Goal: Task Accomplishment & Management: Complete application form

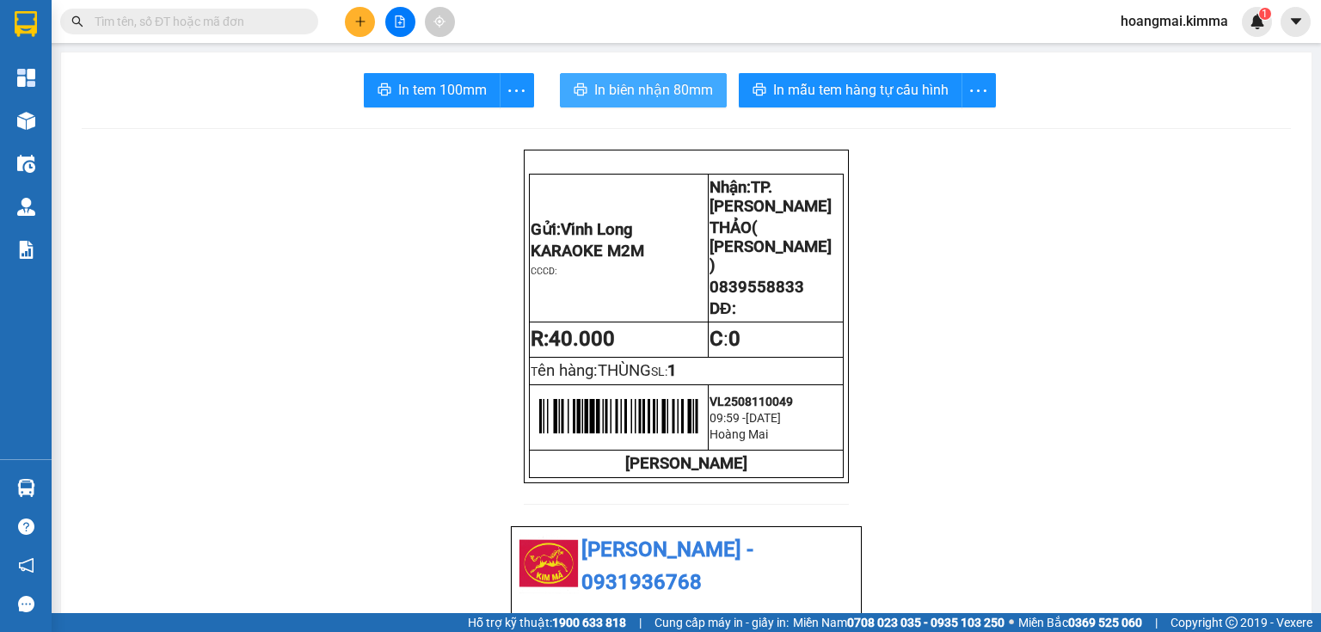
click at [633, 98] on span "In biên nhận 80mm" at bounding box center [653, 89] width 119 height 21
click at [351, 23] on button at bounding box center [360, 22] width 30 height 30
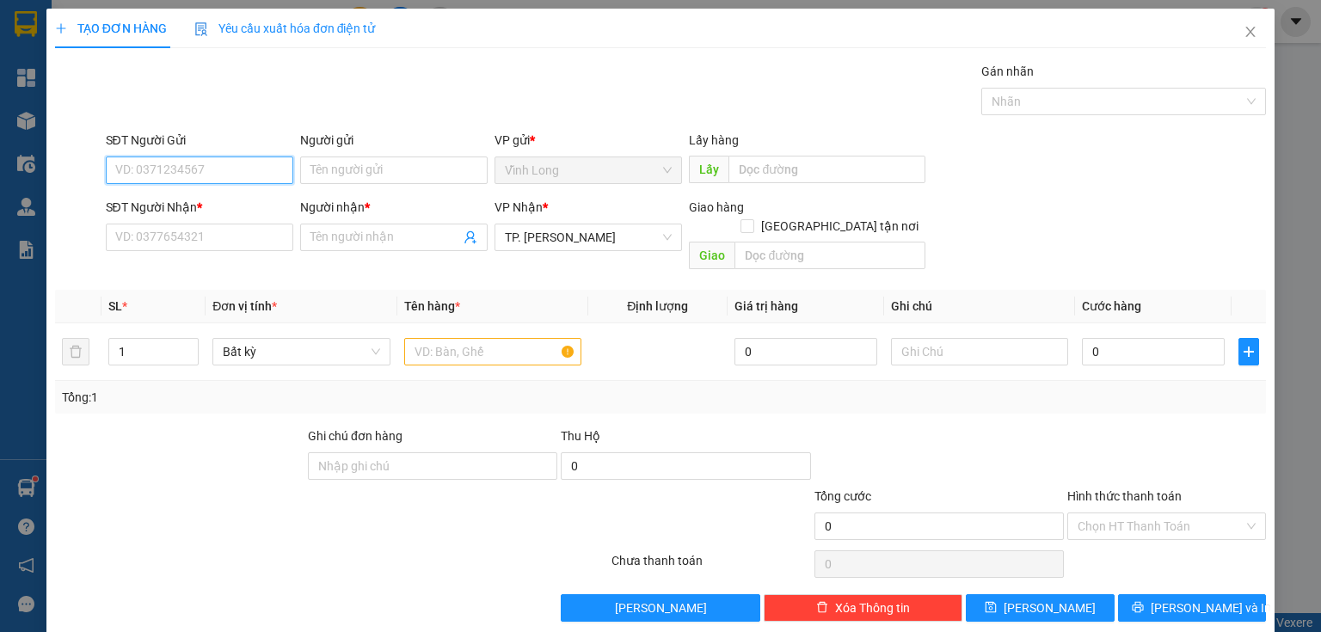
click at [196, 167] on input "SĐT Người Gửi" at bounding box center [199, 170] width 187 height 28
type input "0936393804"
click at [216, 204] on div "0936393804 - [PERSON_NAME]" at bounding box center [199, 203] width 169 height 19
type input "TRINH"
type input "0936393804"
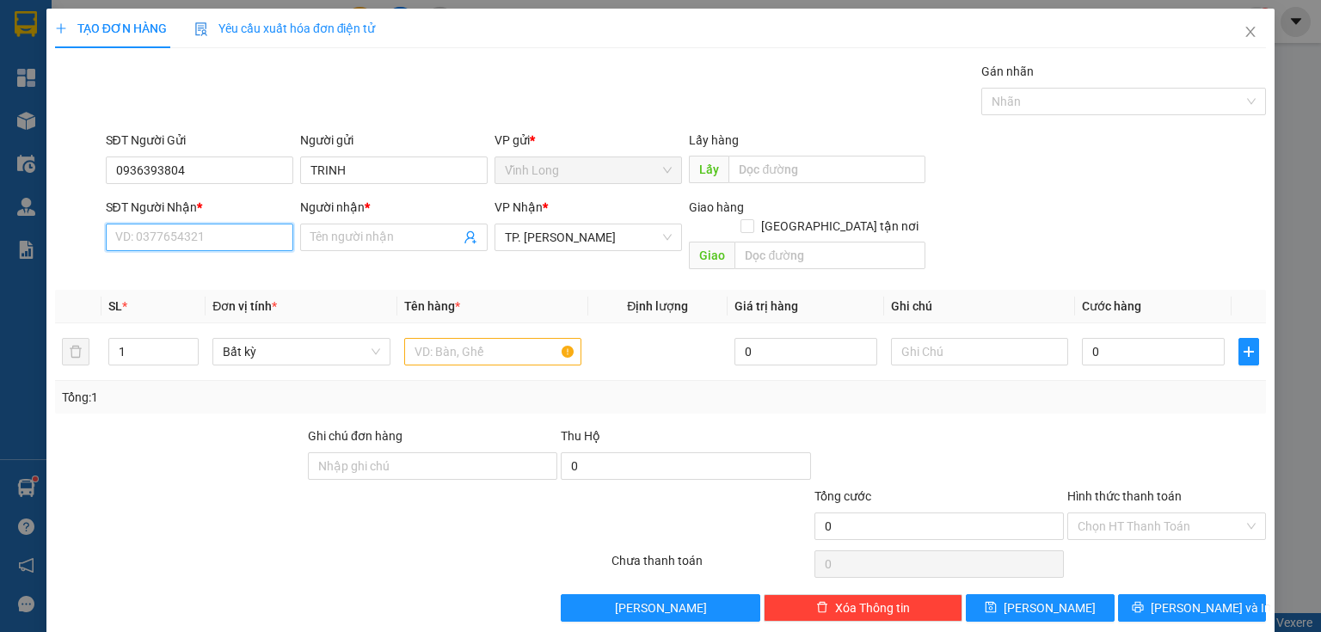
click at [201, 243] on input "SĐT Người Nhận *" at bounding box center [199, 238] width 187 height 28
type input "0902681893"
click at [212, 273] on div "0902681893 - HƯNG" at bounding box center [197, 270] width 165 height 19
type input "HƯNG"
type input "0902681893"
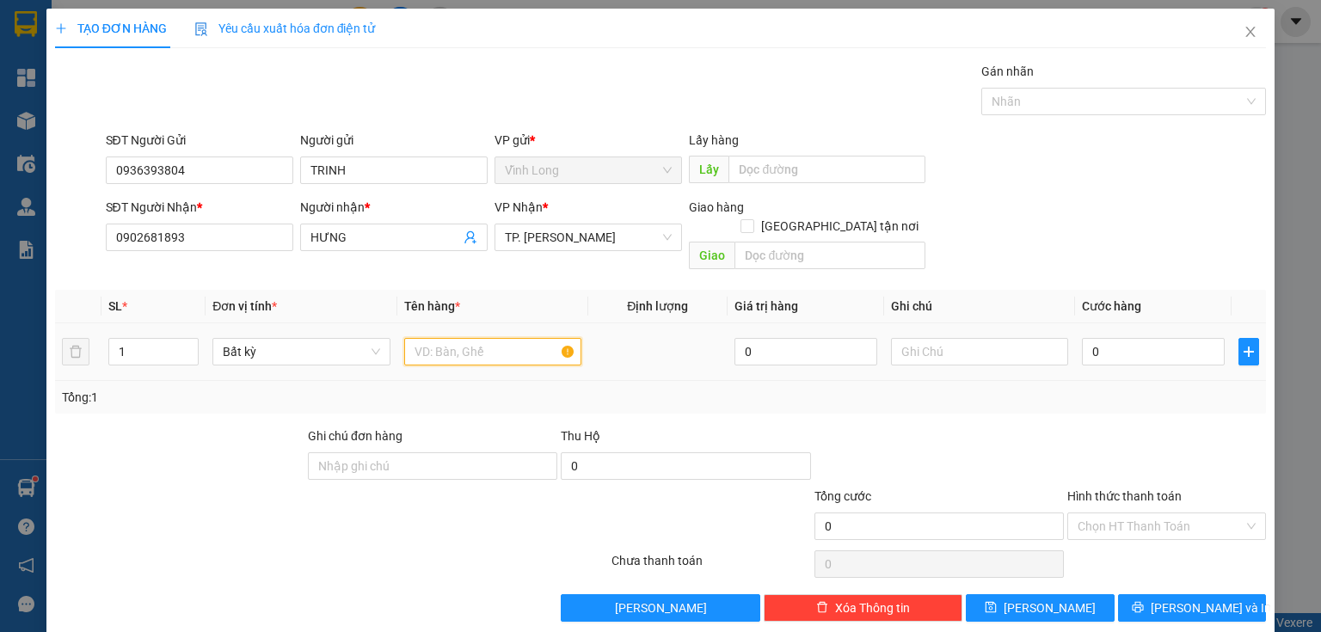
click at [483, 338] on input "text" at bounding box center [492, 352] width 177 height 28
type input "THÙNG MUS TRẮNG"
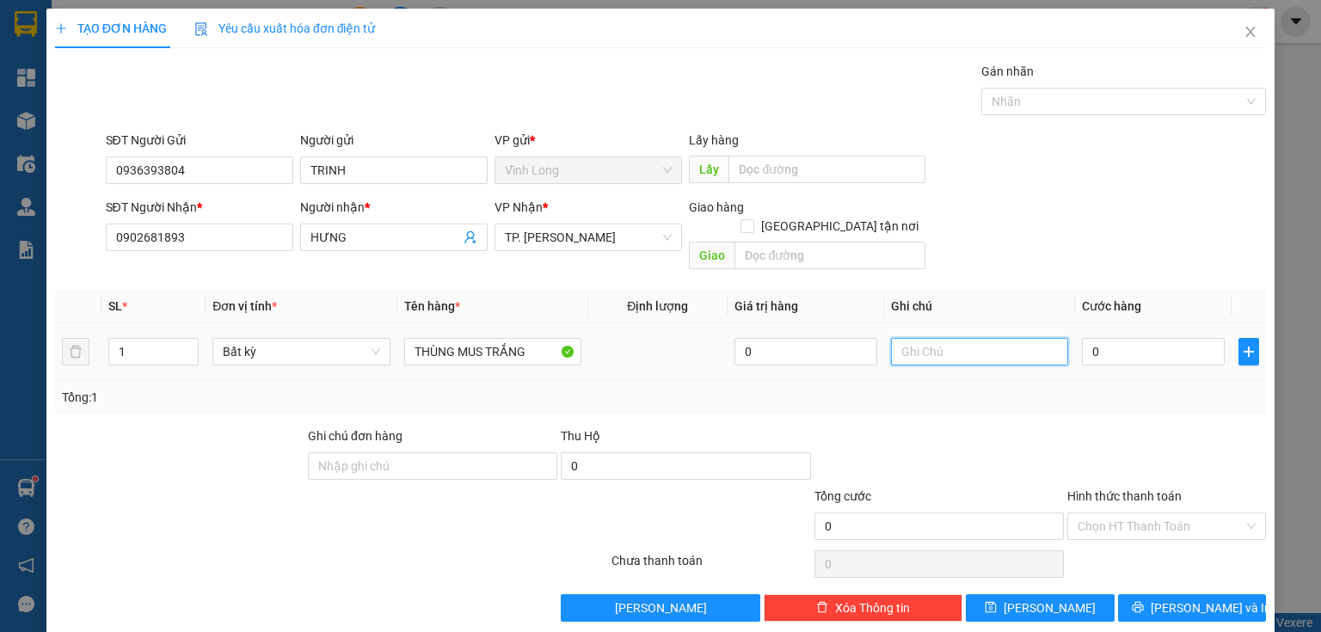
click at [926, 338] on input "text" at bounding box center [979, 352] width 177 height 28
type input "NGÂN"
click at [1150, 338] on input "0" at bounding box center [1153, 352] width 143 height 28
type input "1"
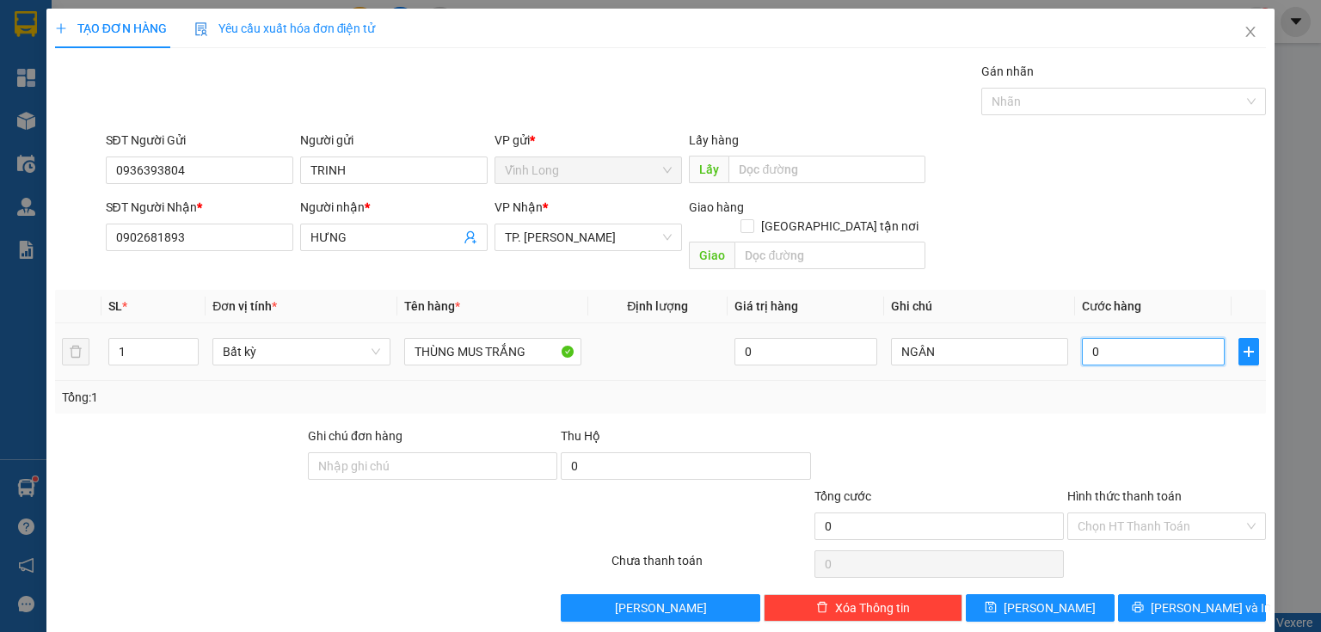
type input "1"
type input "0"
type input "04"
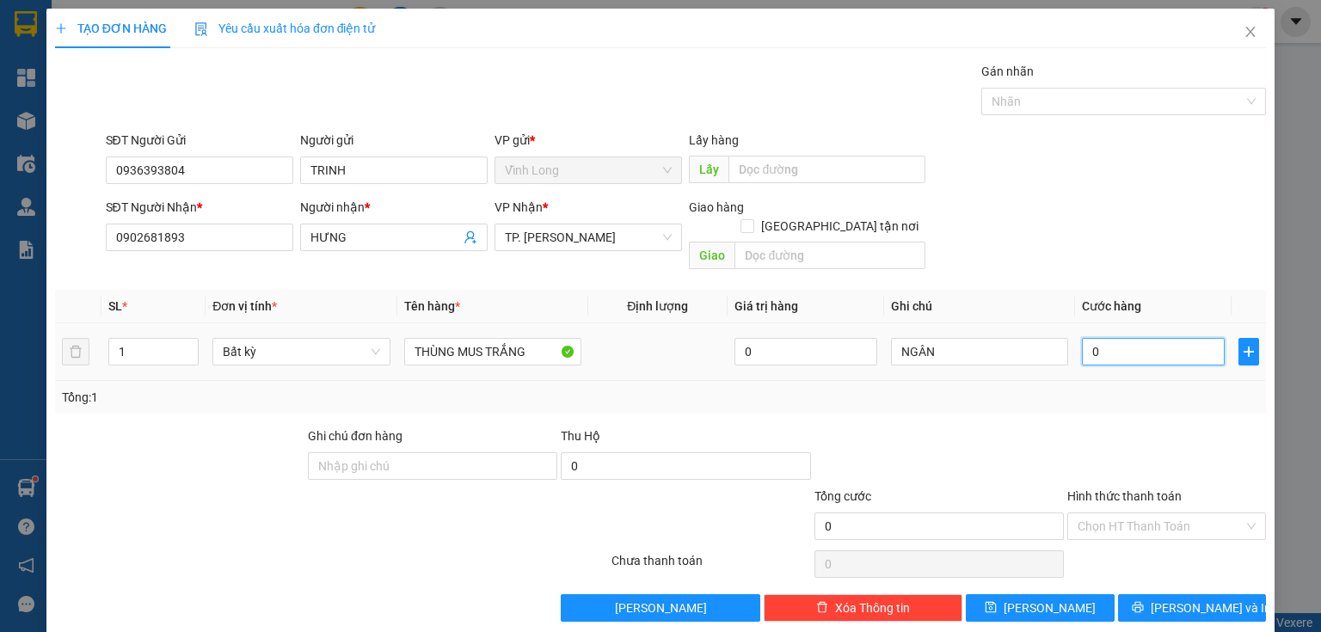
type input "4"
type input "040"
type input "40"
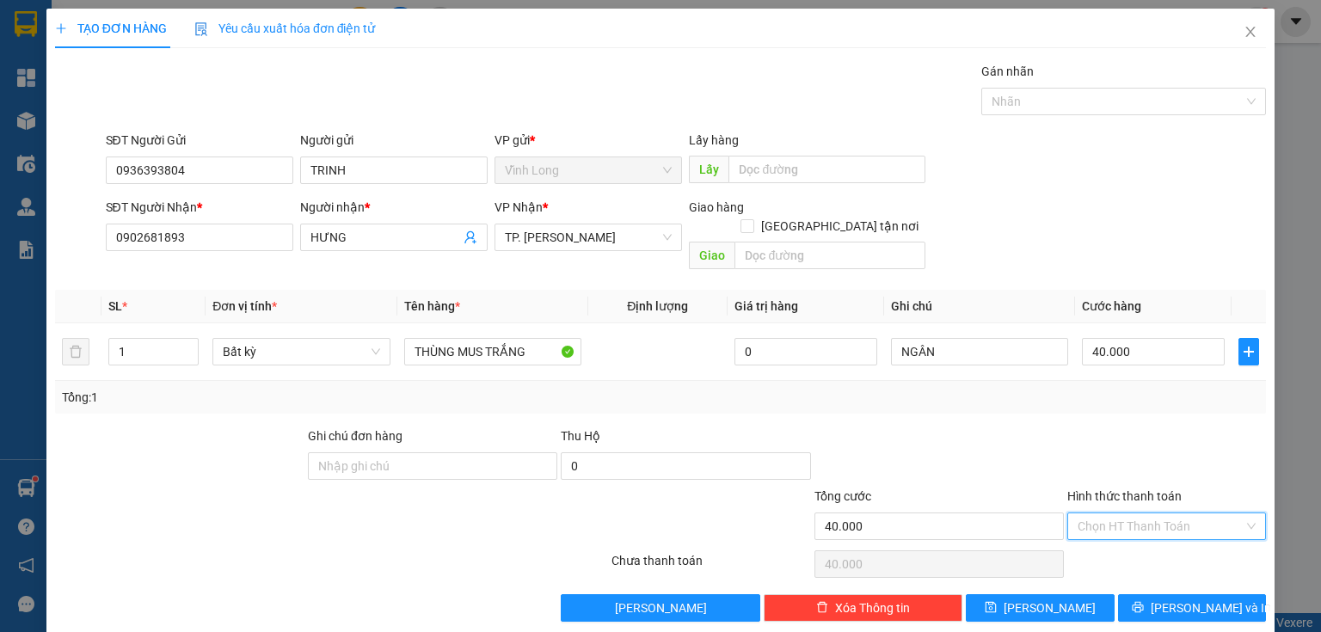
click at [1122, 513] on input "Hình thức thanh toán" at bounding box center [1160, 526] width 166 height 26
click at [1128, 543] on div "Tại văn phòng" at bounding box center [1157, 540] width 177 height 19
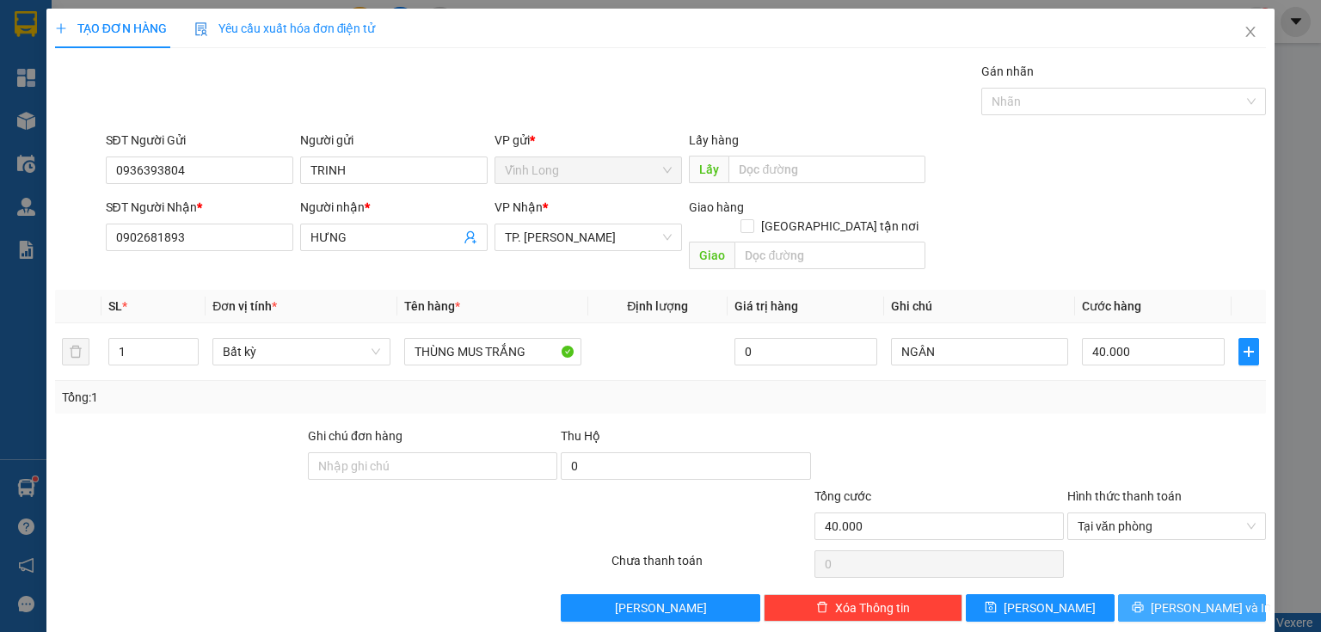
click at [1164, 596] on button "[PERSON_NAME] và In" at bounding box center [1192, 608] width 149 height 28
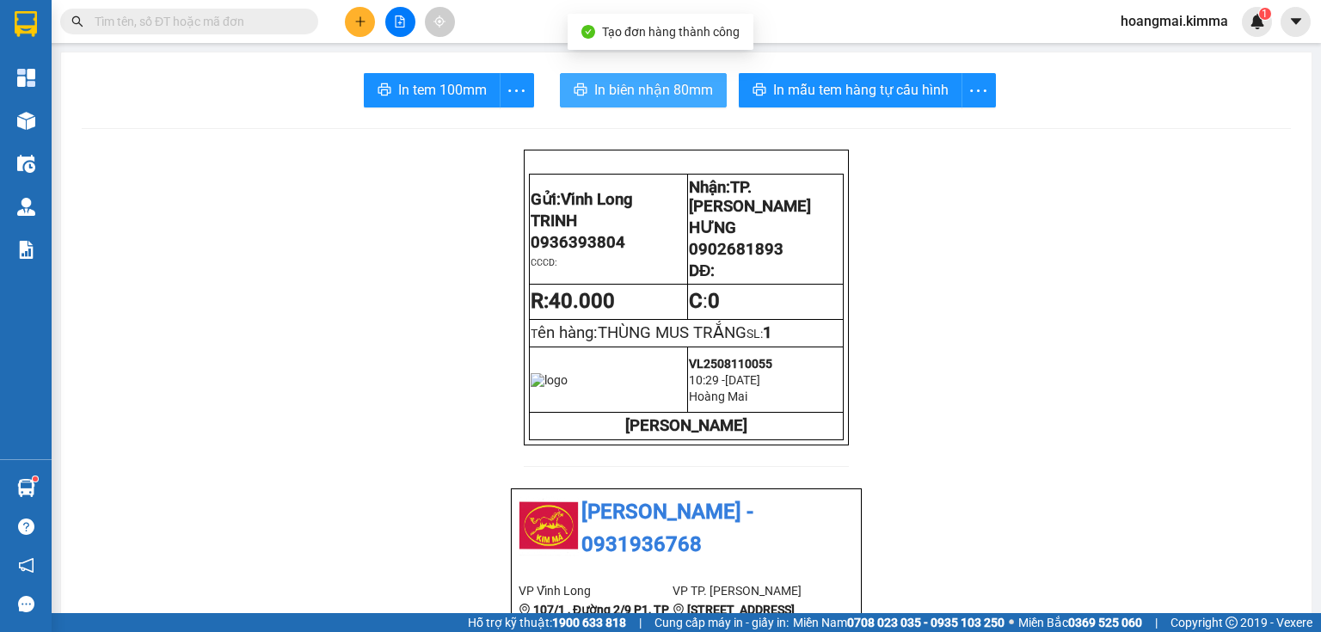
click at [602, 91] on span "In biên nhận 80mm" at bounding box center [653, 89] width 119 height 21
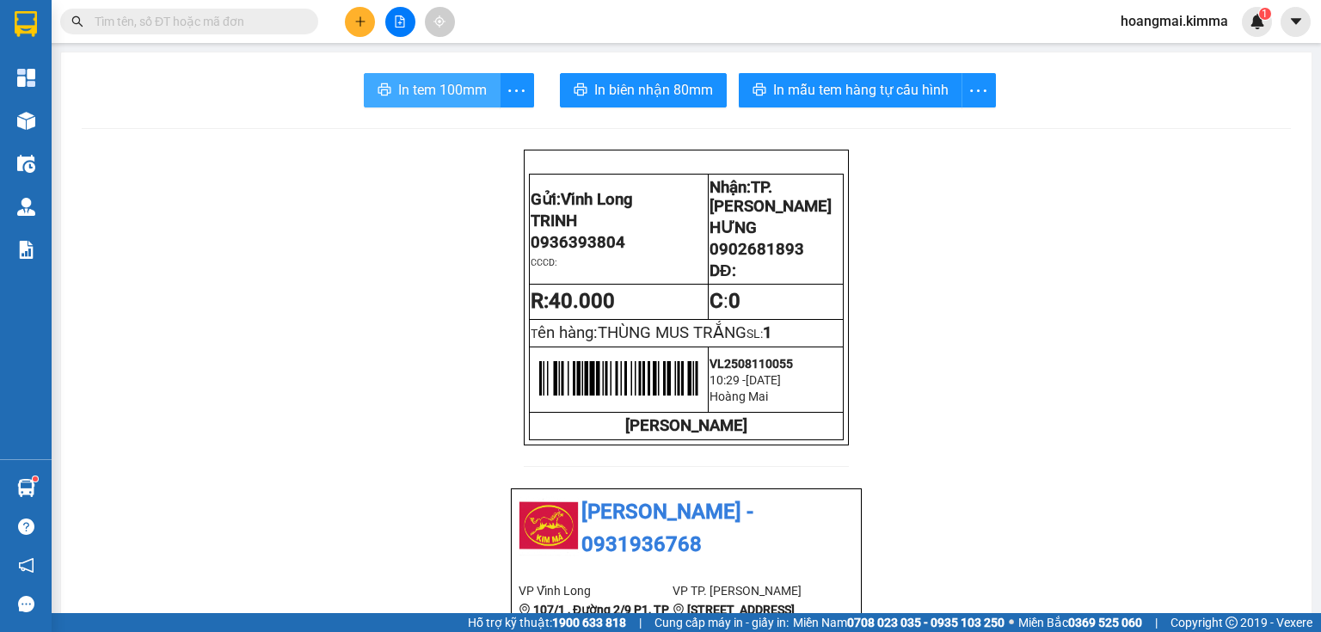
click at [440, 95] on span "In tem 100mm" at bounding box center [442, 89] width 89 height 21
click at [350, 18] on button at bounding box center [360, 22] width 30 height 30
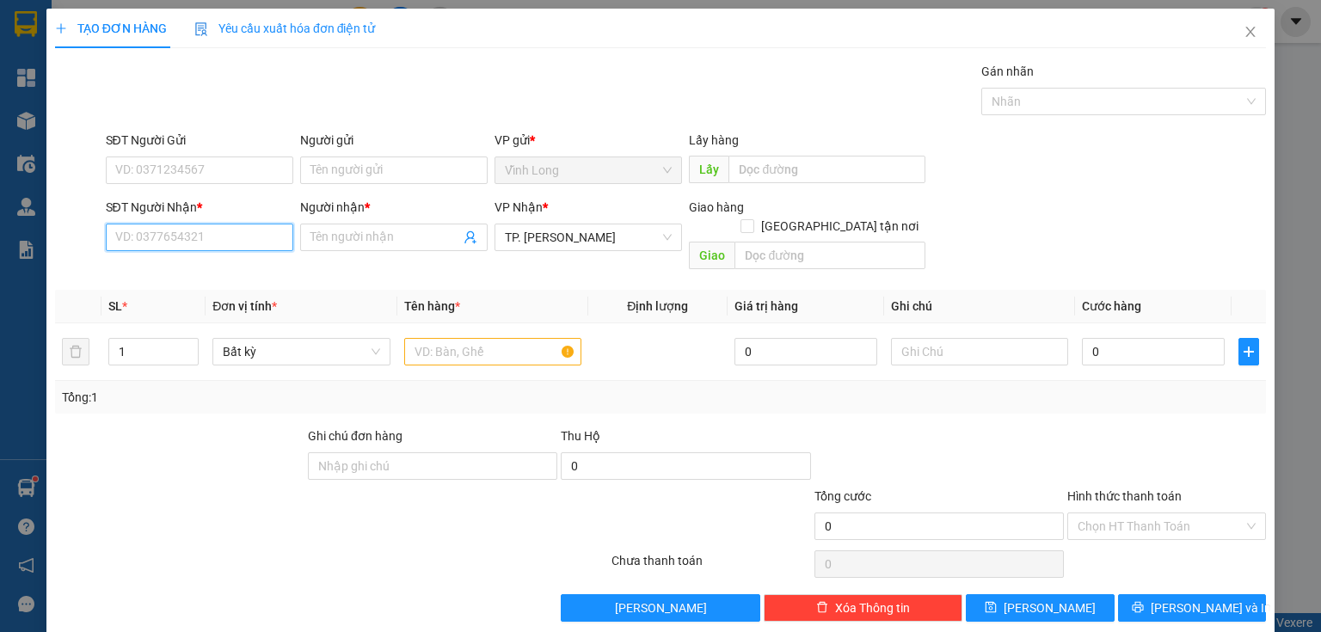
click at [240, 240] on input "SĐT Người Nhận *" at bounding box center [199, 238] width 187 height 28
type input "0973666644"
click at [201, 266] on div "0973666644 - [PERSON_NAME]" at bounding box center [199, 270] width 169 height 19
type input "[PERSON_NAME]"
type input "0973666644"
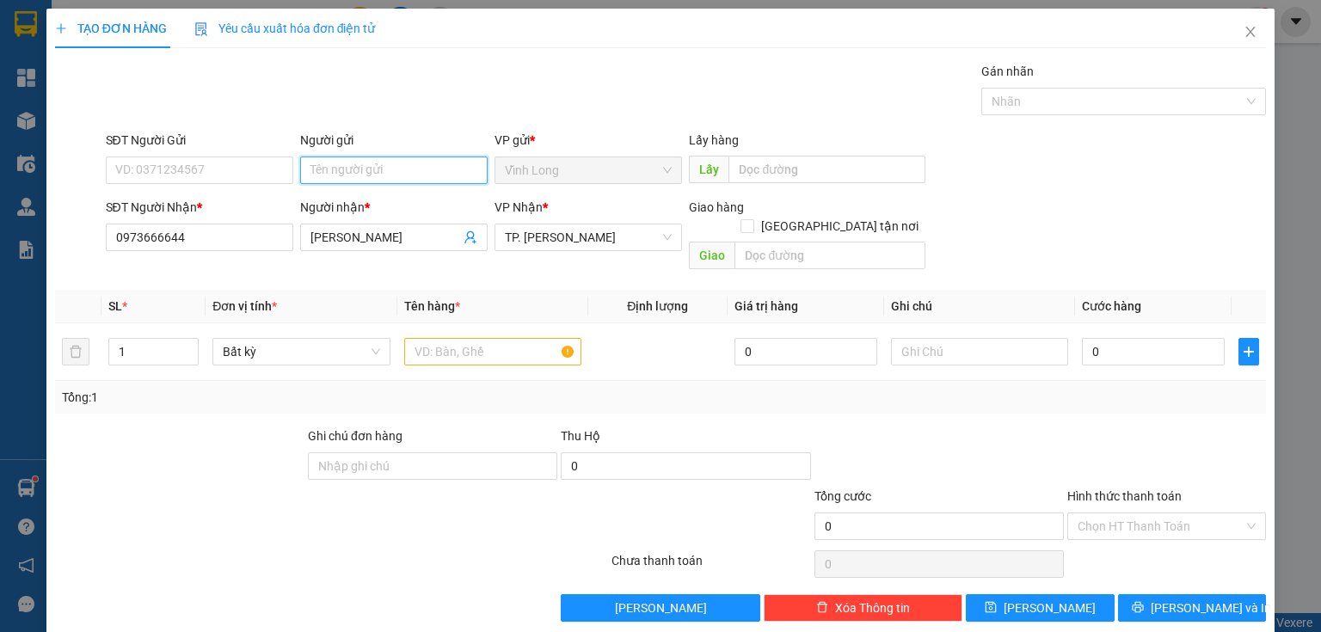
click at [355, 171] on input "Người gửi" at bounding box center [393, 170] width 187 height 28
type input "BÁN"
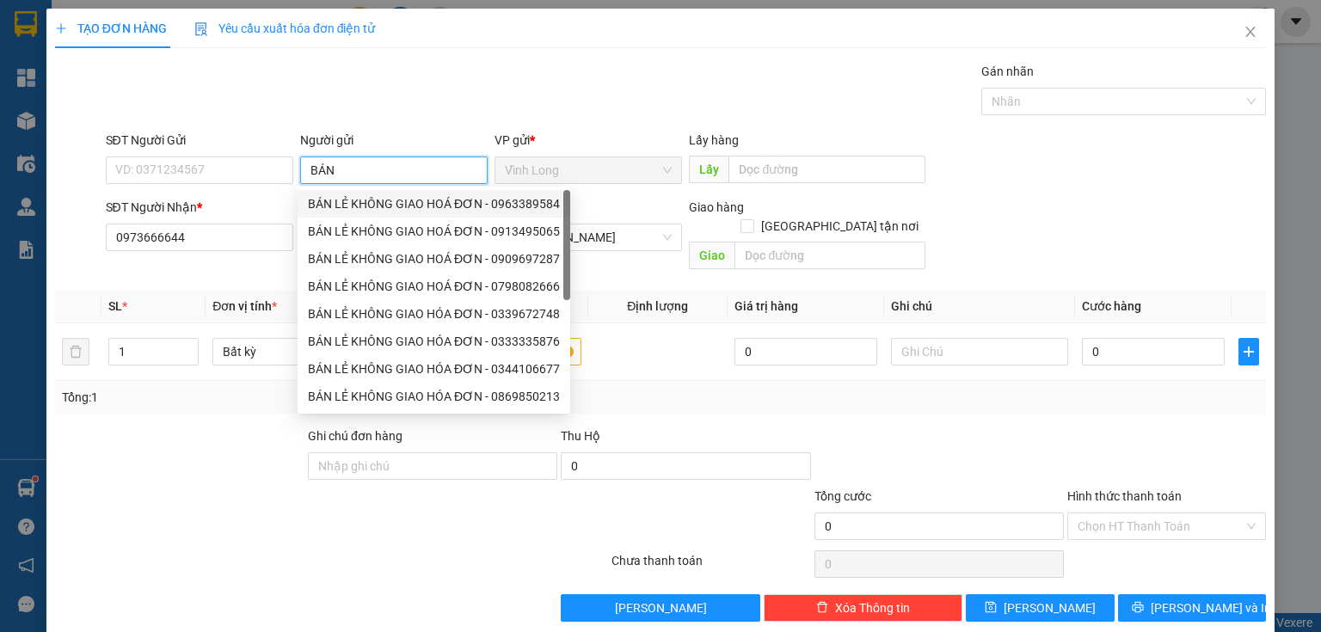
click at [361, 196] on div "BÁN LẺ KHÔNG GIAO HOÁ ĐƠN - 0963389584" at bounding box center [434, 203] width 252 height 19
type input "0963389584"
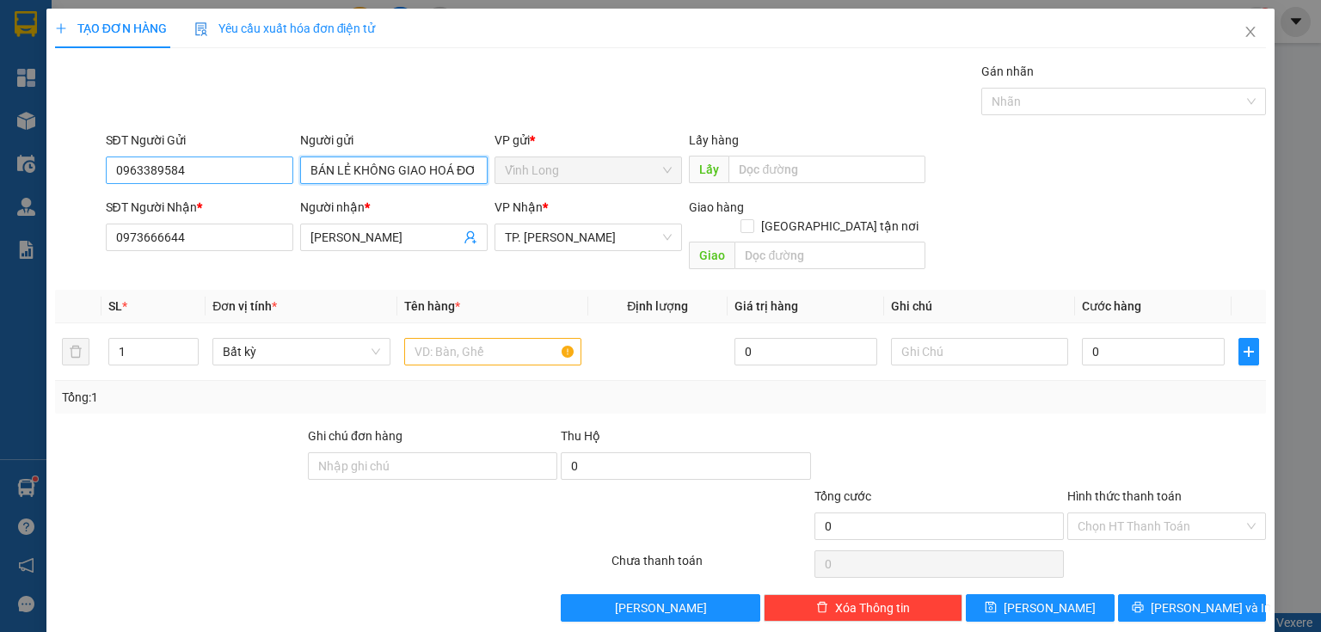
type input "BÁN LẺ KHÔNG GIAO HOÁ ĐƠN"
drag, startPoint x: 189, startPoint y: 163, endPoint x: 0, endPoint y: 220, distance: 197.5
click at [10, 216] on div "TẠO ĐƠN HÀNG Yêu cầu xuất hóa đơn điện tử Transit Pickup Surcharge Ids Transit …" at bounding box center [660, 316] width 1321 height 632
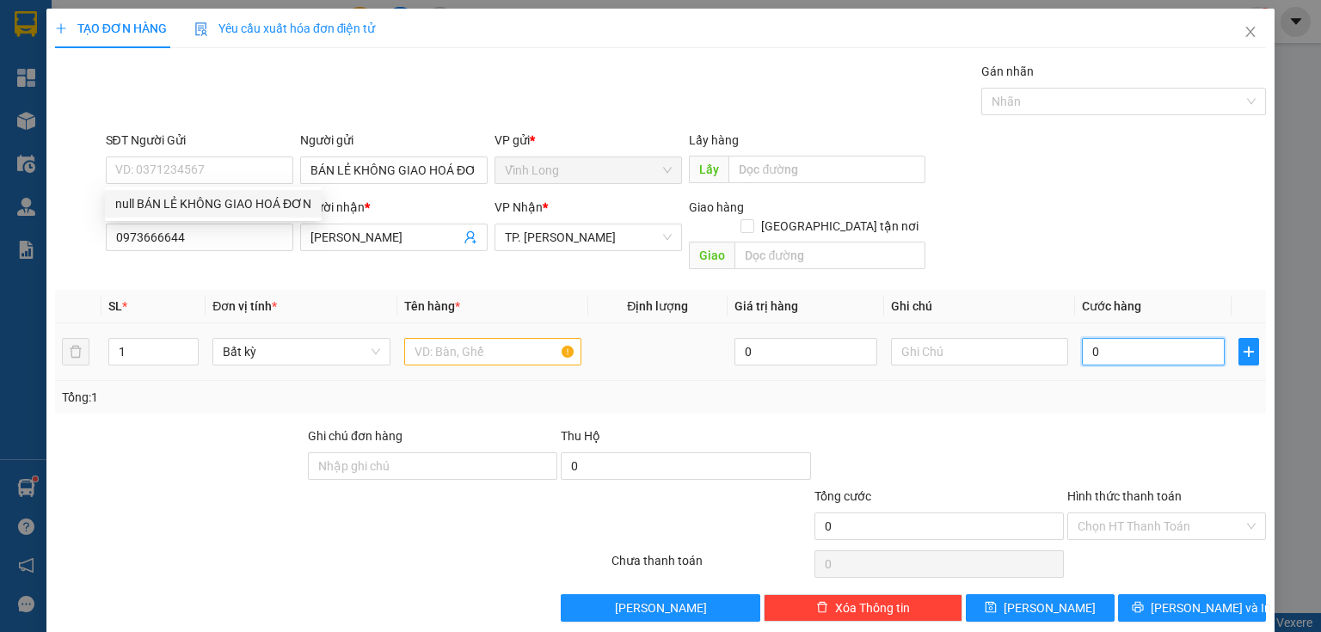
click at [1128, 338] on input "0" at bounding box center [1153, 352] width 143 height 28
type input "2"
type input "20"
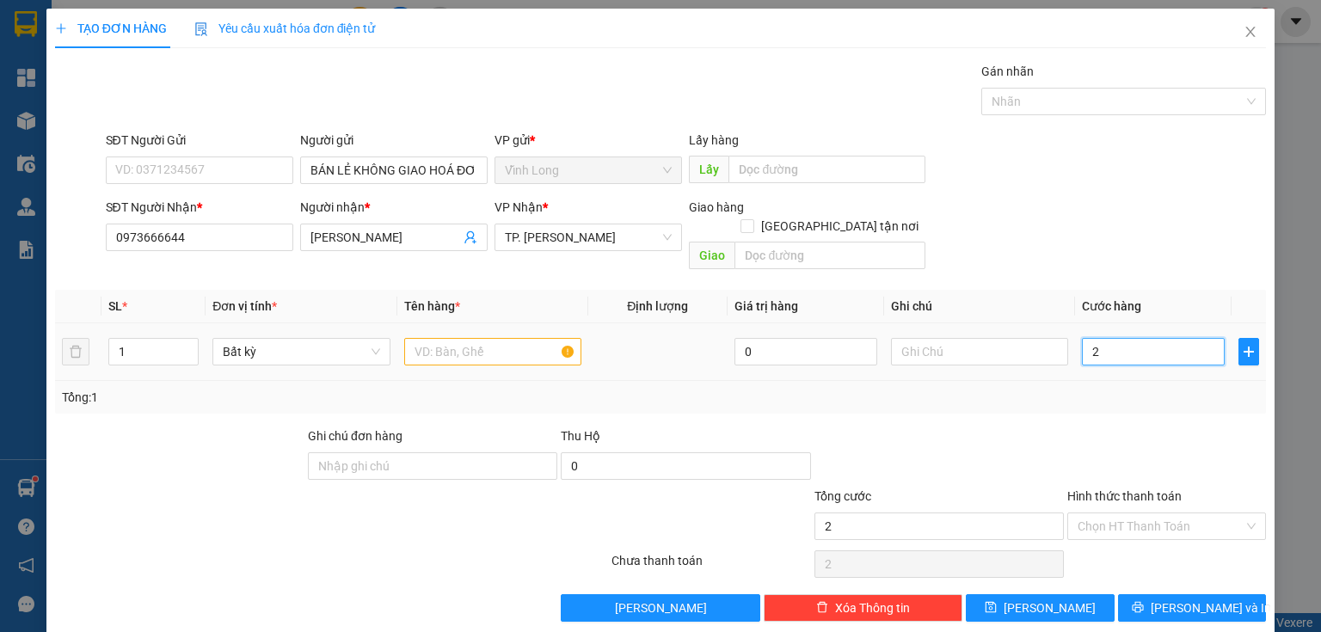
type input "20"
type input "20.000"
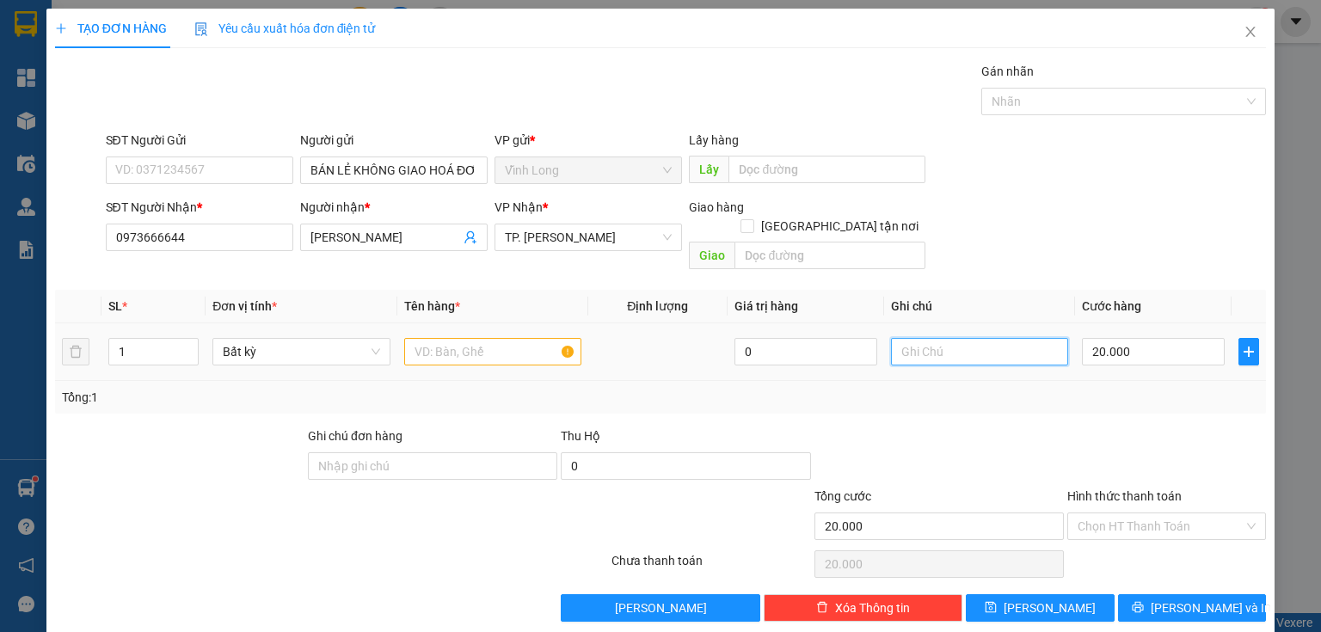
click at [984, 341] on input "text" at bounding box center [979, 352] width 177 height 28
type input "THỦY"
click at [444, 338] on input "text" at bounding box center [492, 352] width 177 height 28
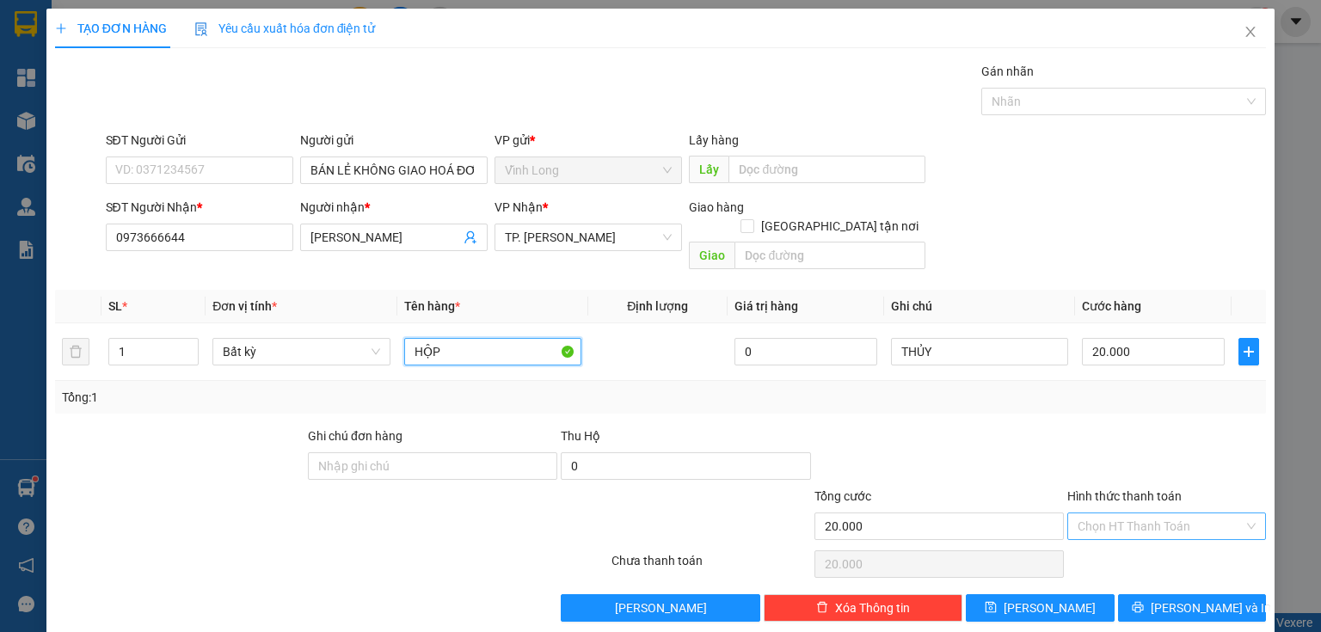
type input "HỘP"
click at [1121, 513] on input "Hình thức thanh toán" at bounding box center [1160, 526] width 166 height 26
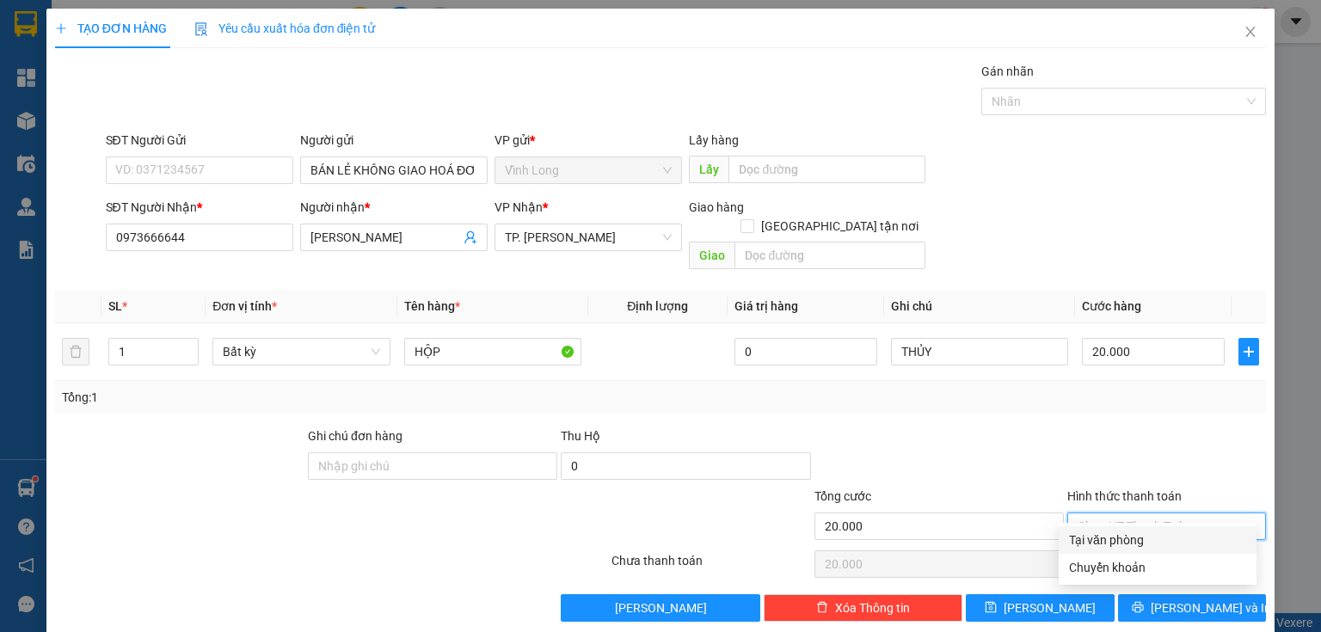
click at [1108, 537] on div "Tại văn phòng" at bounding box center [1157, 540] width 177 height 19
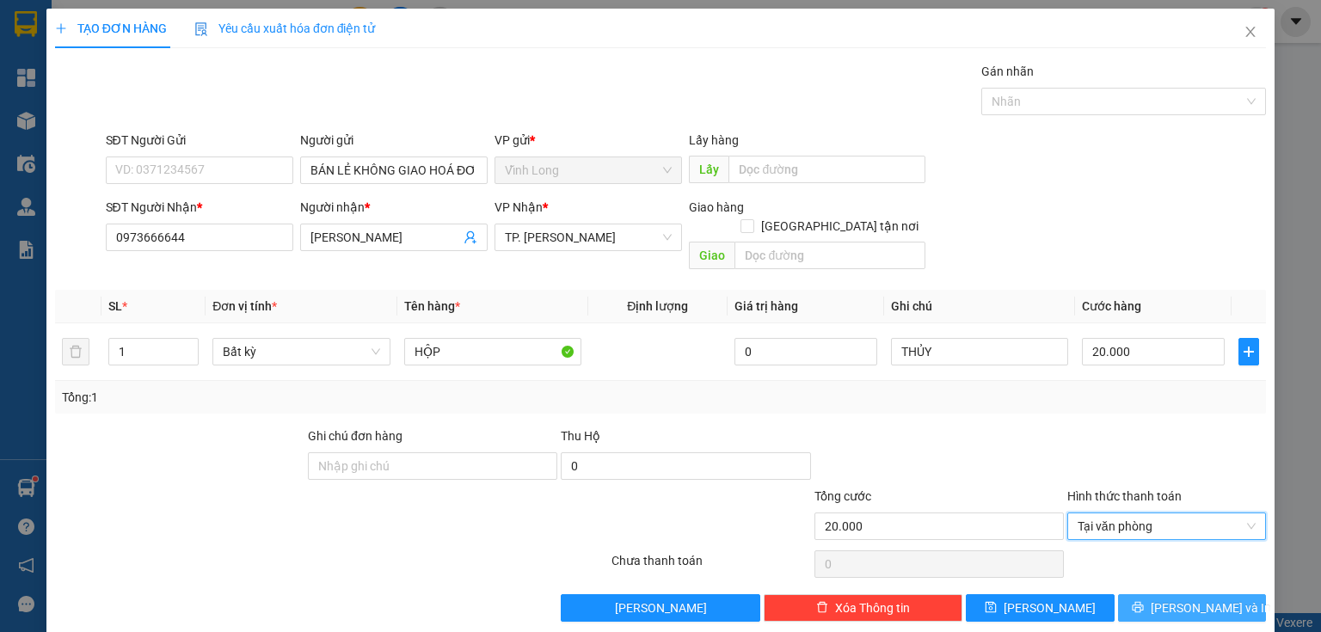
click at [1168, 598] on span "[PERSON_NAME] và In" at bounding box center [1210, 607] width 120 height 19
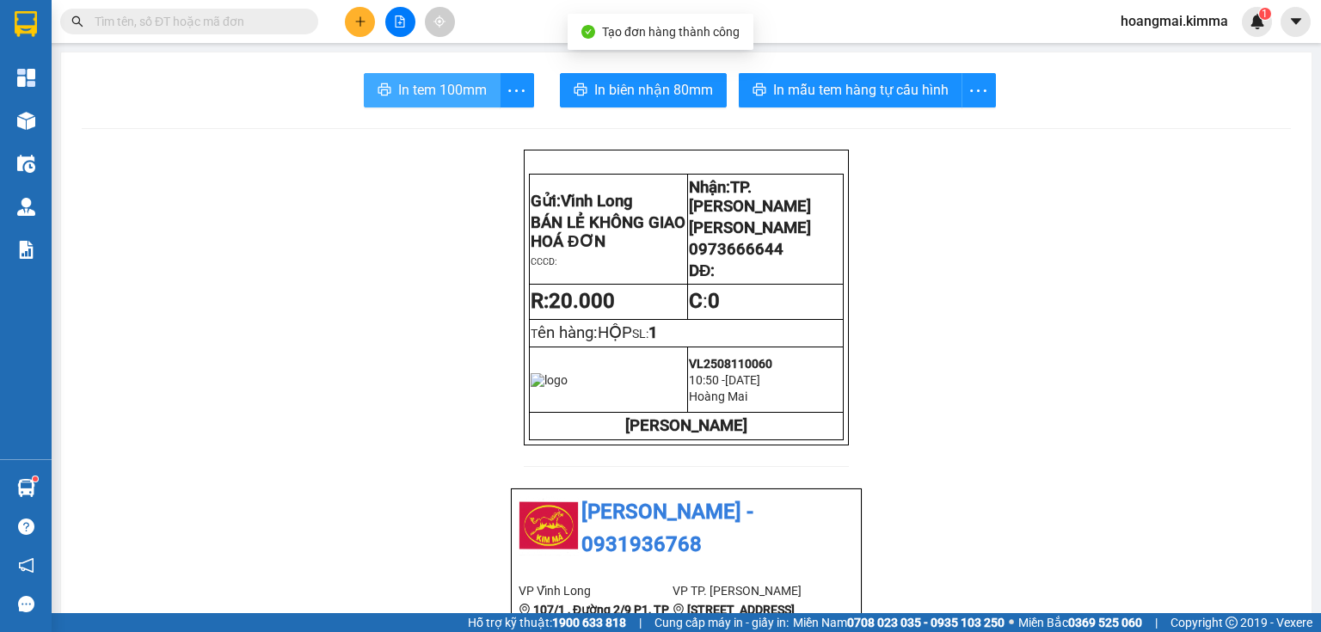
click at [448, 88] on span "In tem 100mm" at bounding box center [442, 89] width 89 height 21
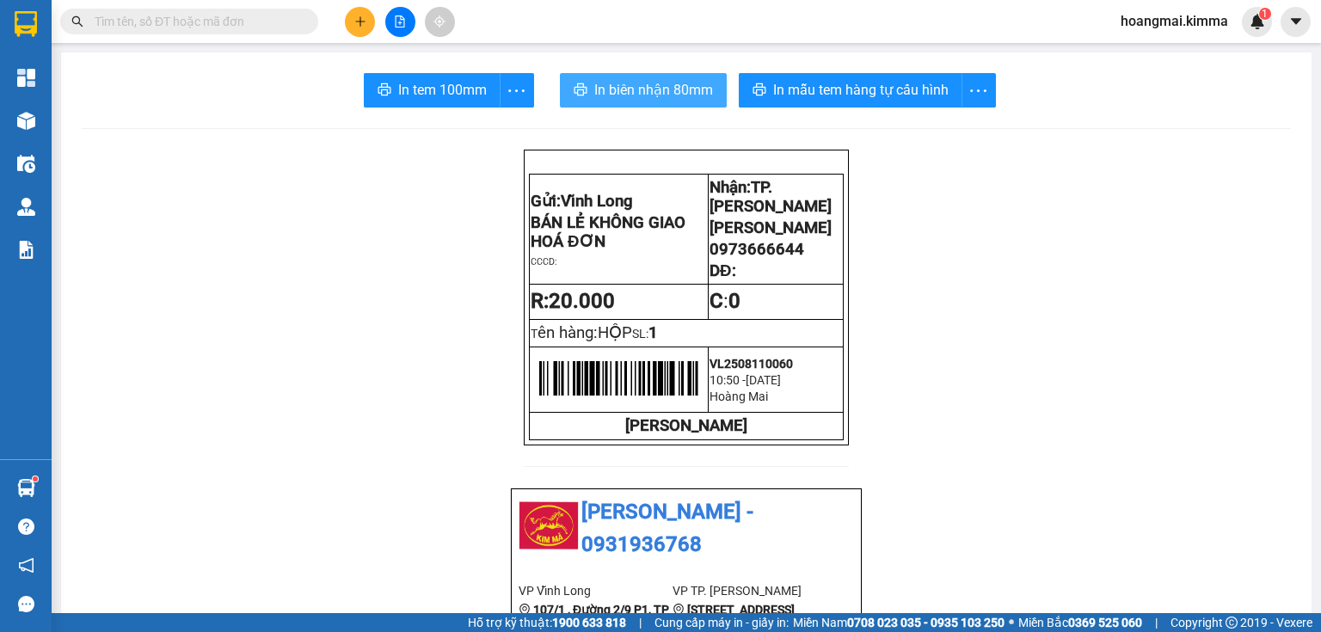
click at [648, 92] on span "In biên nhận 80mm" at bounding box center [653, 89] width 119 height 21
click at [359, 17] on icon "plus" at bounding box center [360, 21] width 12 height 12
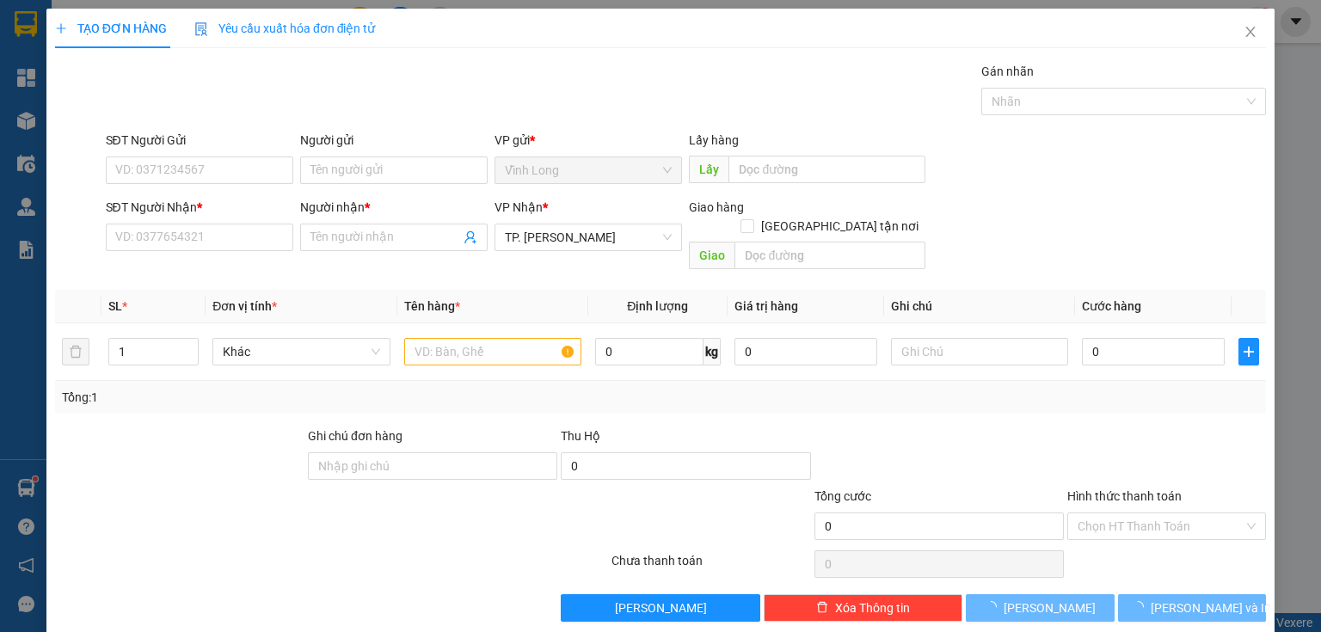
click at [220, 255] on div "SĐT Người Nhận * VD: 0377654321" at bounding box center [199, 228] width 187 height 60
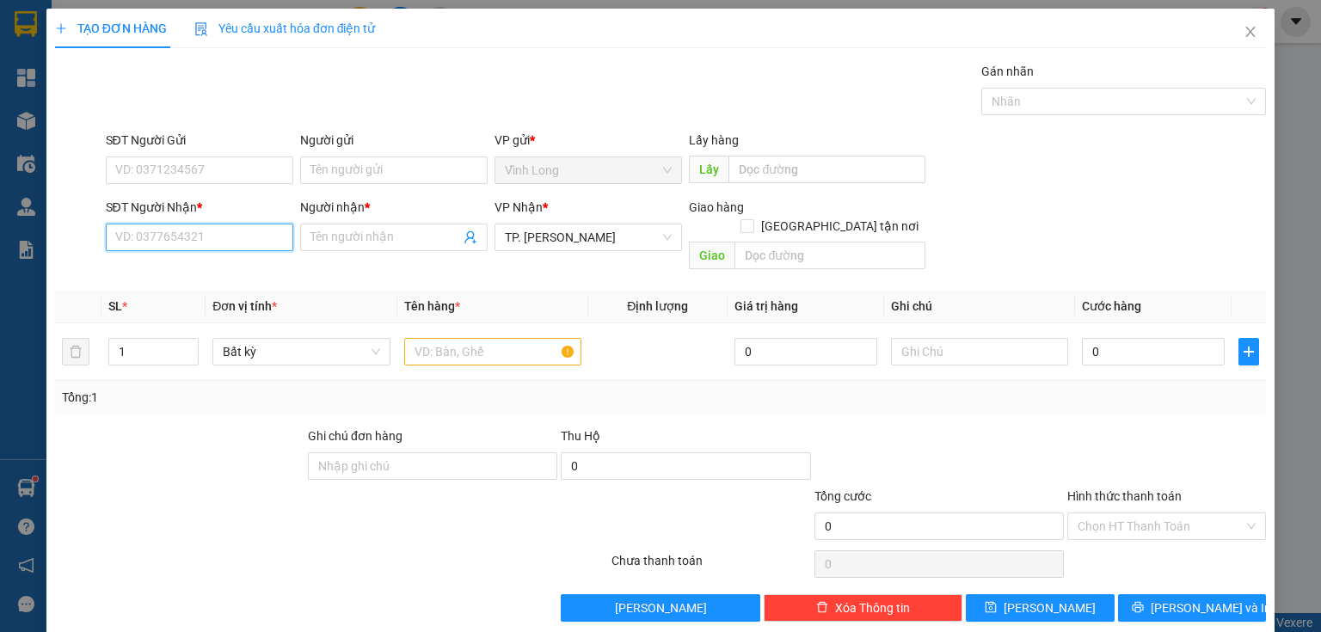
click at [207, 243] on input "SĐT Người Nhận *" at bounding box center [199, 238] width 187 height 28
type input "0938279599"
drag, startPoint x: 169, startPoint y: 267, endPoint x: 432, endPoint y: 313, distance: 267.9
click at [169, 267] on div "0938279599 - TRÂM" at bounding box center [197, 270] width 165 height 19
type input "TRÂM"
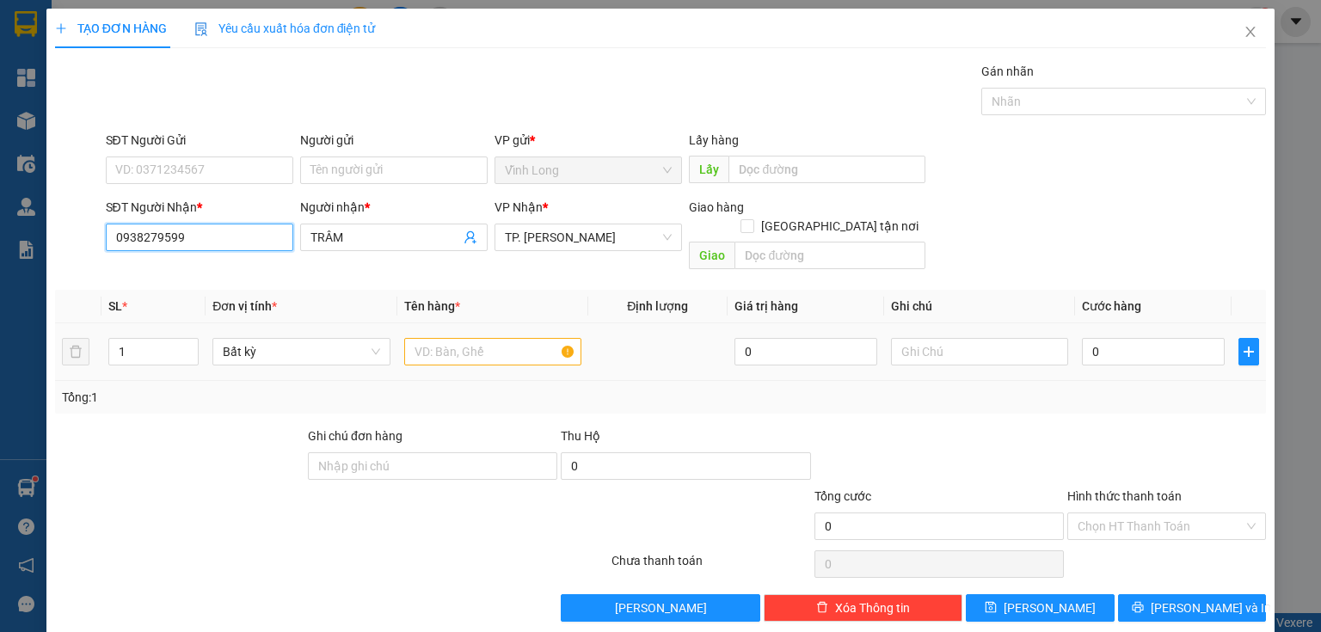
type input "0938279599"
click at [496, 338] on input "text" at bounding box center [492, 352] width 177 height 28
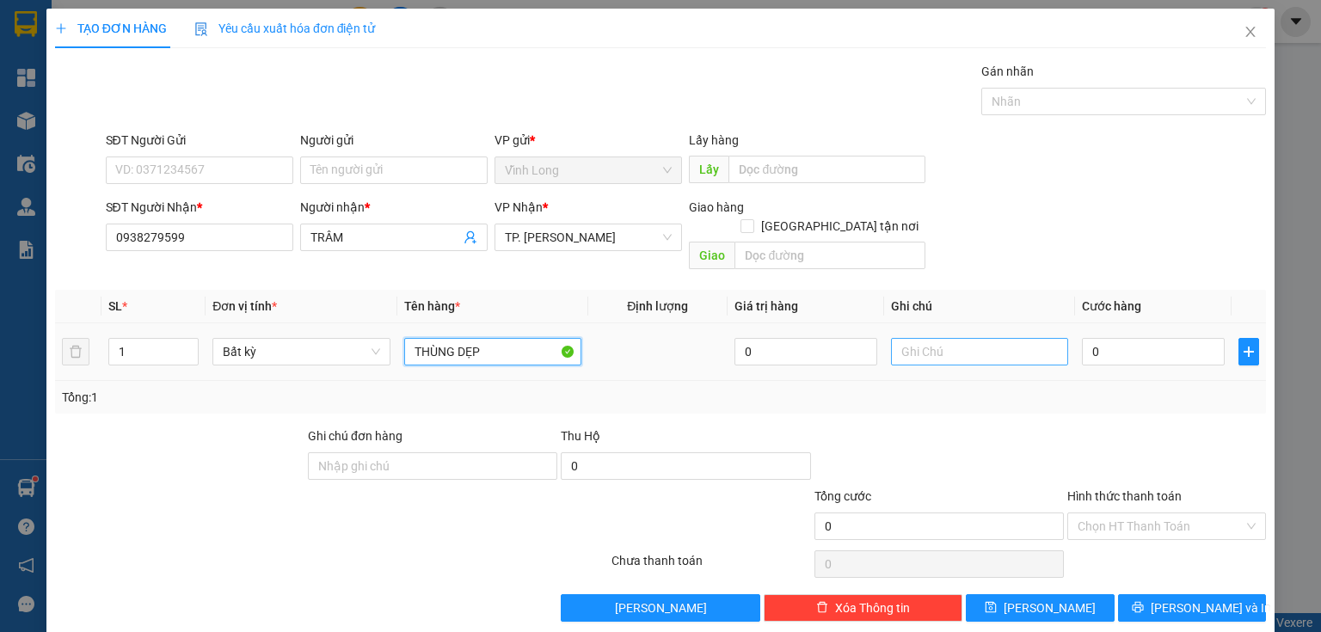
type input "THÙNG DẸP"
click at [953, 338] on input "text" at bounding box center [979, 352] width 177 height 28
type input "THUY"
click at [1094, 338] on input "0" at bounding box center [1153, 352] width 143 height 28
type input "3"
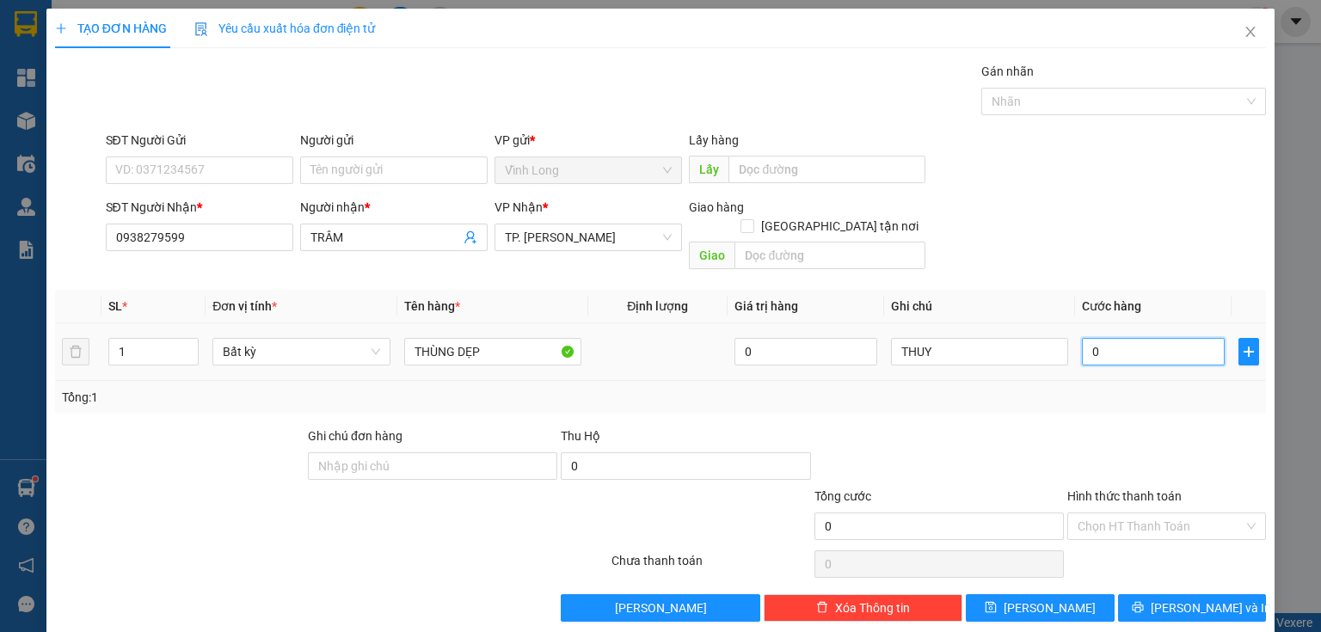
type input "3"
type input "30"
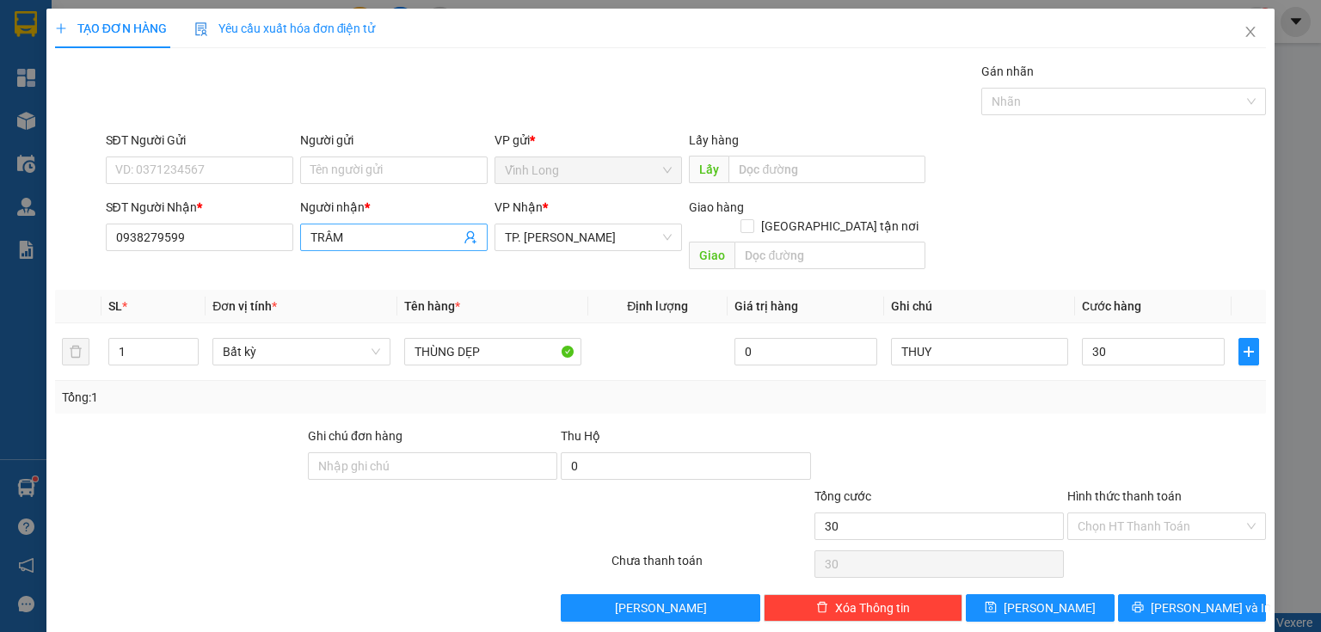
type input "30.000"
click at [300, 236] on span "TRÂM" at bounding box center [393, 238] width 187 height 28
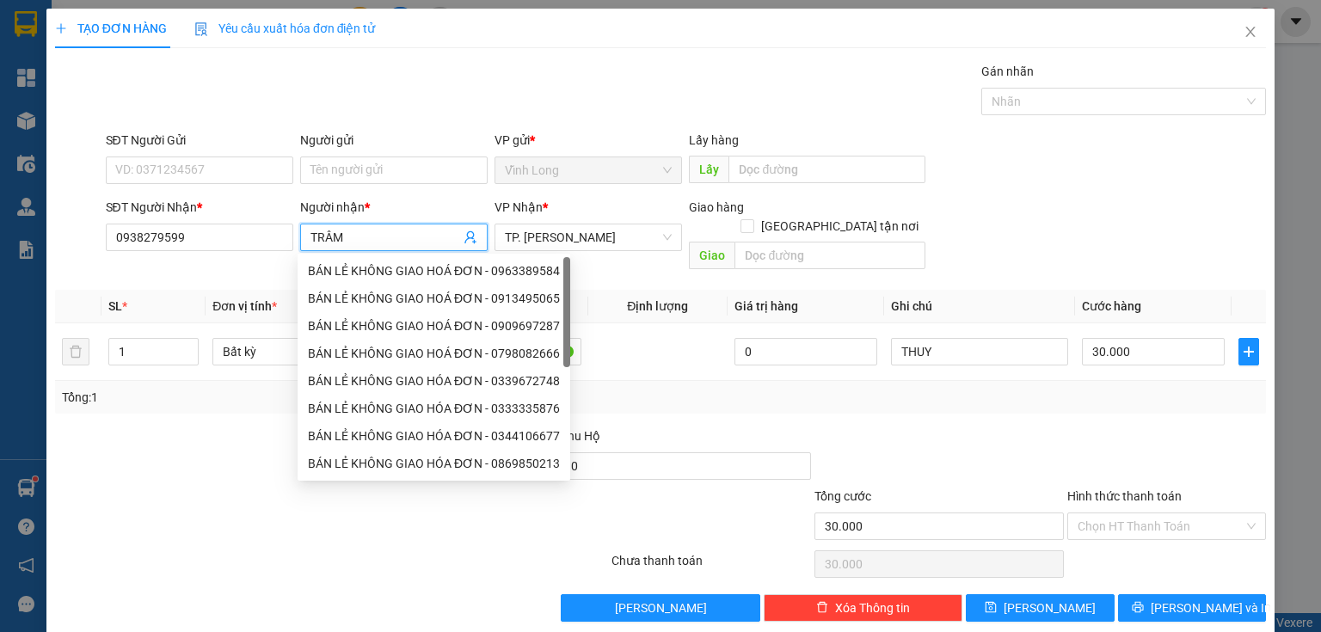
click at [310, 234] on input "TRÂM" at bounding box center [385, 237] width 150 height 19
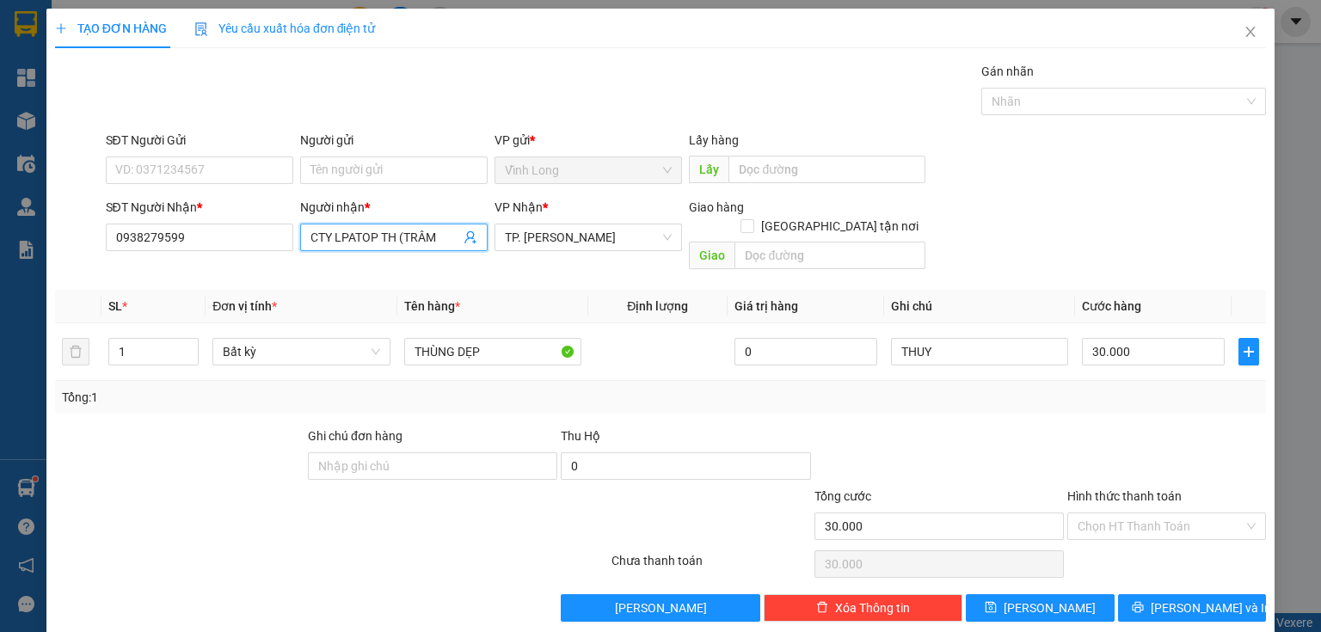
click at [432, 237] on input "CTY LPATOP TH (TRÂM" at bounding box center [385, 237] width 150 height 19
type input "CTY LPATOP TH (TRÂM)"
click at [252, 169] on input "SĐT Người Gửi" at bounding box center [199, 170] width 187 height 28
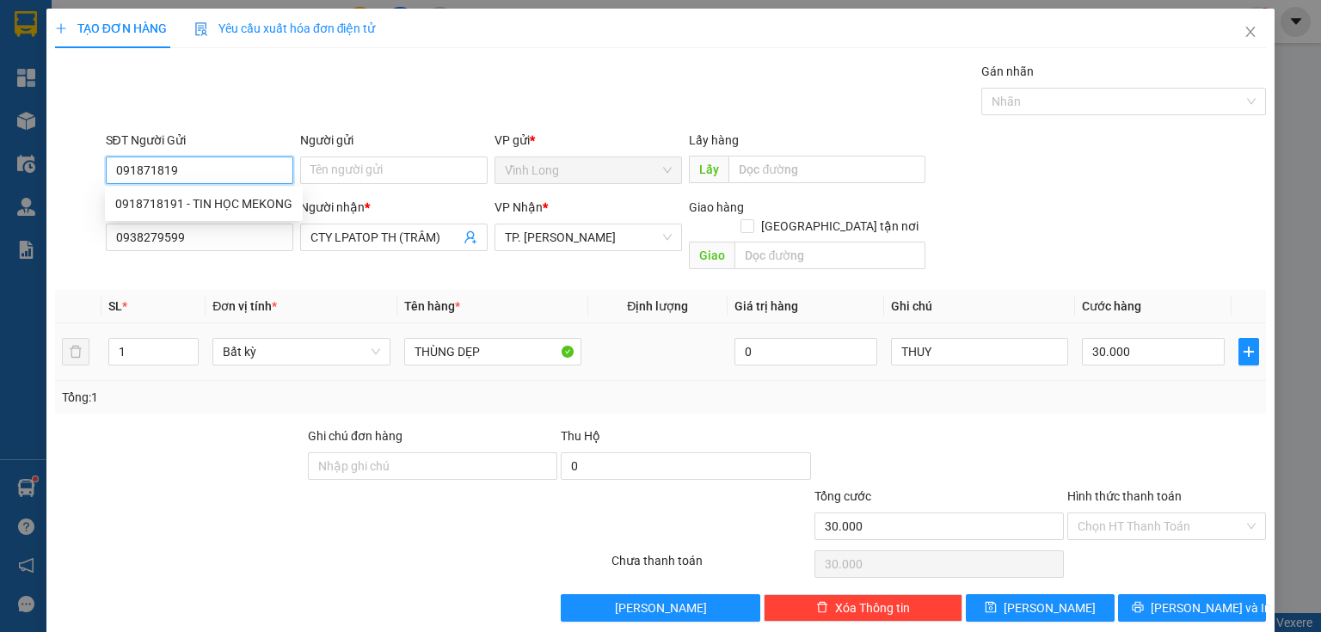
type input "0918718191"
click at [255, 206] on div "0918718191 - TIN HỌC MEKONG" at bounding box center [203, 203] width 177 height 19
type input "TIN HỌC MEKONG"
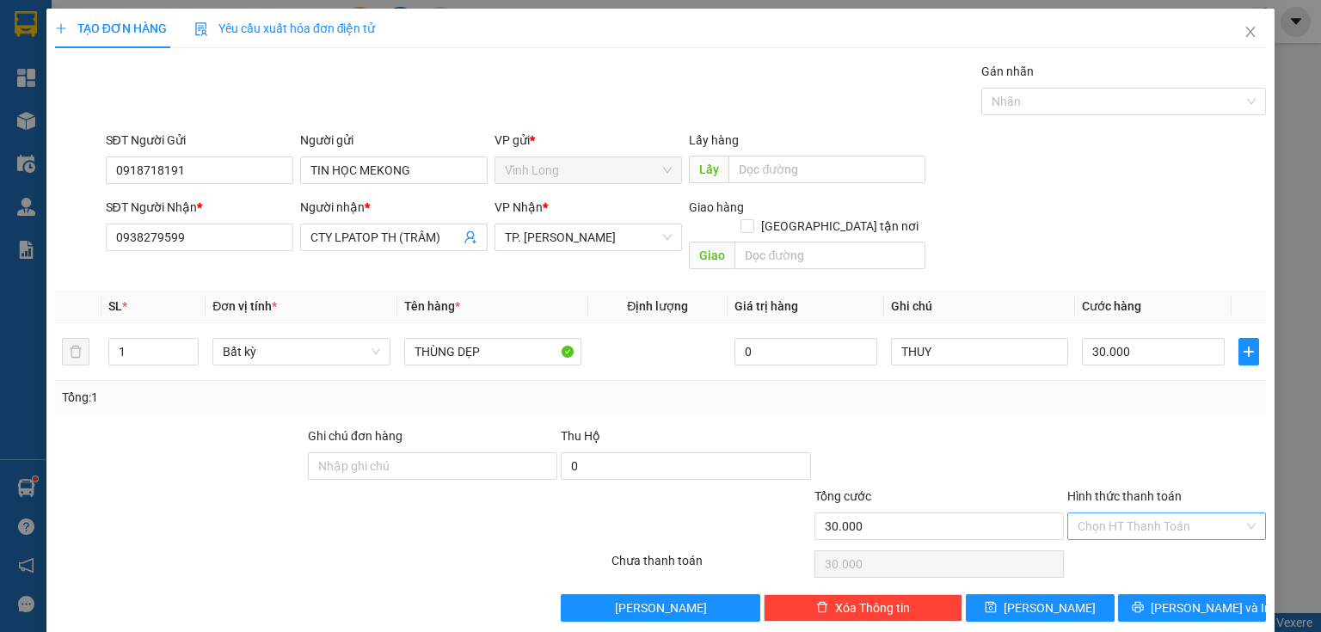
click at [1135, 513] on input "Hình thức thanh toán" at bounding box center [1160, 526] width 166 height 26
click at [1133, 524] on div "Transit Pickup Surcharge Ids Transit Deliver Surcharge Ids Transit Deliver Surc…" at bounding box center [660, 342] width 1211 height 560
click at [1130, 513] on input "Hình thức thanh toán" at bounding box center [1160, 526] width 166 height 26
click at [1115, 540] on div "Tại văn phòng" at bounding box center [1157, 540] width 177 height 19
click at [1178, 598] on span "[PERSON_NAME] và In" at bounding box center [1210, 607] width 120 height 19
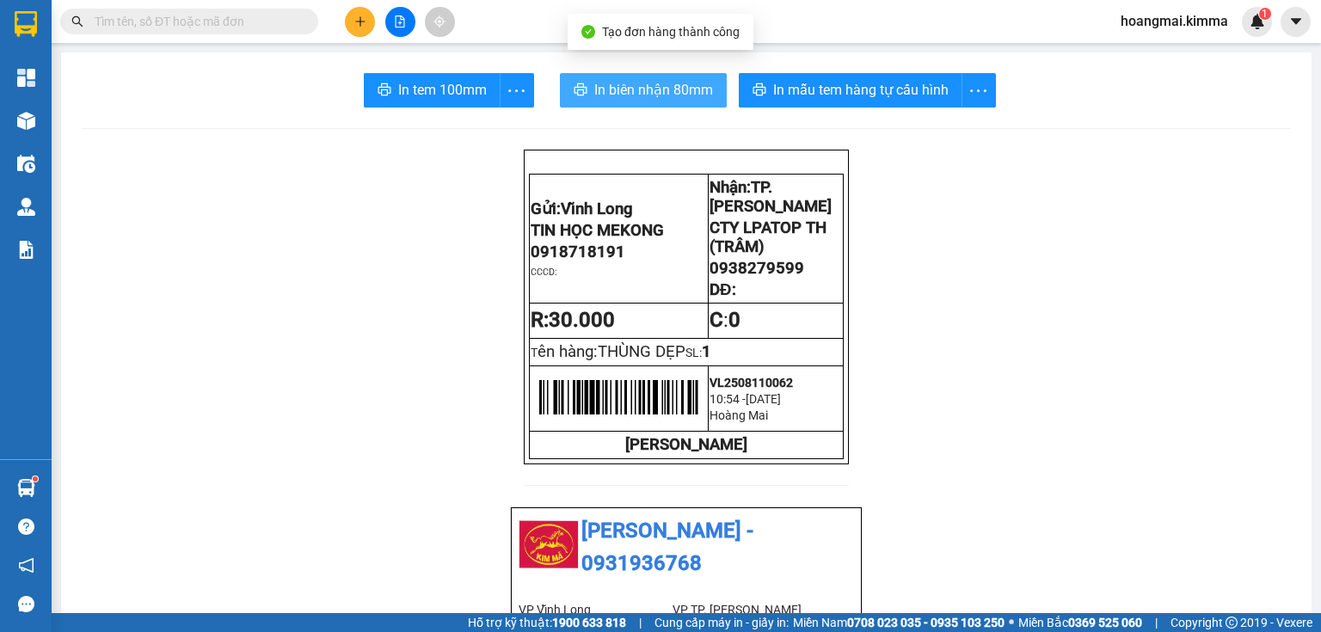
click at [620, 87] on span "In biên nhận 80mm" at bounding box center [653, 89] width 119 height 21
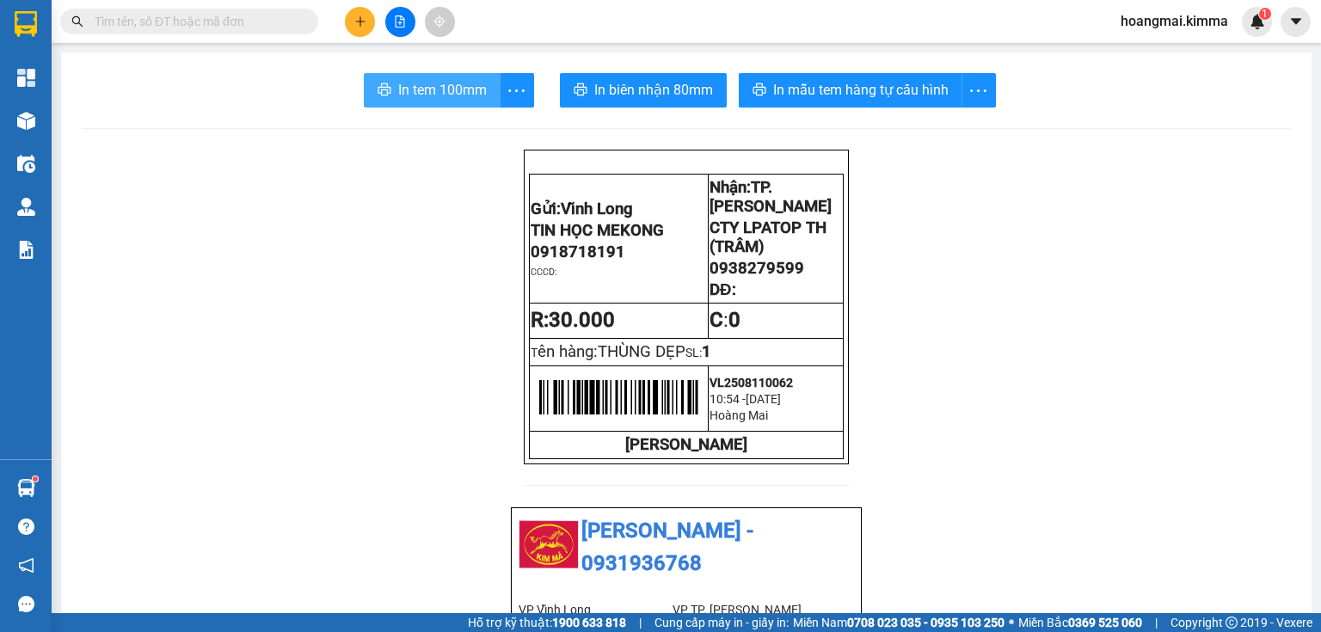
click at [390, 87] on button "In tem 100mm" at bounding box center [432, 90] width 137 height 34
click at [359, 23] on icon "plus" at bounding box center [360, 21] width 12 height 12
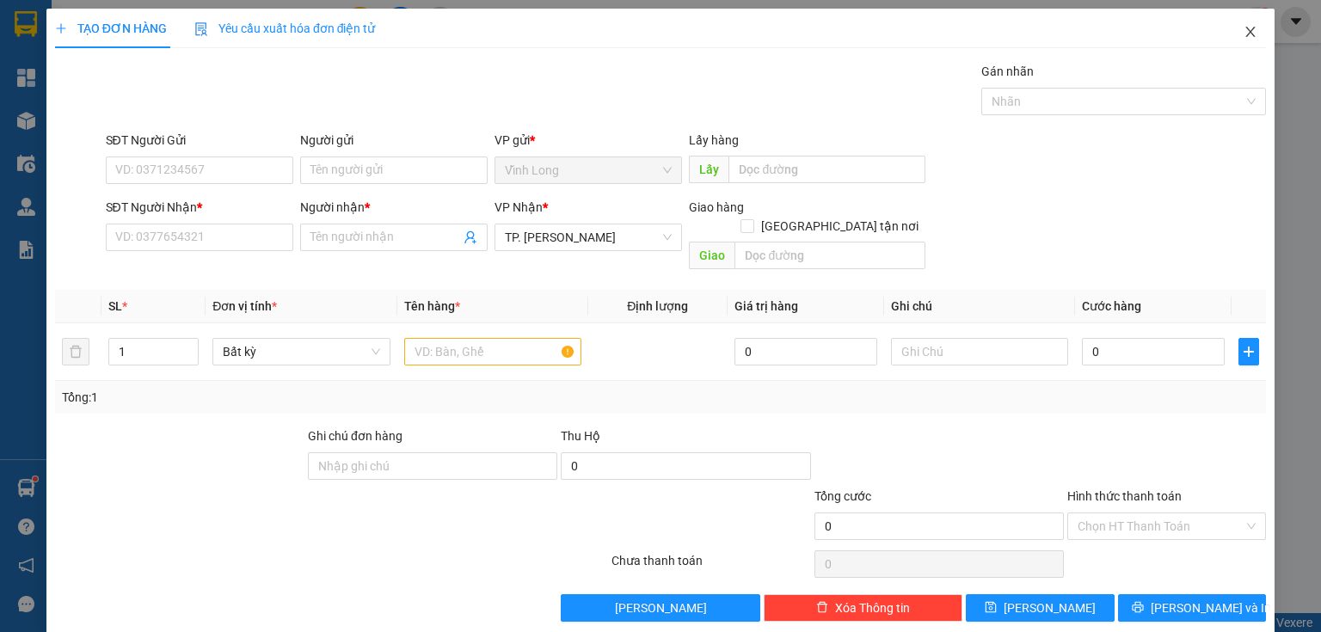
click at [1247, 26] on icon "close" at bounding box center [1250, 32] width 14 height 14
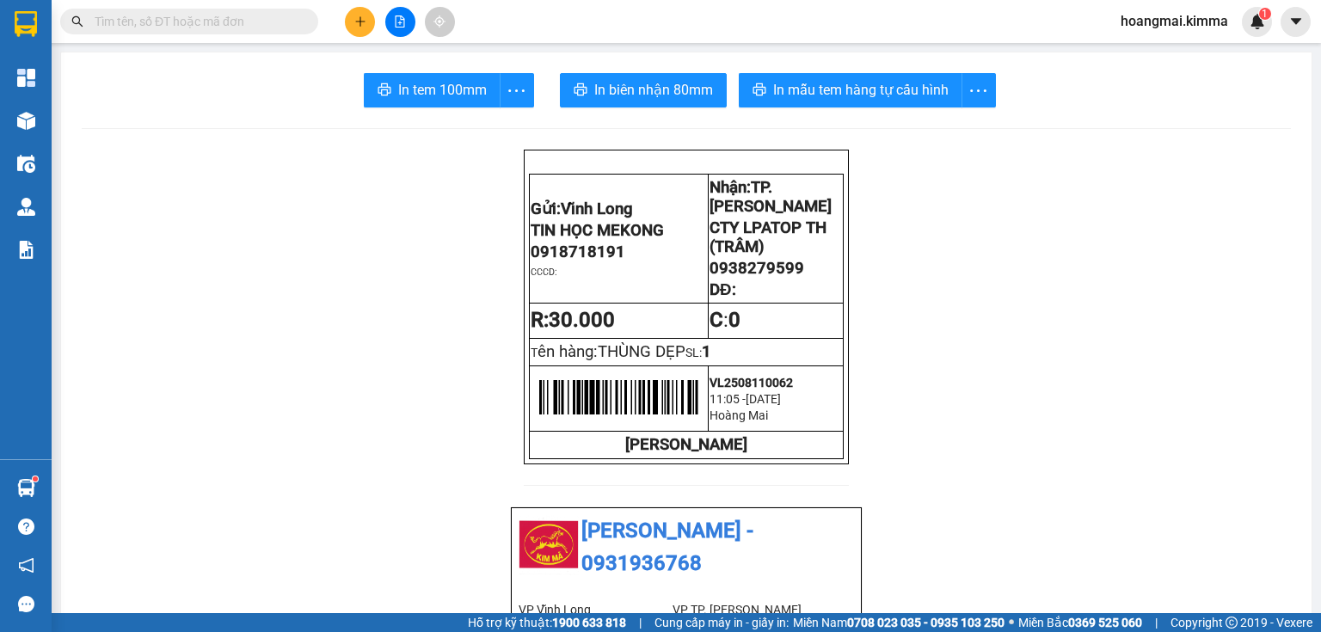
click at [237, 25] on input "text" at bounding box center [196, 21] width 203 height 19
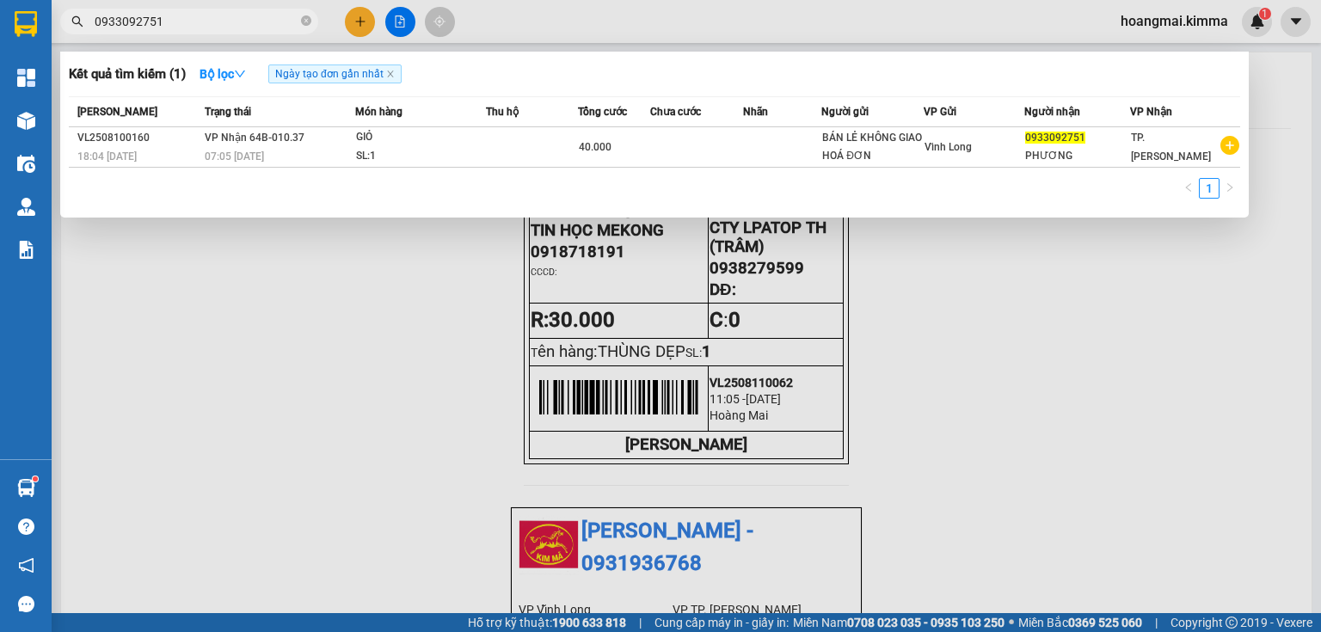
type input "0933092751"
drag, startPoint x: 371, startPoint y: 24, endPoint x: 356, endPoint y: 19, distance: 16.3
click at [368, 23] on div at bounding box center [660, 316] width 1321 height 632
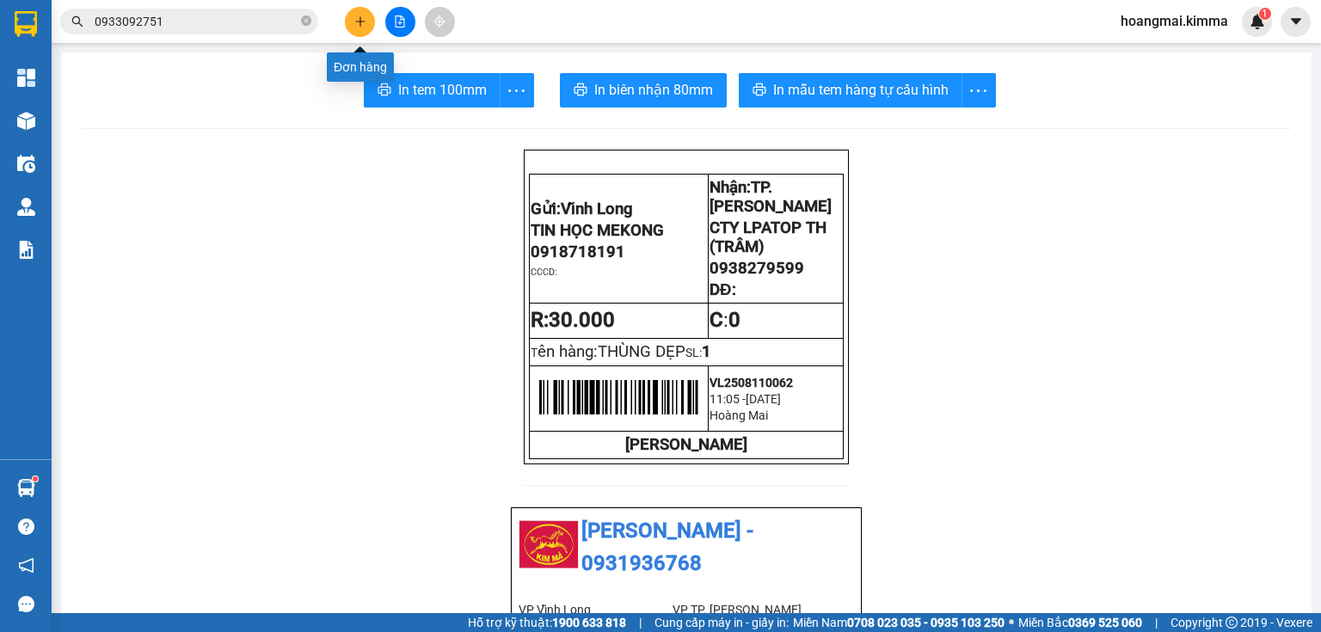
click at [361, 21] on icon "plus" at bounding box center [360, 21] width 12 height 12
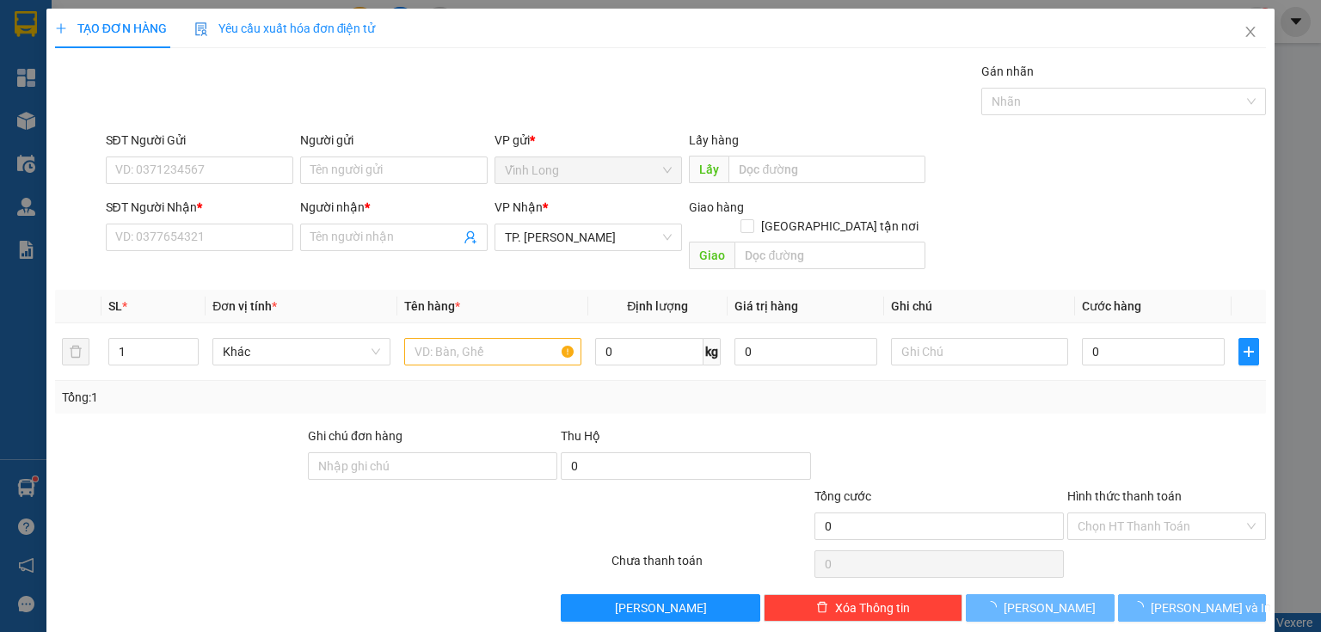
click at [351, 151] on div "Người gửi" at bounding box center [393, 144] width 187 height 26
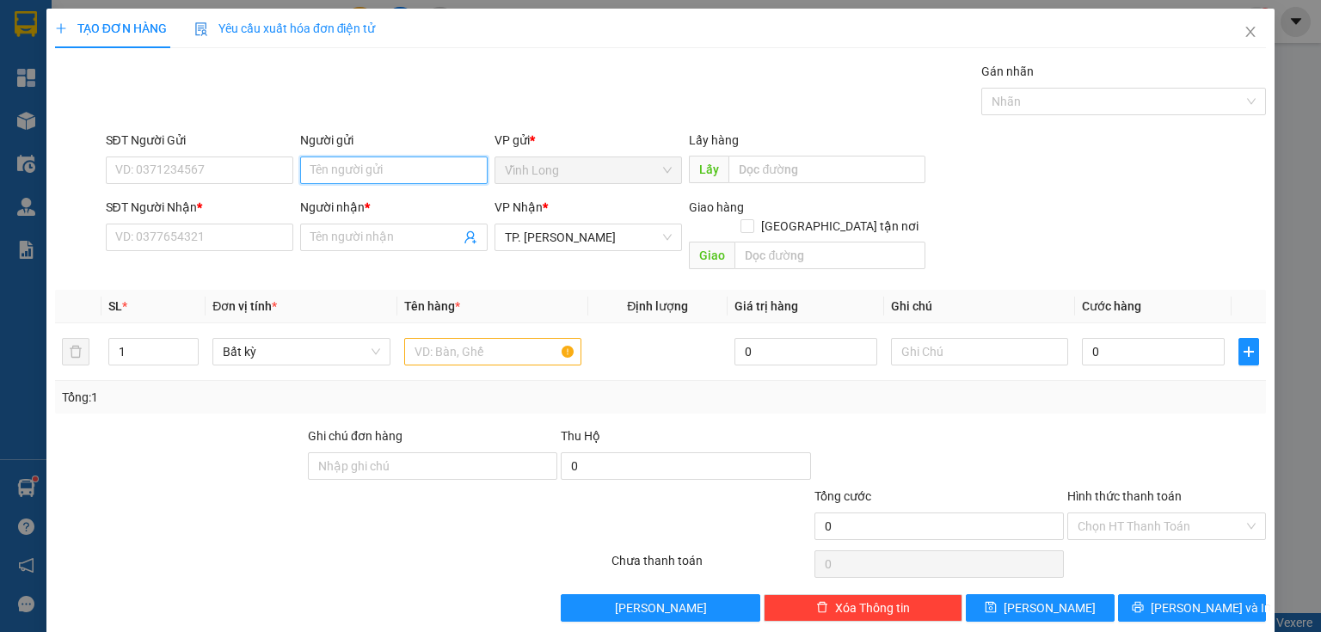
click at [385, 166] on input "Người gửi" at bounding box center [393, 170] width 187 height 28
type input "BÁN"
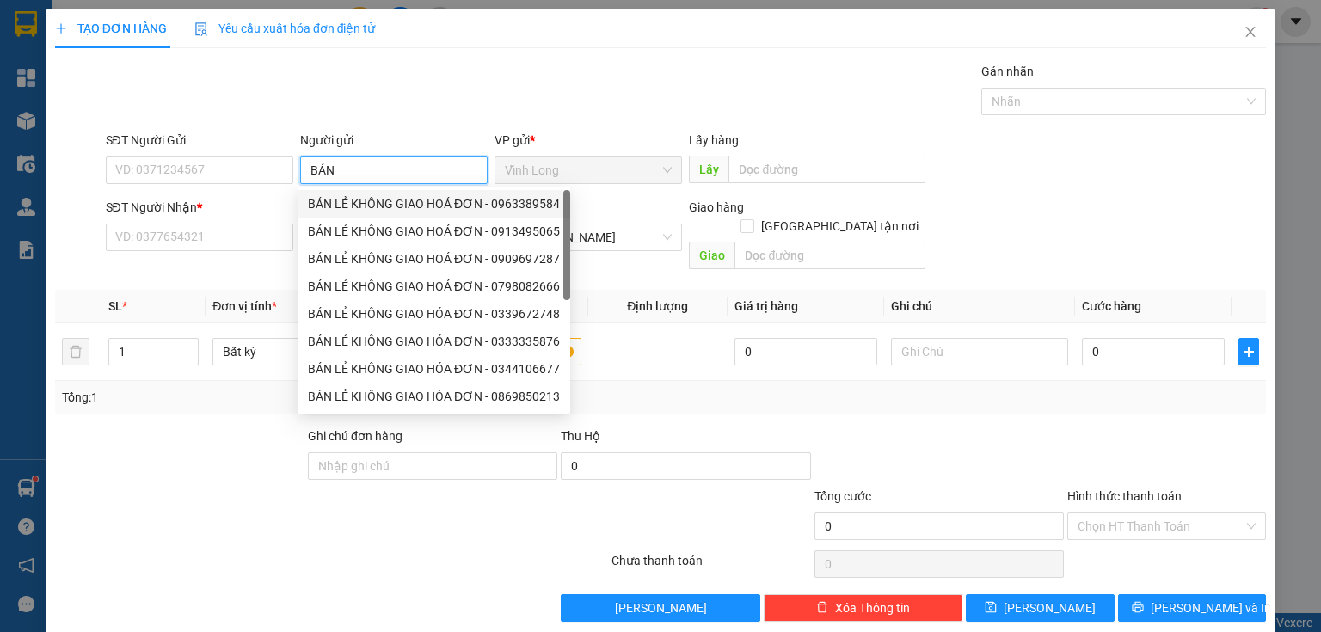
click at [414, 205] on div "BÁN LẺ KHÔNG GIAO HOÁ ĐƠN - 0963389584" at bounding box center [434, 203] width 252 height 19
type input "0963389584"
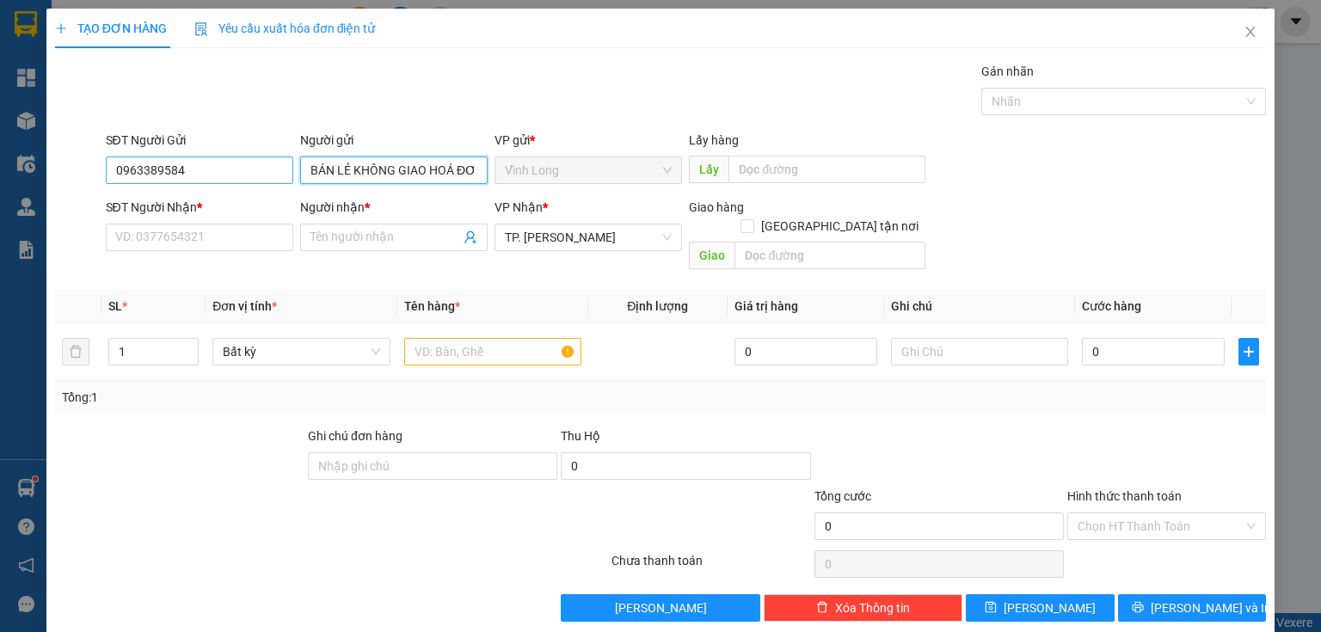
type input "BÁN LẺ KHÔNG GIAO HOÁ ĐƠN"
click at [265, 167] on input "0963389584" at bounding box center [199, 170] width 187 height 28
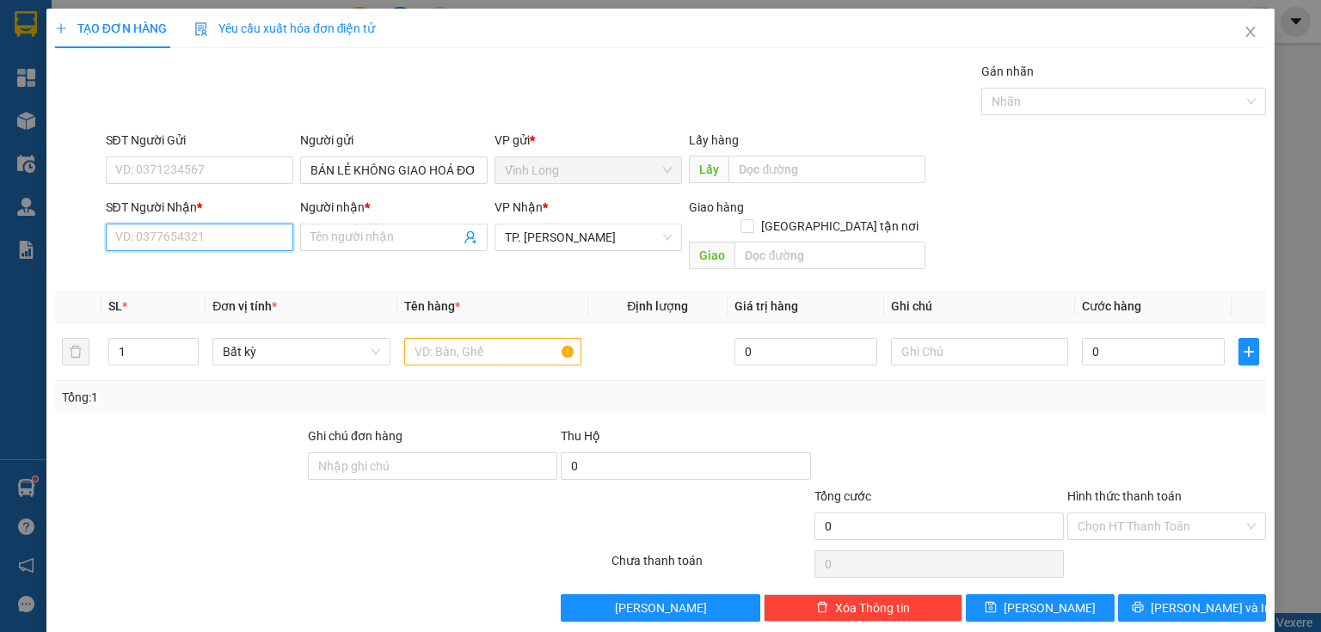
click at [267, 231] on input "SĐT Người Nhận *" at bounding box center [199, 238] width 187 height 28
type input "0904240452"
click at [252, 273] on div "0904240452 - [PERSON_NAME]" at bounding box center [199, 270] width 169 height 19
type input "THANH"
type input "0904240452"
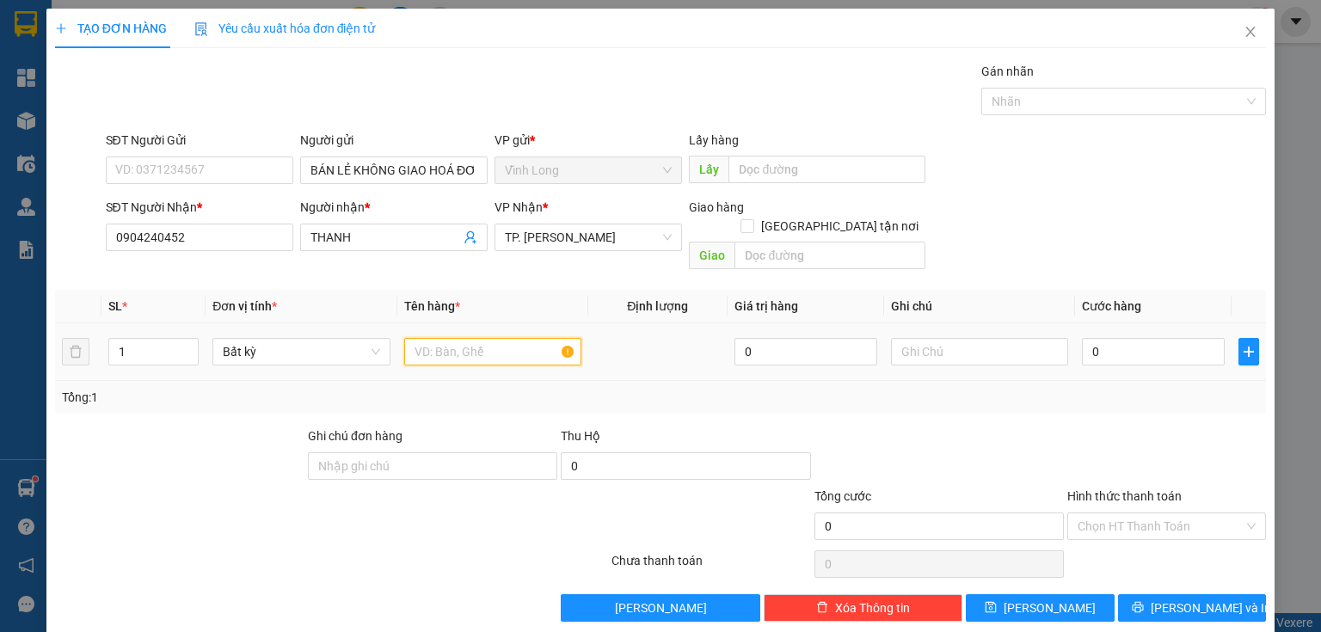
click at [421, 339] on input "text" at bounding box center [492, 352] width 177 height 28
type input "T"
type input "KIỆN FE"
click at [948, 338] on input "text" at bounding box center [979, 352] width 177 height 28
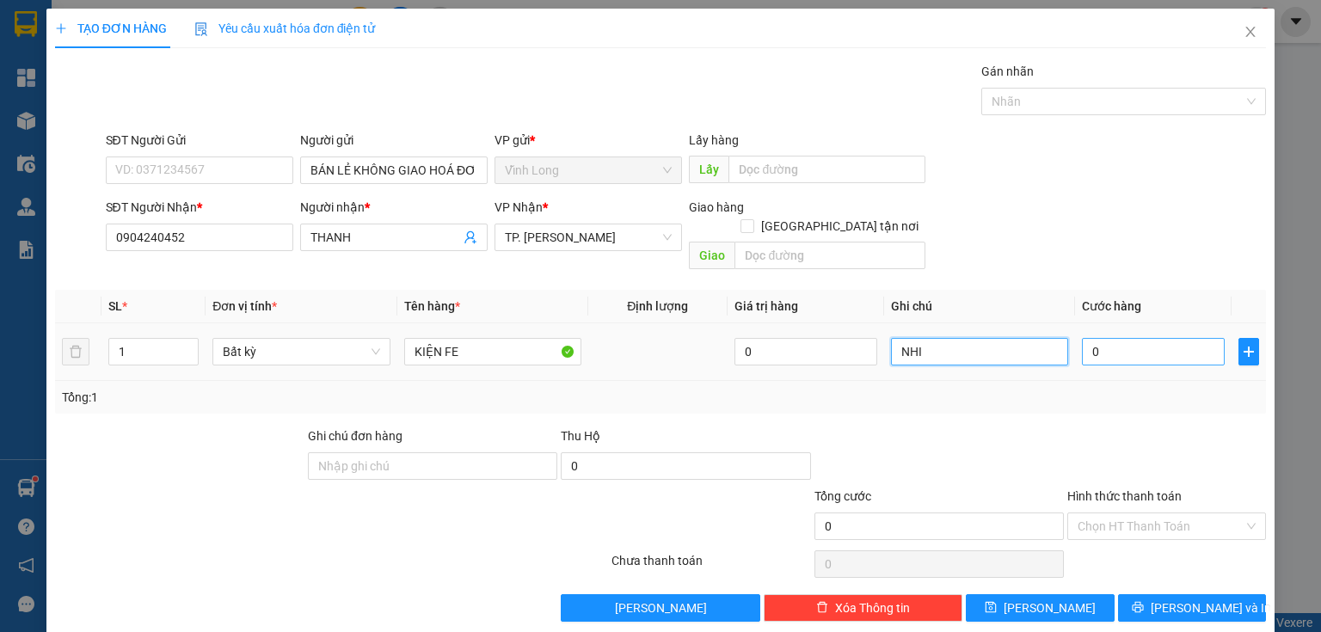
type input "NHI"
click at [1121, 338] on input "0" at bounding box center [1153, 352] width 143 height 28
type input "3"
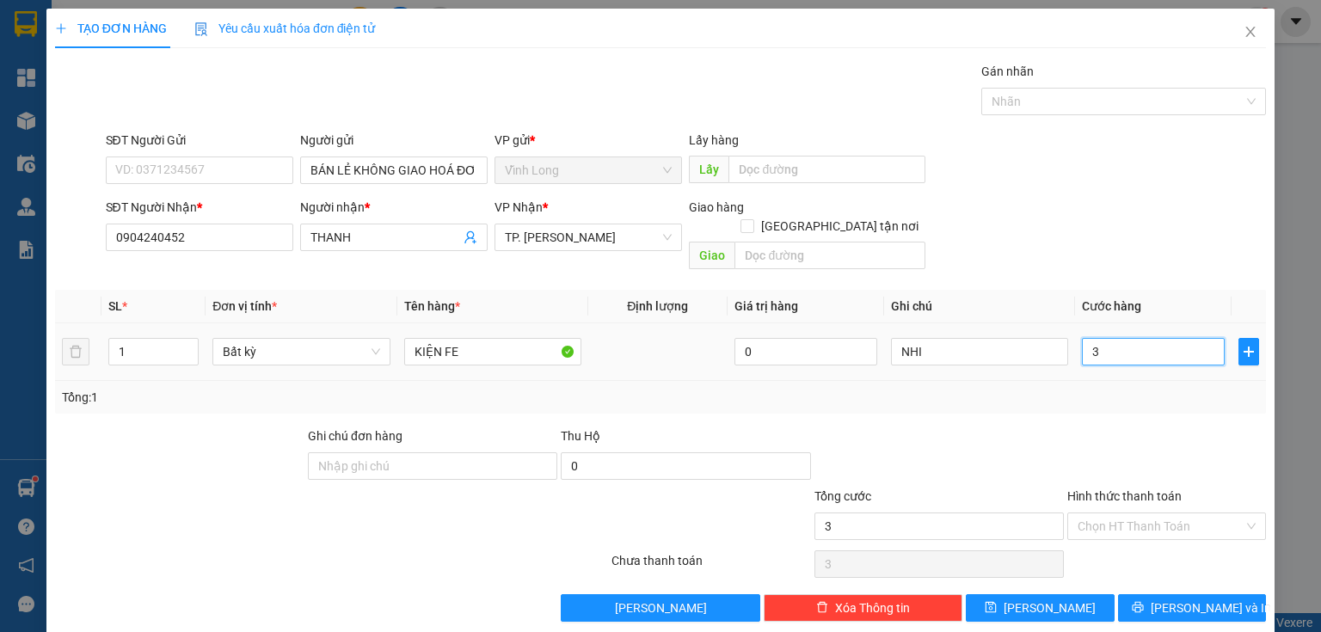
type input "30"
type input "30.000"
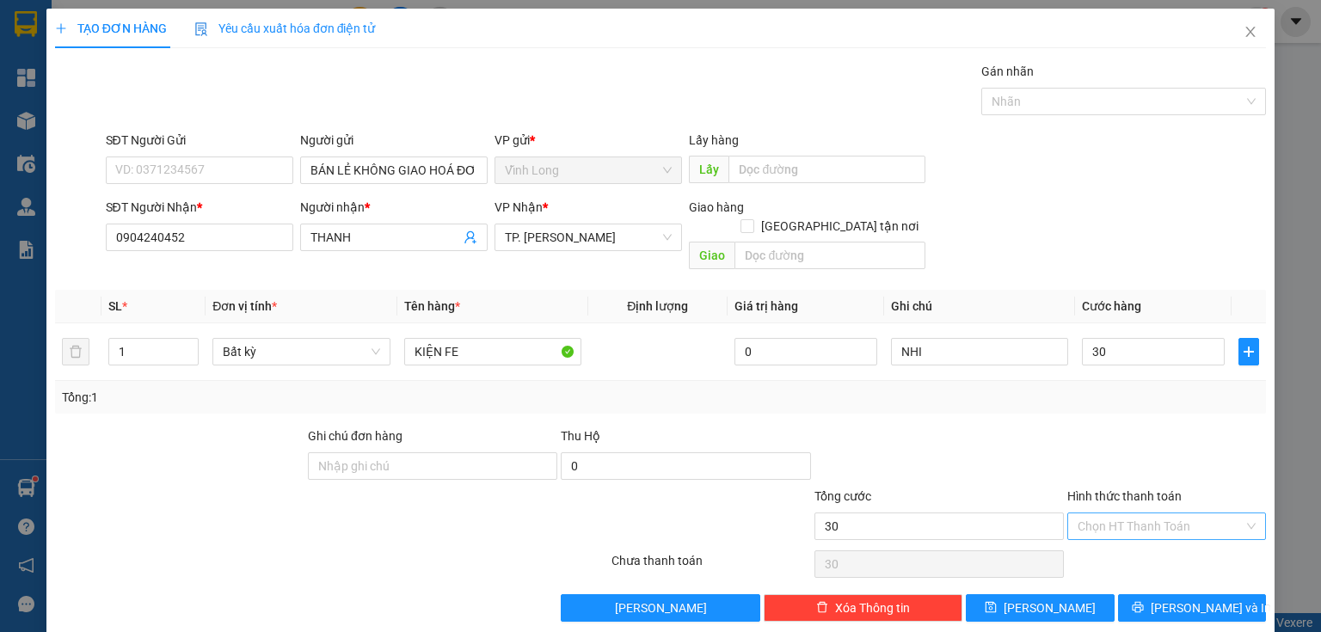
type input "30.000"
drag, startPoint x: 1127, startPoint y: 504, endPoint x: 1122, endPoint y: 534, distance: 30.5
click at [1127, 513] on input "Hình thức thanh toán" at bounding box center [1160, 526] width 166 height 26
click at [1123, 537] on div "Tại văn phòng" at bounding box center [1157, 540] width 177 height 19
drag, startPoint x: 1161, startPoint y: 589, endPoint x: 1074, endPoint y: 513, distance: 115.2
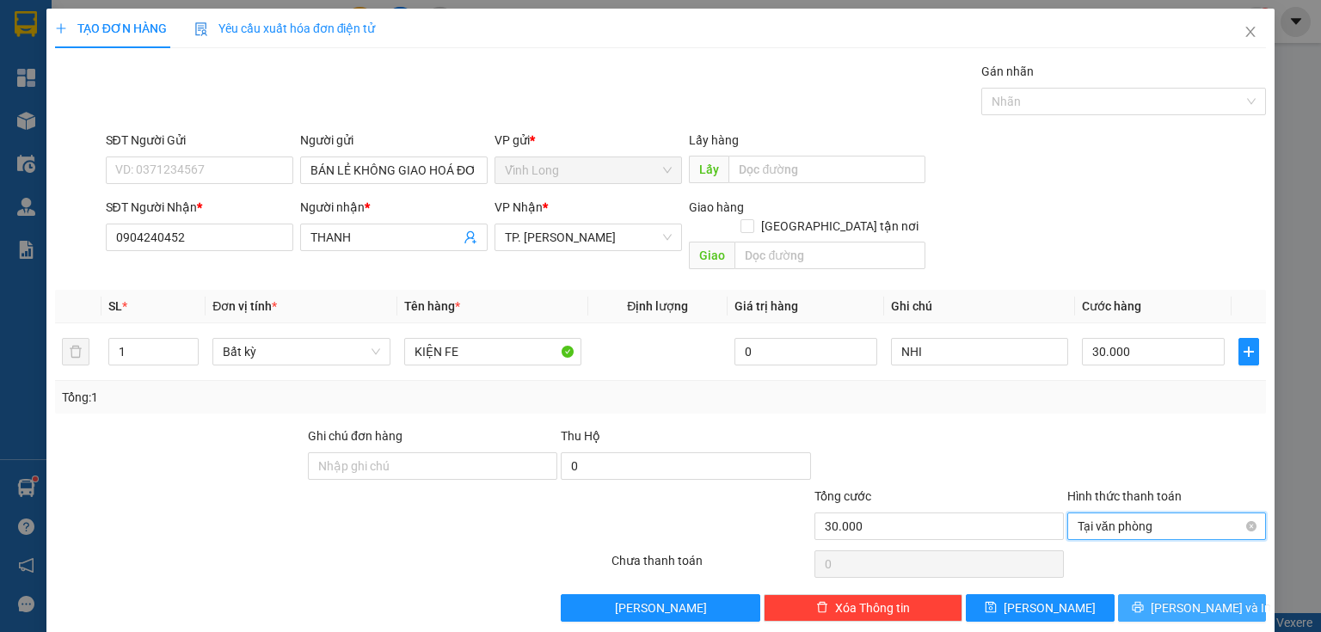
click at [1156, 594] on button "[PERSON_NAME] và In" at bounding box center [1192, 608] width 149 height 28
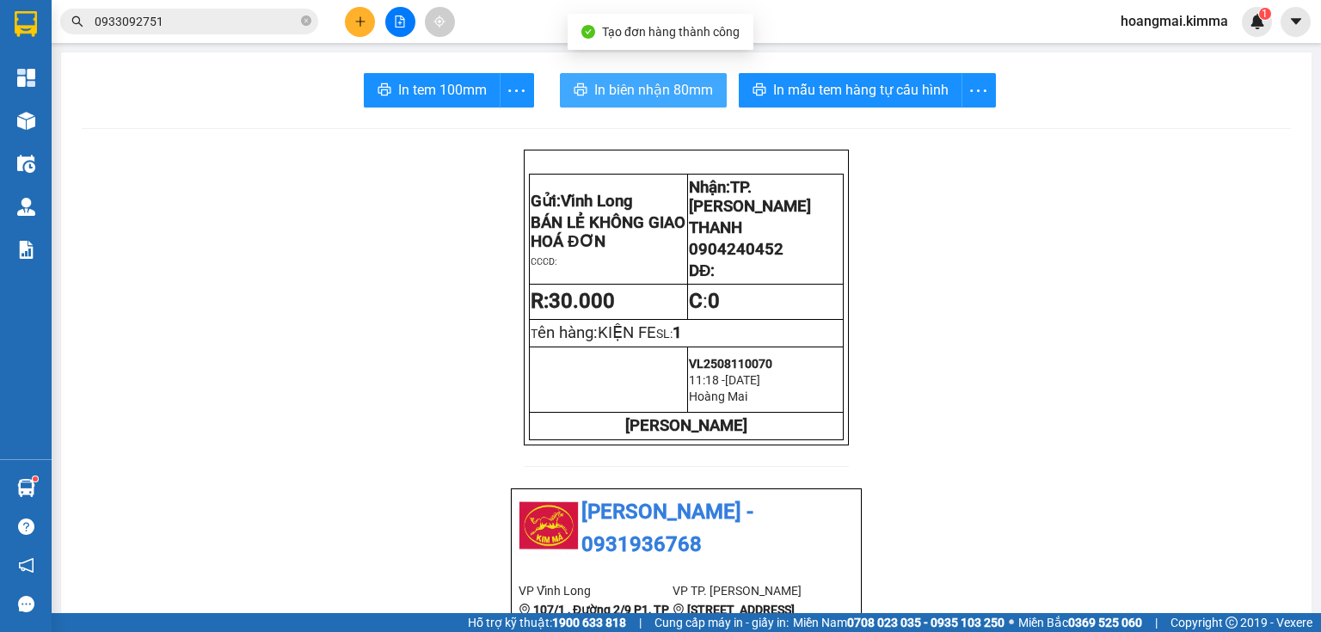
click at [594, 93] on span "In biên nhận 80mm" at bounding box center [653, 89] width 119 height 21
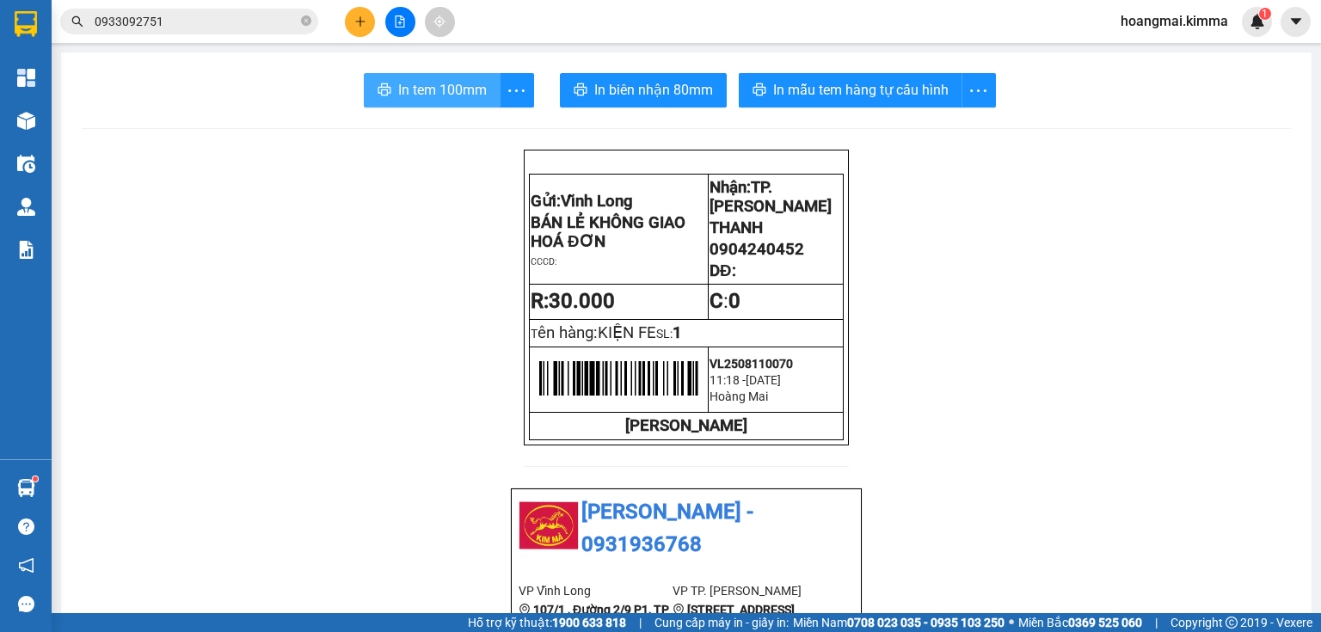
click at [482, 105] on button "In tem 100mm" at bounding box center [432, 90] width 137 height 34
click at [359, 16] on icon "plus" at bounding box center [360, 21] width 12 height 12
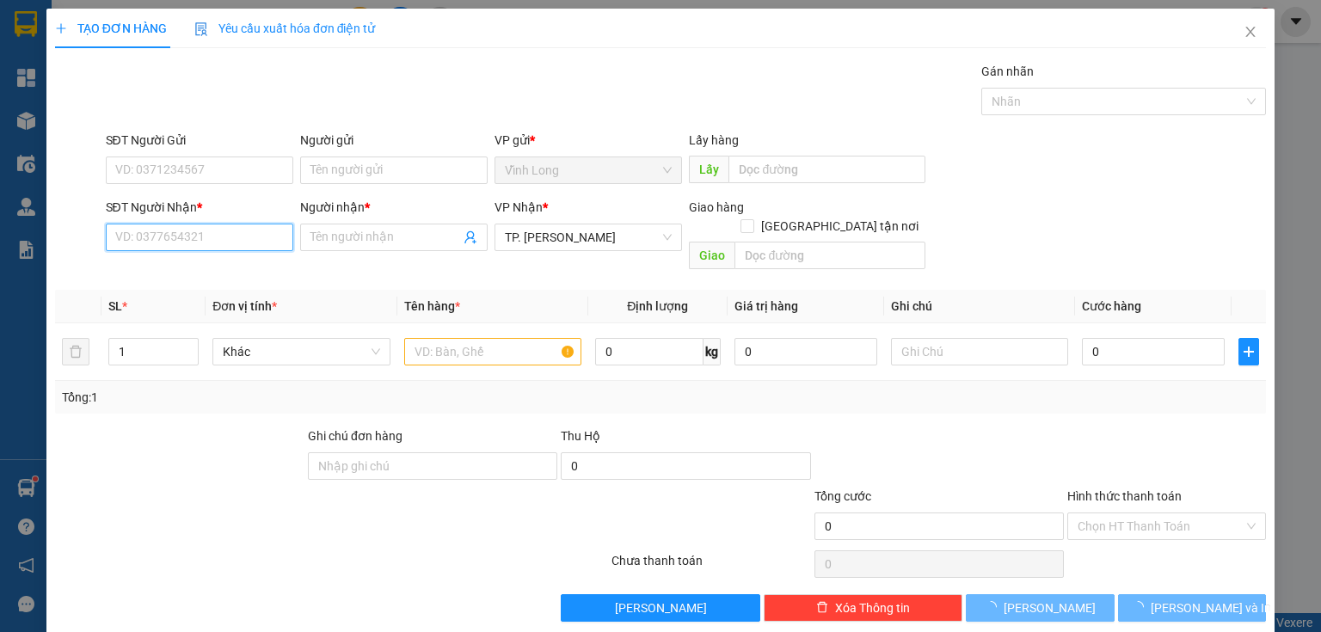
click at [236, 236] on input "SĐT Người Nhận *" at bounding box center [199, 238] width 187 height 28
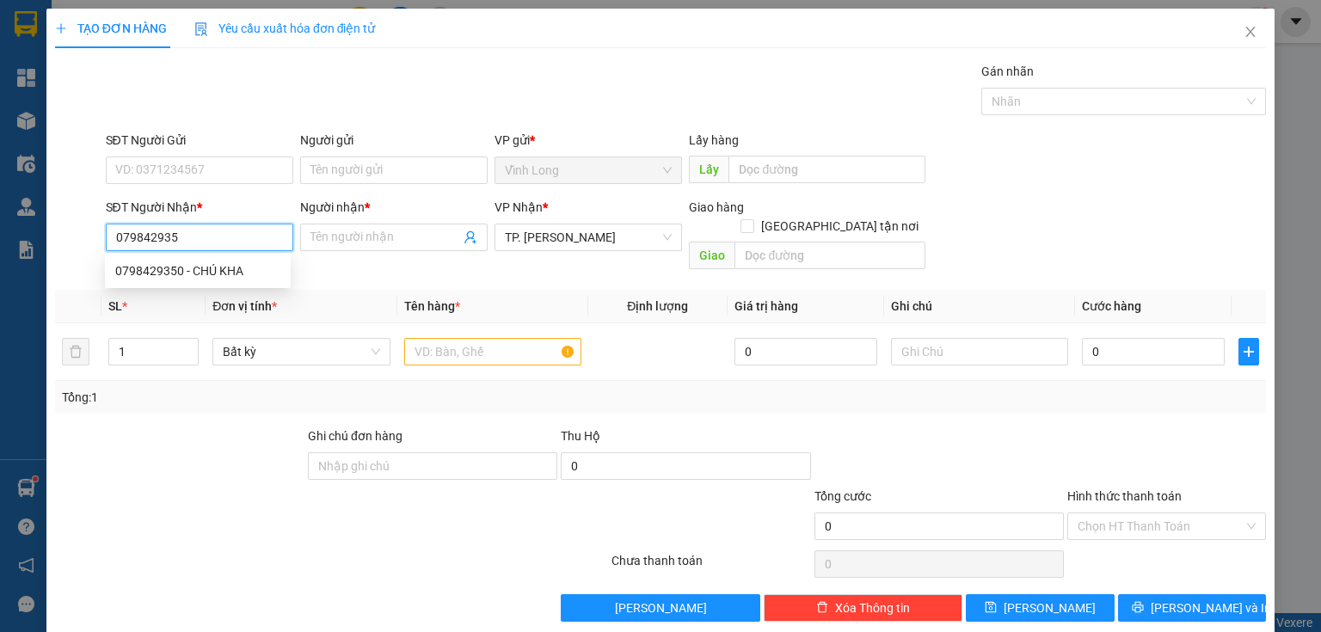
type input "0798429350"
click at [196, 271] on div "0798429350 - CHÚ KHA" at bounding box center [197, 270] width 165 height 19
type input "CHÚ KHA"
type input "0798429350"
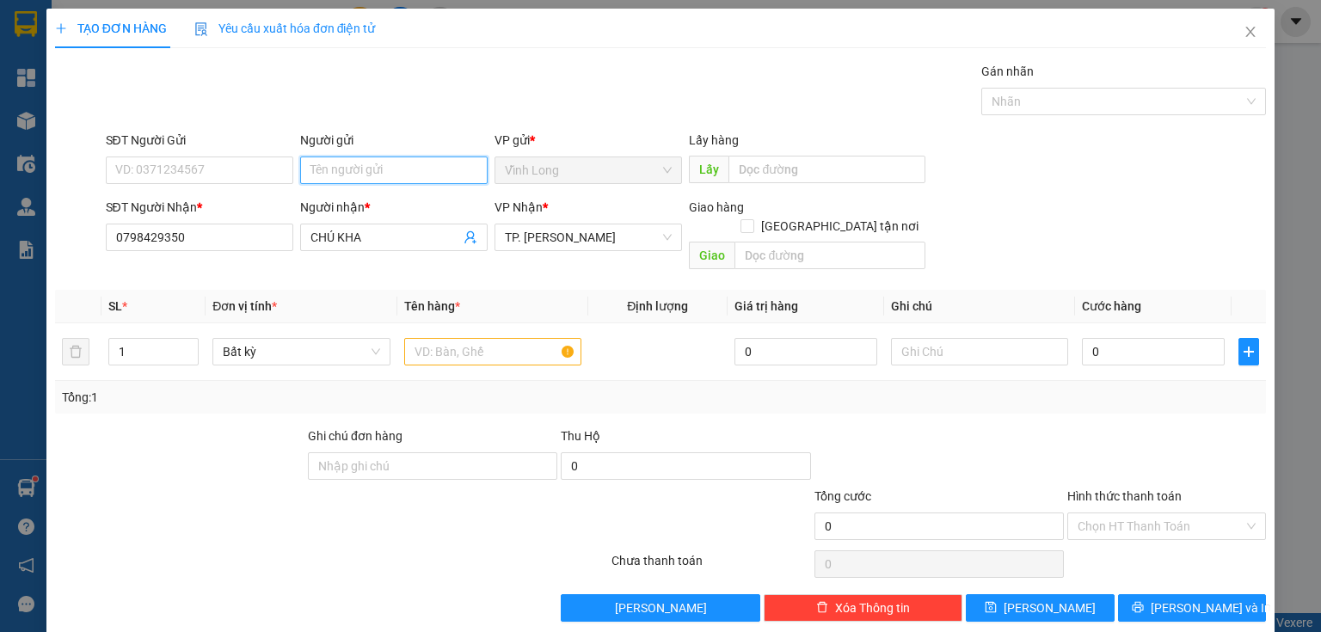
click at [429, 175] on input "Người gửi" at bounding box center [393, 170] width 187 height 28
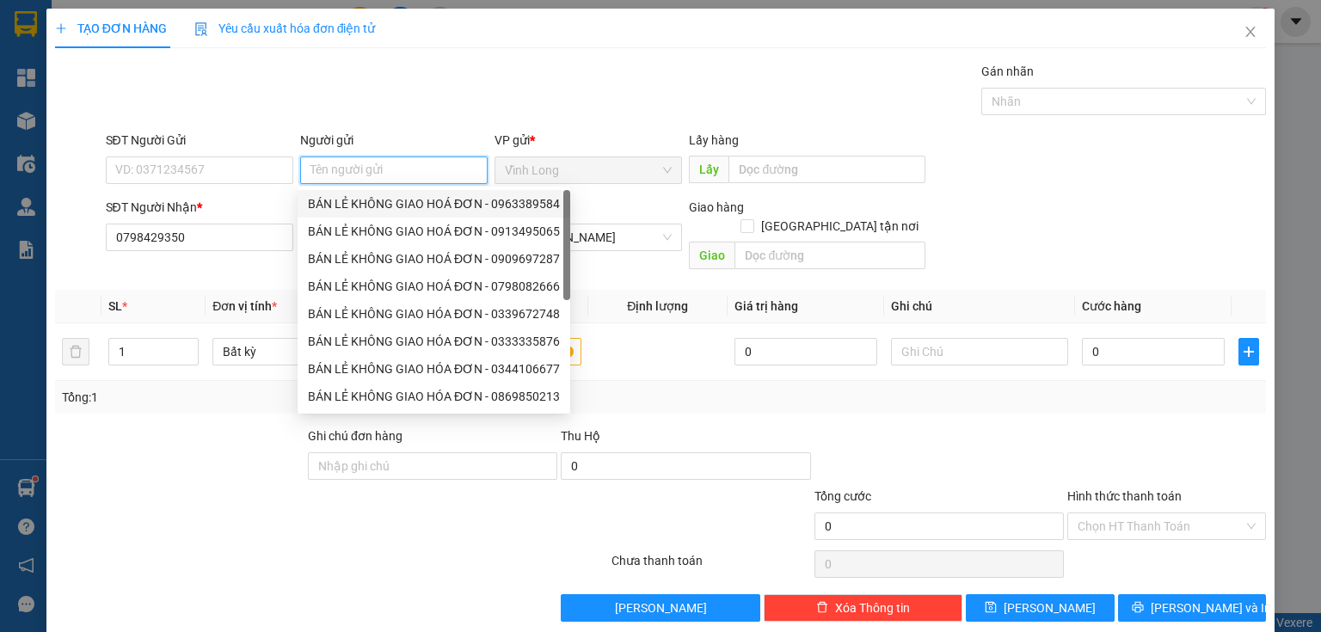
click at [435, 203] on div "BÁN LẺ KHÔNG GIAO HOÁ ĐƠN - 0963389584" at bounding box center [434, 203] width 252 height 19
type input "0963389584"
type input "BÁN LẺ KHÔNG GIAO HOÁ ĐƠN"
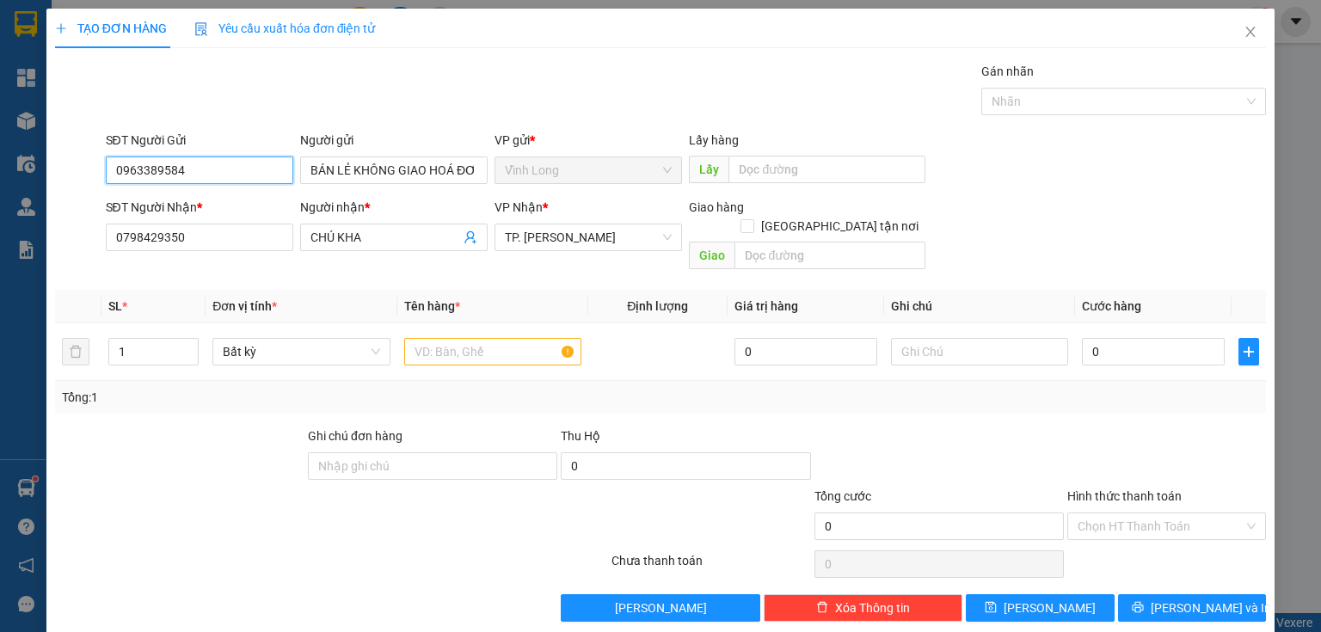
drag, startPoint x: 198, startPoint y: 165, endPoint x: 14, endPoint y: 155, distance: 184.3
click at [14, 155] on div "TẠO ĐƠN HÀNG Yêu cầu xuất hóa đơn điện tử Transit Pickup Surcharge Ids Transit …" at bounding box center [660, 316] width 1321 height 632
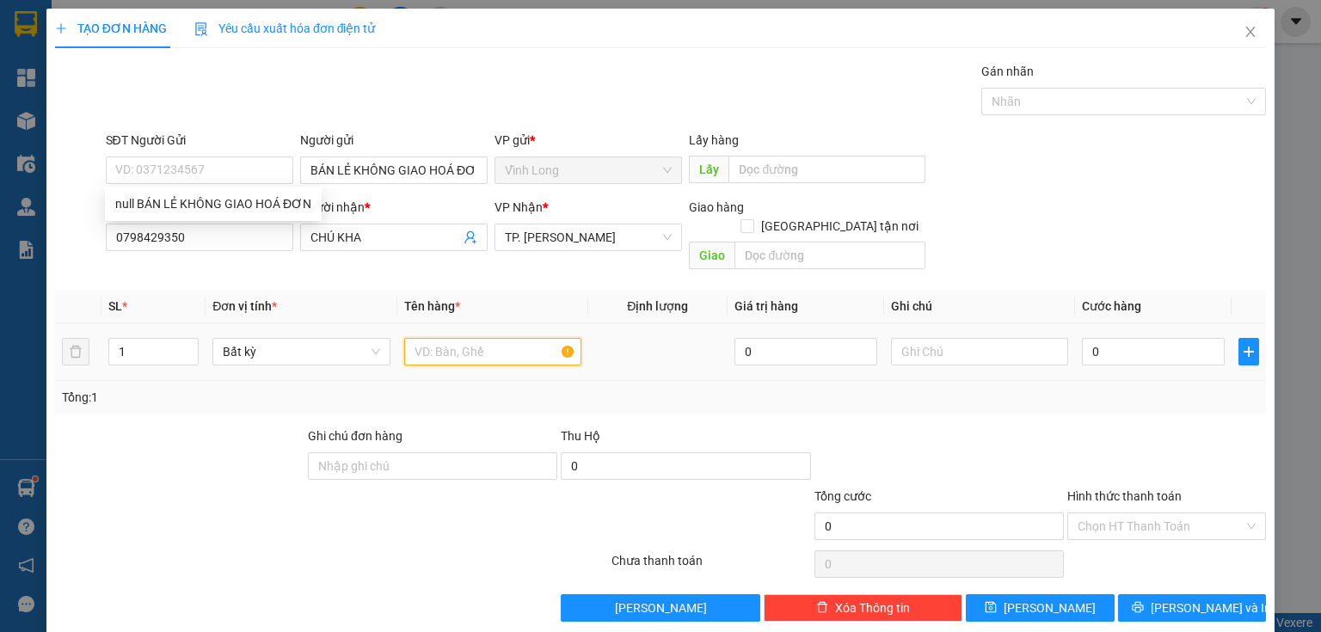
click at [512, 338] on input "text" at bounding box center [492, 352] width 177 height 28
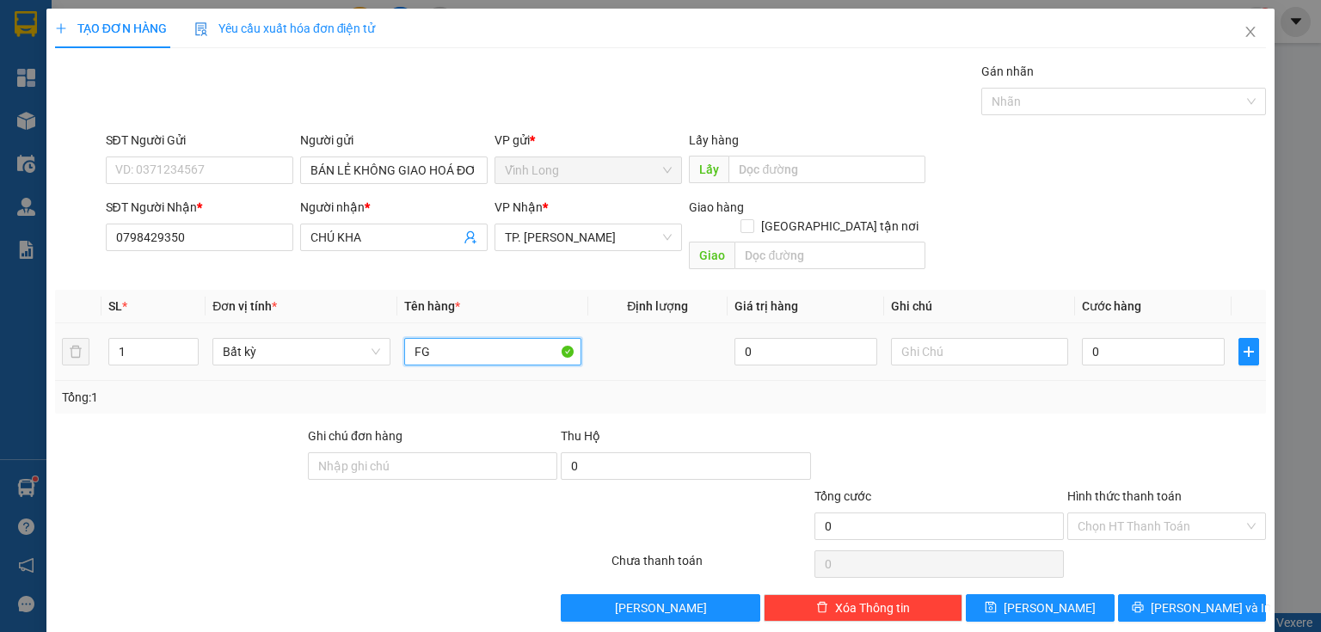
type input "F"
type input "GÓI ĐEN"
type input "THƯ"
type input "2"
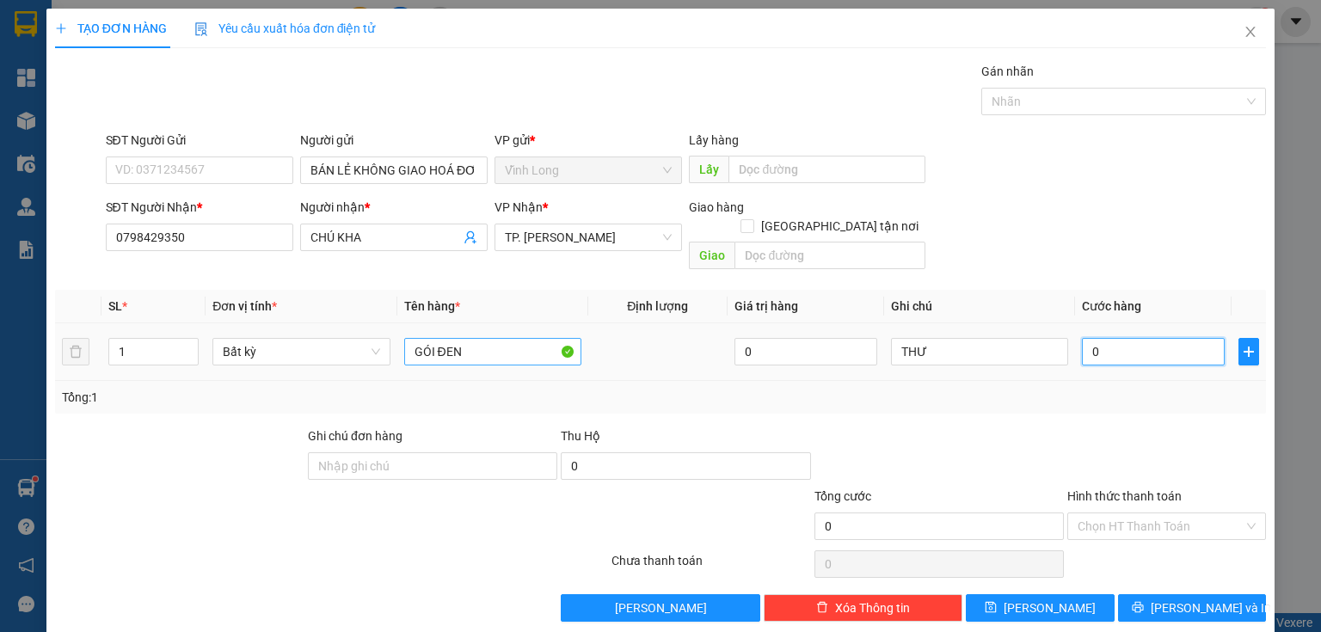
type input "2"
type input "20"
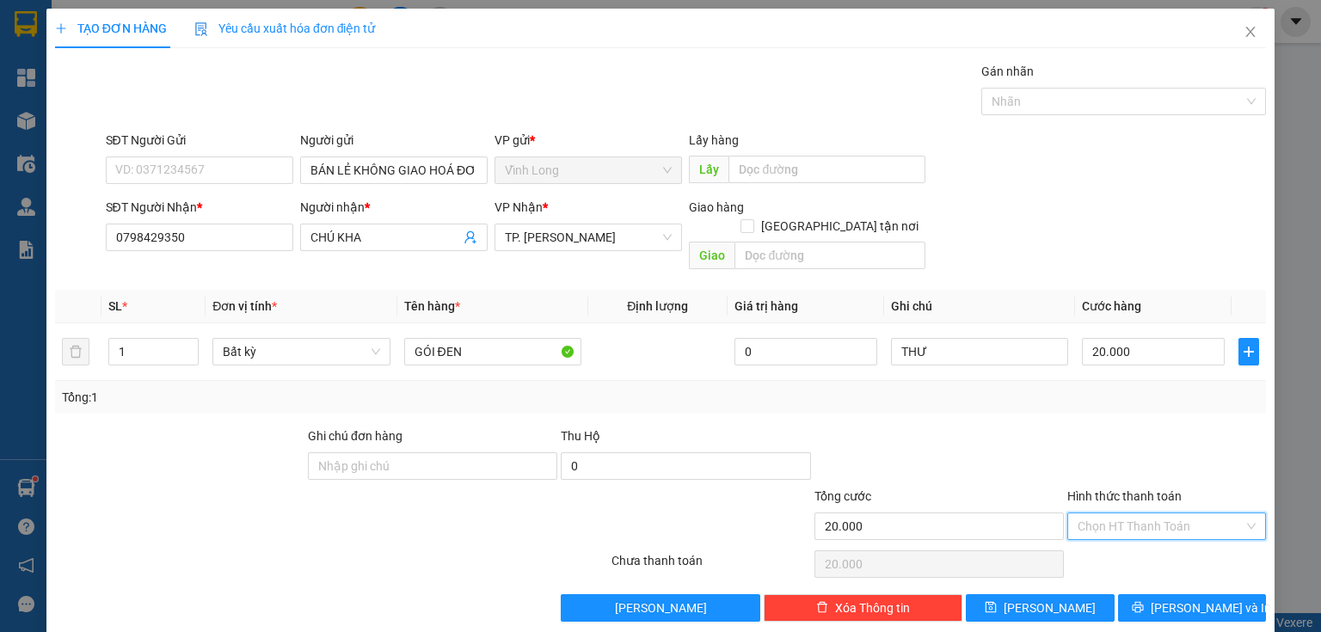
click at [1157, 513] on input "Hình thức thanh toán" at bounding box center [1160, 526] width 166 height 26
click at [1149, 531] on div "Tại văn phòng" at bounding box center [1157, 540] width 177 height 19
click at [1169, 598] on span "[PERSON_NAME] và In" at bounding box center [1210, 607] width 120 height 19
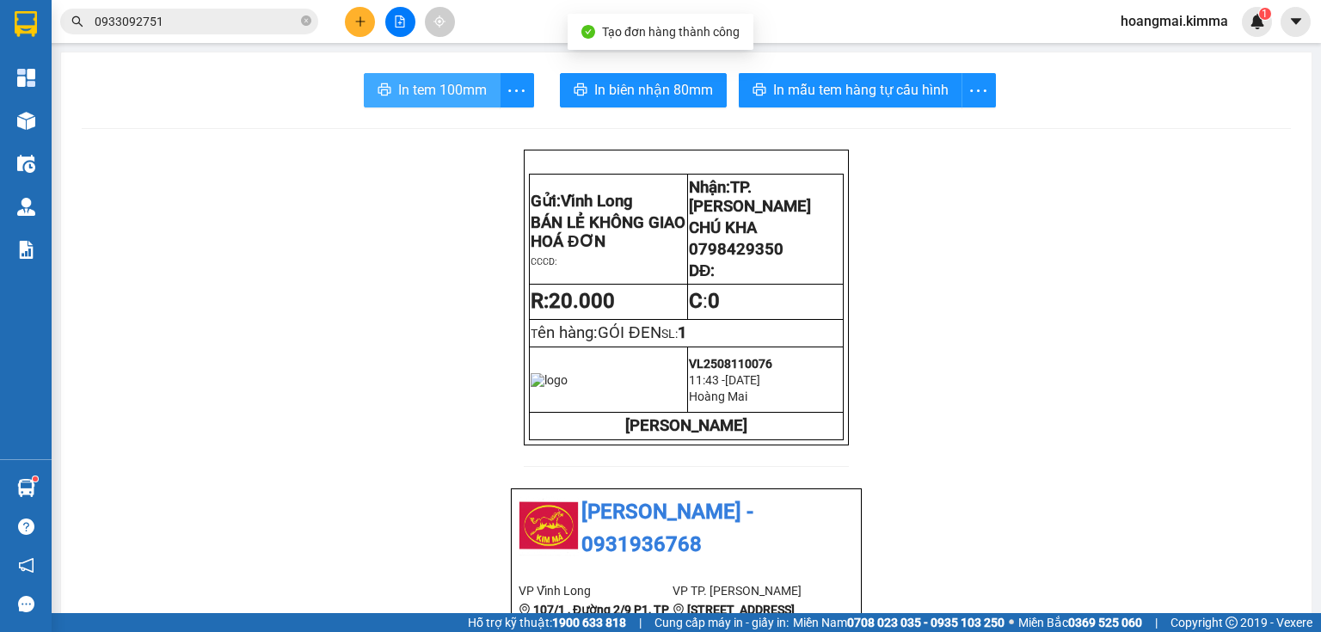
click at [408, 101] on button "In tem 100mm" at bounding box center [432, 90] width 137 height 34
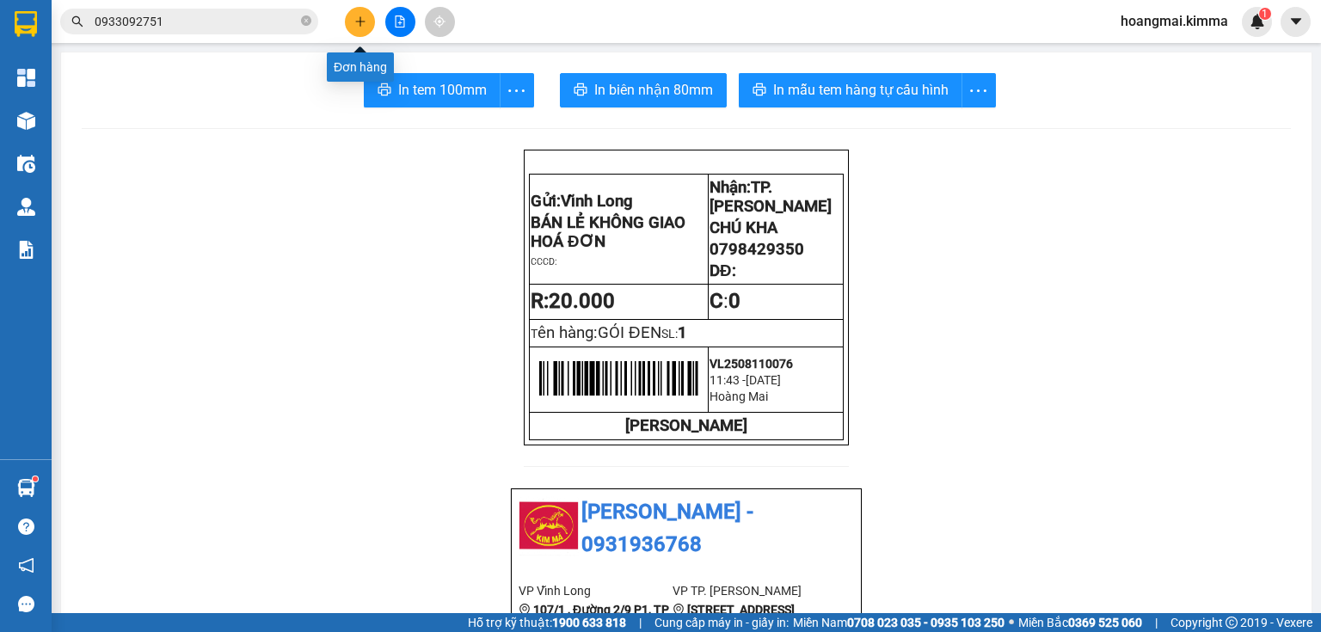
click at [350, 15] on button at bounding box center [360, 22] width 30 height 30
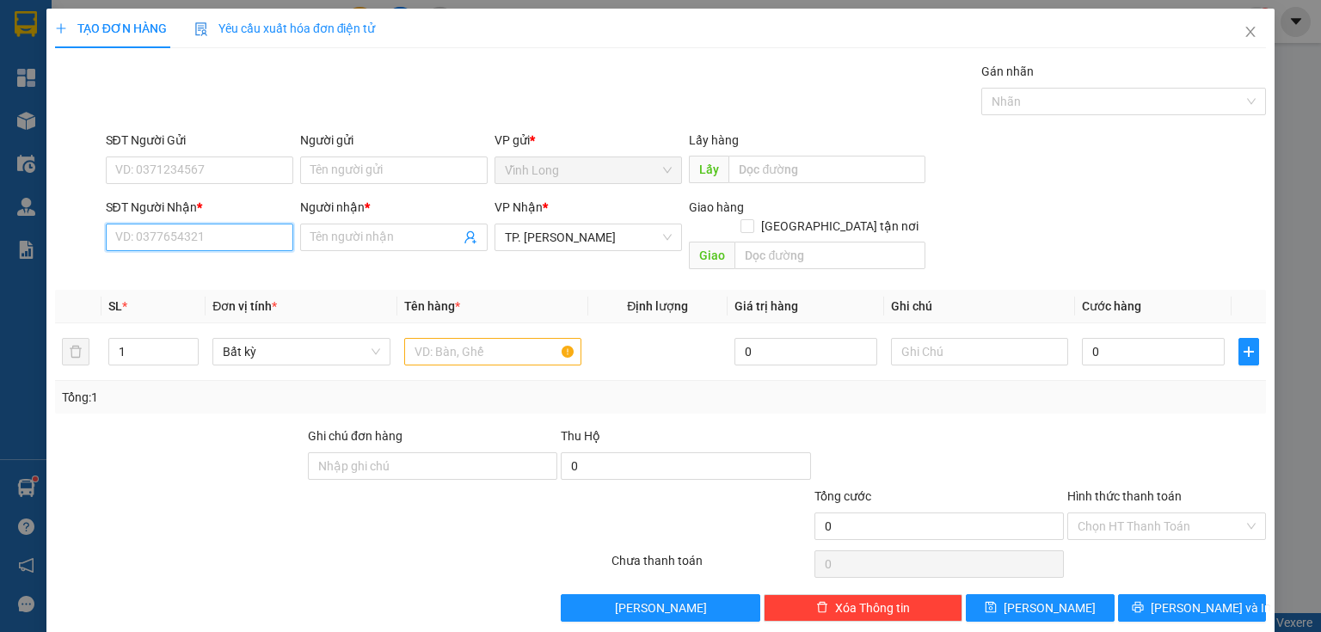
click at [186, 239] on input "SĐT Người Nhận *" at bounding box center [199, 238] width 187 height 28
drag, startPoint x: 150, startPoint y: 224, endPoint x: 175, endPoint y: 241, distance: 31.0
click at [158, 226] on input "SĐT Người Nhận *" at bounding box center [199, 238] width 187 height 28
click at [176, 241] on input "SĐT Người Nhận *" at bounding box center [199, 238] width 187 height 28
type input "0901943777"
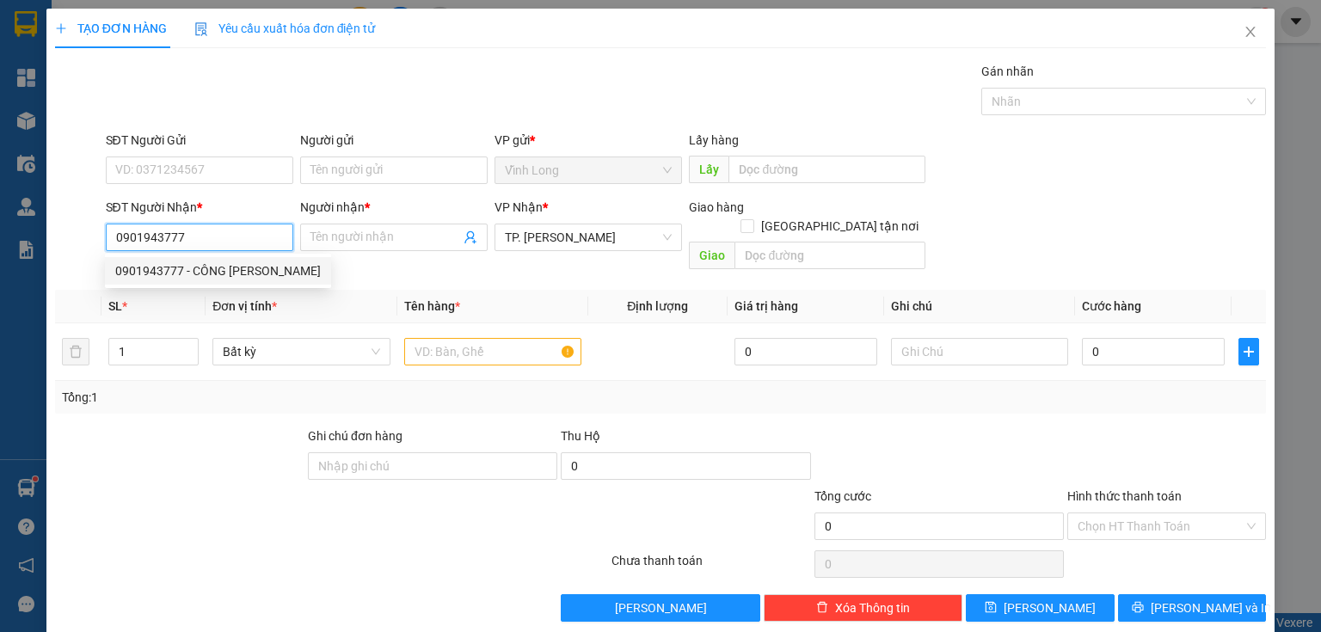
click at [244, 268] on div "0901943777 - CÔNG [PERSON_NAME]" at bounding box center [217, 270] width 205 height 19
type input "CÔNG [PERSON_NAME]"
checkbox input "true"
type input "273/41 [PERSON_NAME] P11 Q BÌNH THẠNH"
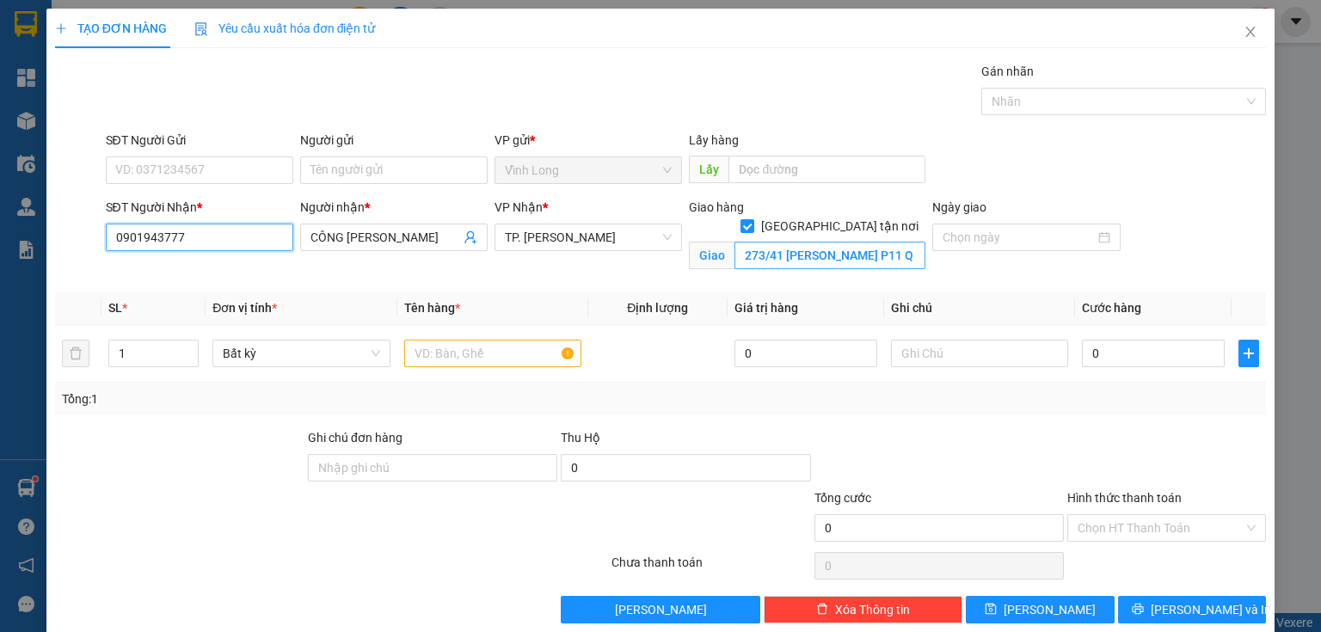
type input "0901943777"
click at [807, 242] on input "273/41 [PERSON_NAME] P11 Q BÌNH THẠNH" at bounding box center [829, 256] width 191 height 28
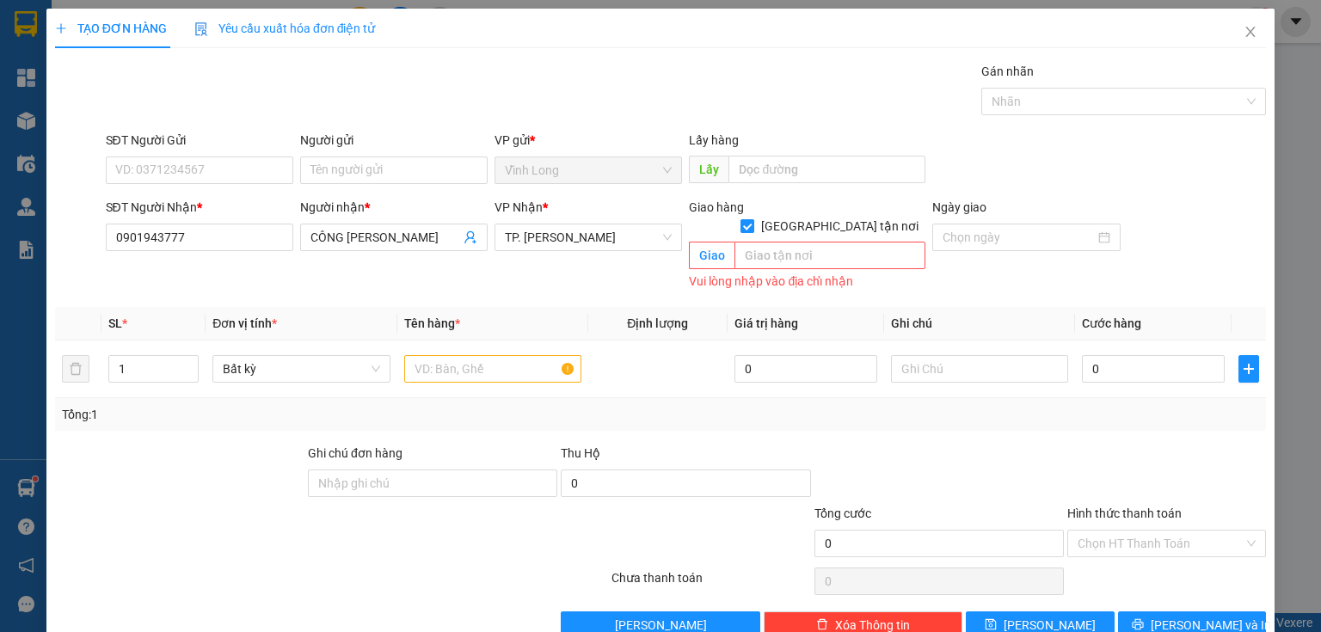
drag, startPoint x: 829, startPoint y: 210, endPoint x: 627, endPoint y: 250, distance: 206.1
click at [752, 219] on input "[GEOGRAPHIC_DATA] tận nơi" at bounding box center [746, 225] width 12 height 12
checkbox input "false"
click at [334, 182] on input "Người gửi" at bounding box center [393, 170] width 187 height 28
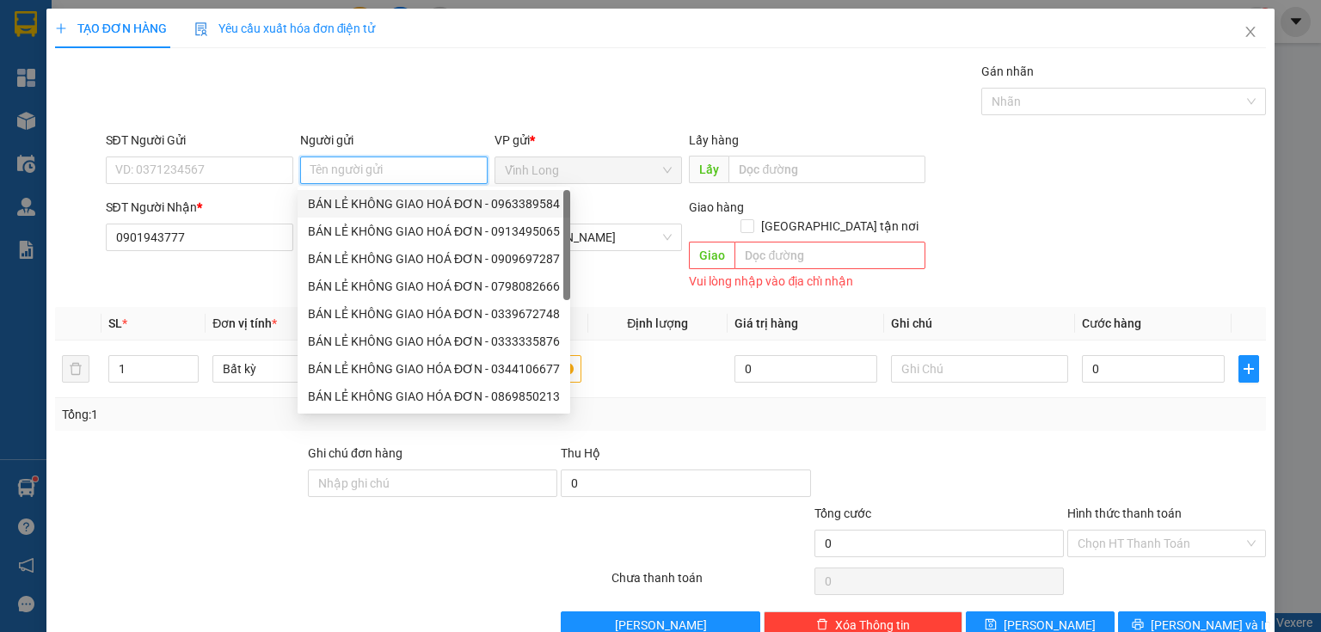
drag, startPoint x: 368, startPoint y: 205, endPoint x: 328, endPoint y: 205, distance: 39.6
click at [365, 205] on div "BÁN LẺ KHÔNG GIAO HOÁ ĐƠN - 0963389584" at bounding box center [434, 203] width 252 height 19
type input "0963389584"
type input "BÁN LẺ KHÔNG GIAO HOÁ ĐƠN"
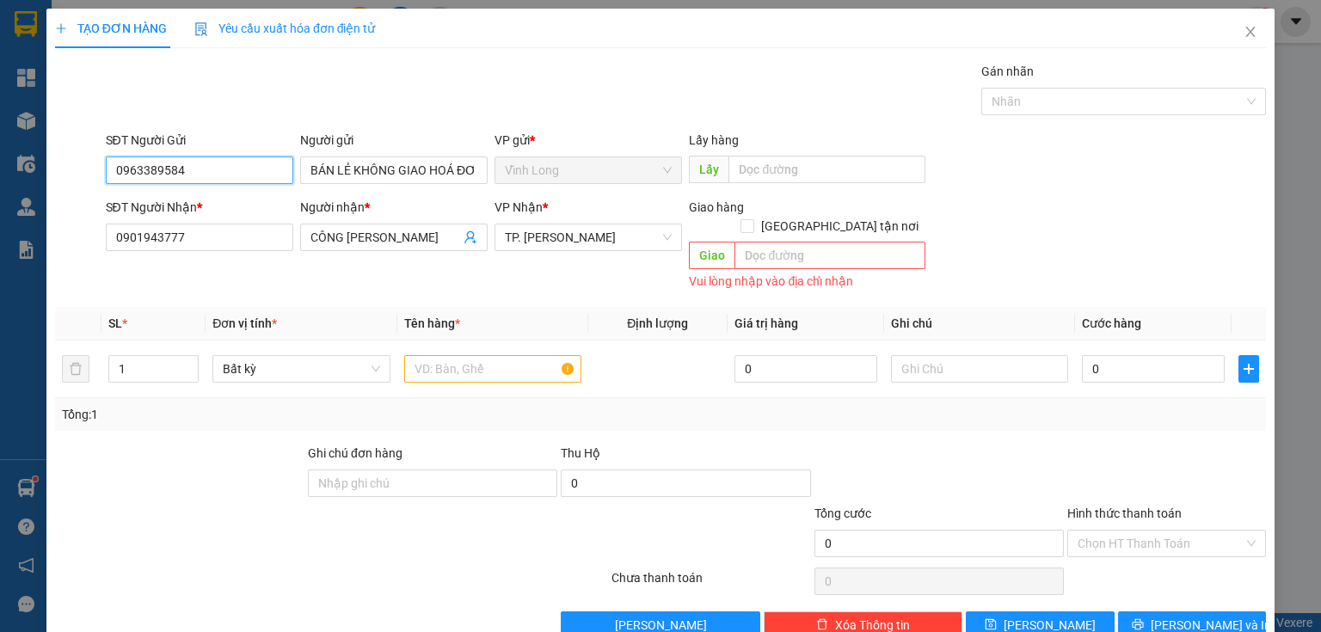
drag, startPoint x: 0, startPoint y: 213, endPoint x: 279, endPoint y: 171, distance: 281.8
click at [34, 214] on div "TẠO ĐƠN HÀNG Yêu cầu xuất hóa đơn điện tử Transit Pickup Surcharge Ids Transit …" at bounding box center [660, 316] width 1321 height 632
drag, startPoint x: 206, startPoint y: 199, endPoint x: 390, endPoint y: 204, distance: 183.2
click at [230, 204] on div "0356193480 - [PERSON_NAME]" at bounding box center [199, 203] width 169 height 19
type input "0356193480"
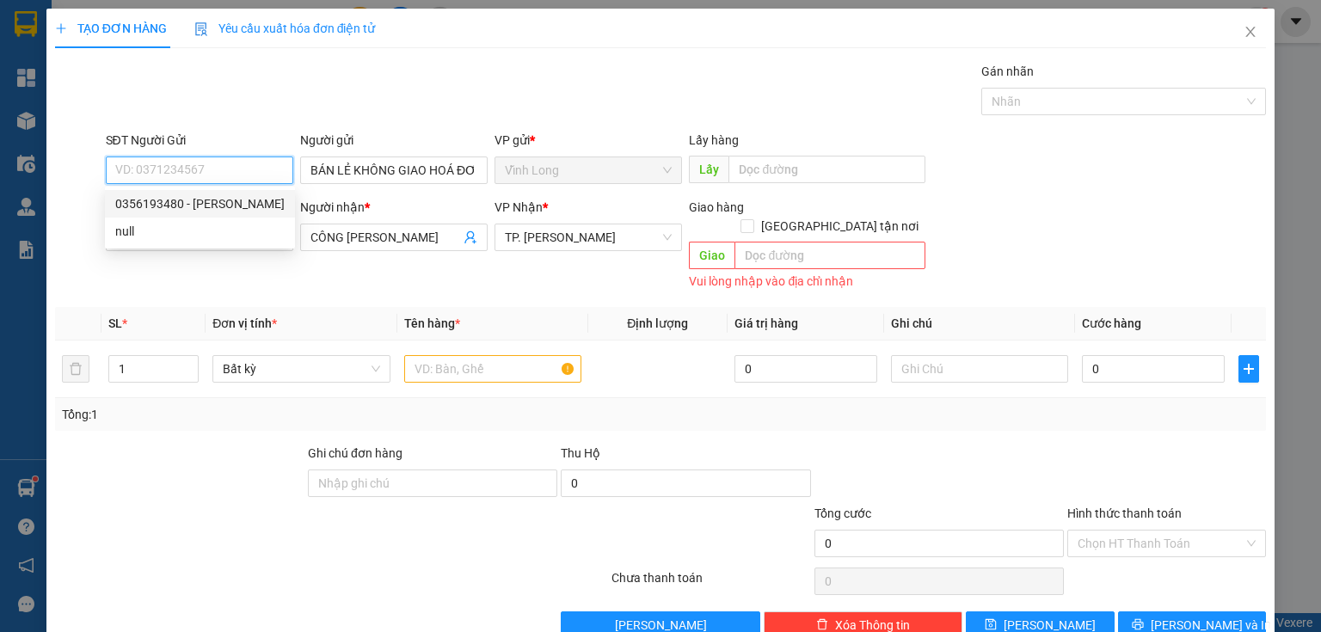
type input "CÚC KHANG"
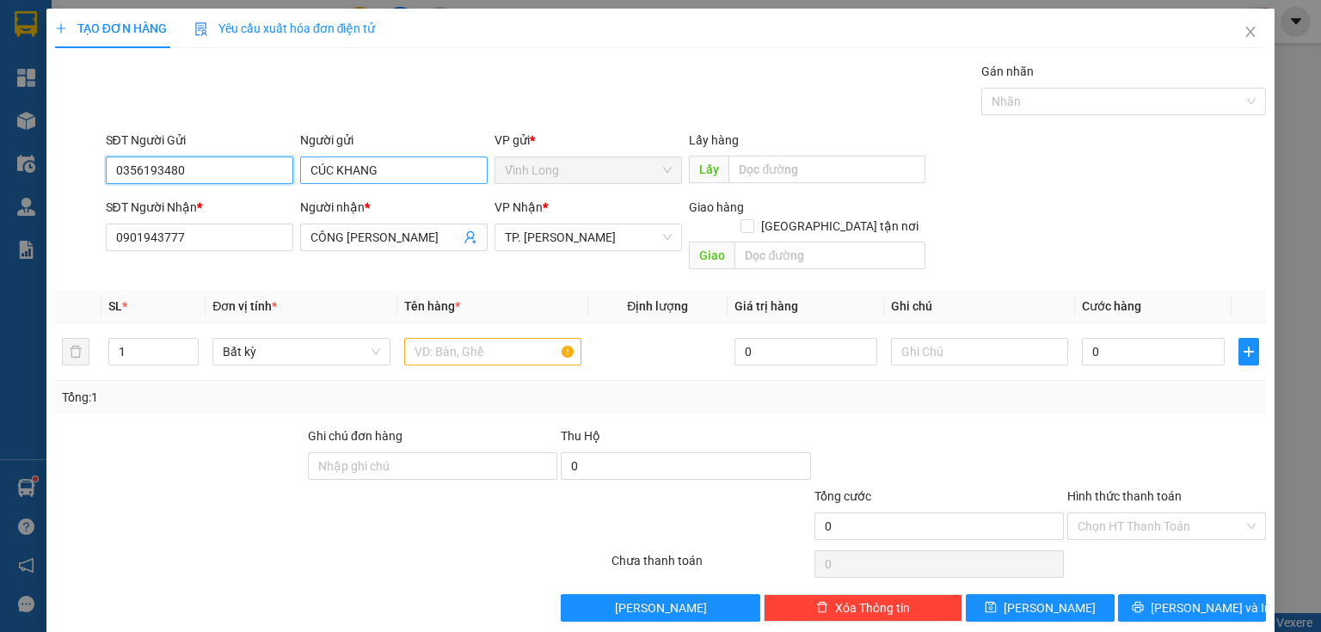
type input "0356193480"
drag, startPoint x: 418, startPoint y: 175, endPoint x: 121, endPoint y: 170, distance: 296.7
click at [121, 170] on div "SĐT Người Gửi 0356193480 Người gửi [PERSON_NAME] VP gửi * [PERSON_NAME] Lấy hàn…" at bounding box center [686, 161] width 1168 height 60
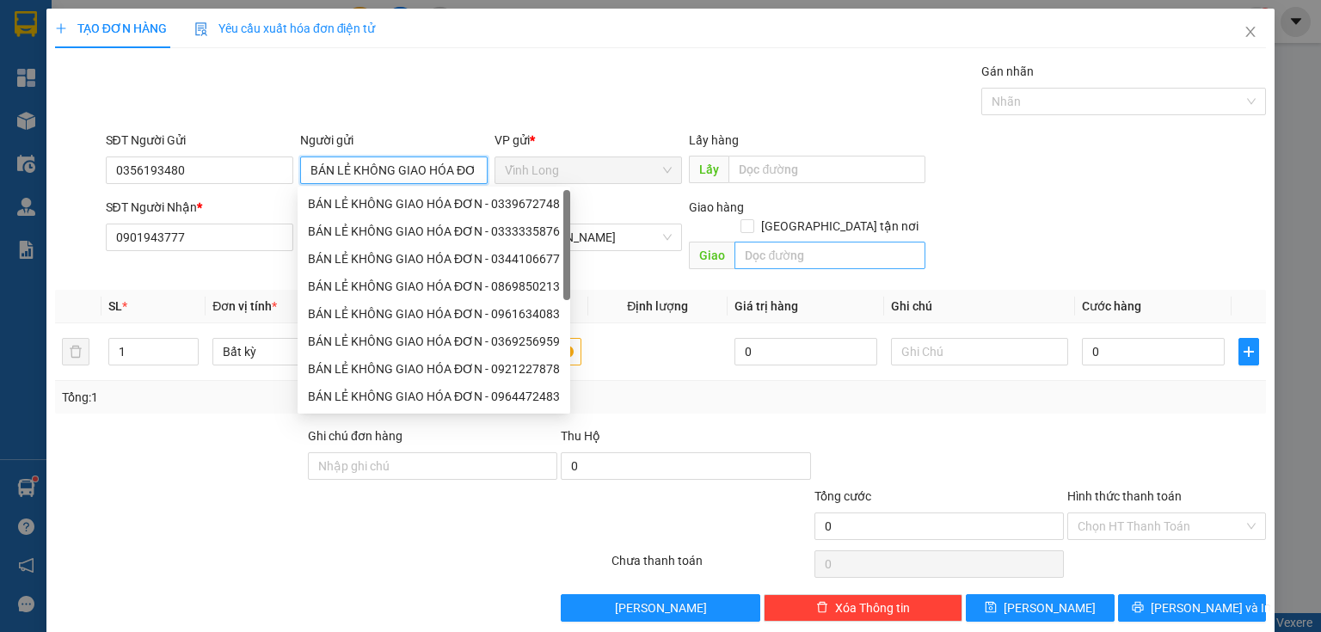
type input "BÁN LẺ KHÔNG GIAO HÓA ĐƠN"
click at [815, 242] on input "text" at bounding box center [829, 256] width 191 height 28
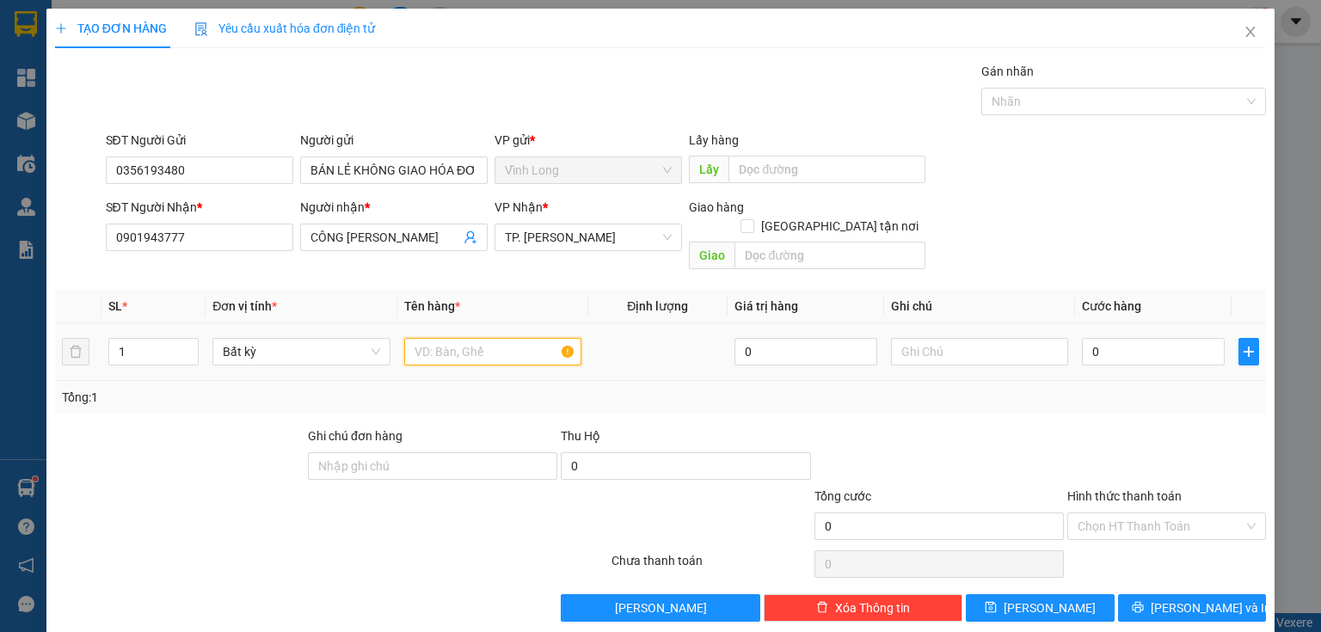
click at [517, 338] on input "text" at bounding box center [492, 352] width 177 height 28
type input "T"
type input "GÓI ĐEN"
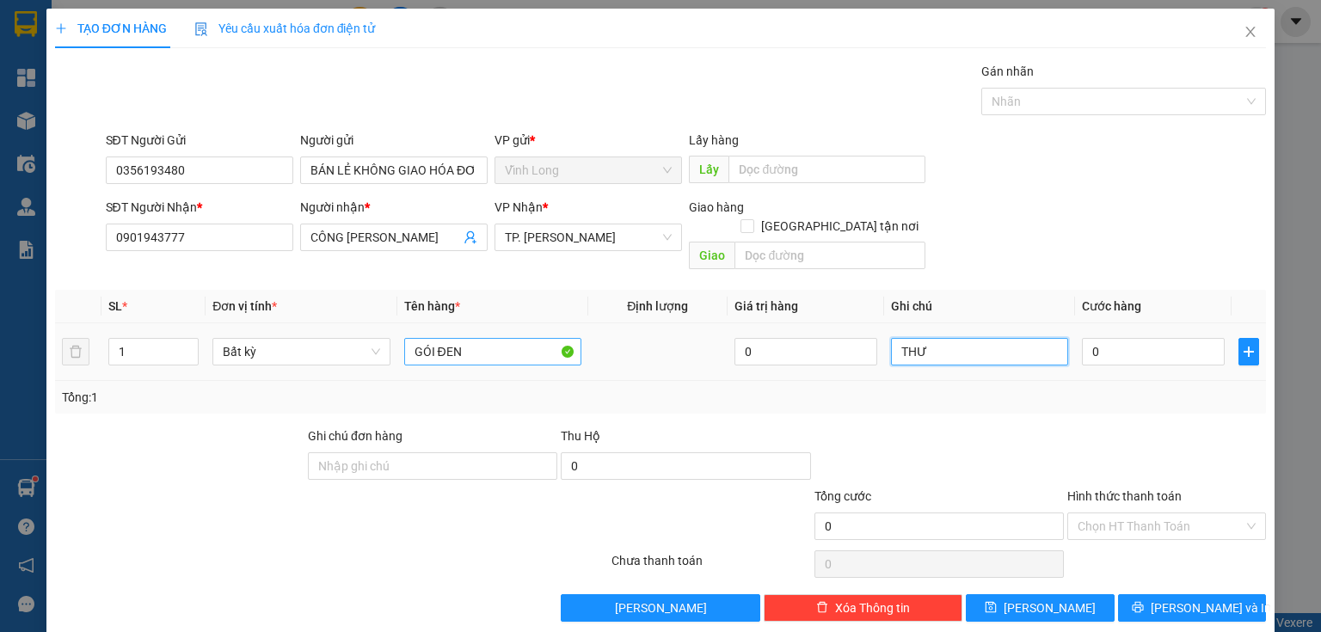
type input "THƯ"
type input "Q"
click at [1150, 393] on div "Tổng: 1" at bounding box center [660, 397] width 1211 height 33
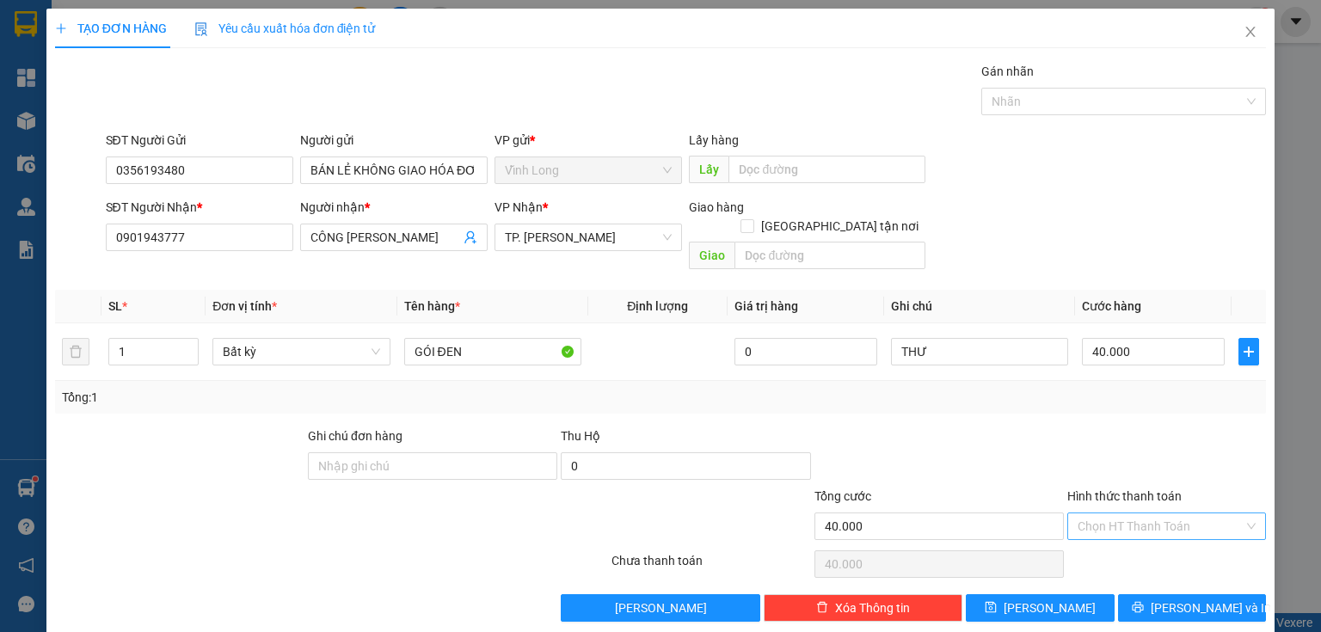
click at [1169, 513] on input "Hình thức thanh toán" at bounding box center [1160, 526] width 166 height 26
click at [1135, 539] on div "Tại văn phòng" at bounding box center [1157, 540] width 177 height 19
drag, startPoint x: 1163, startPoint y: 585, endPoint x: 841, endPoint y: 409, distance: 367.1
click at [1156, 594] on button "[PERSON_NAME] và In" at bounding box center [1192, 608] width 149 height 28
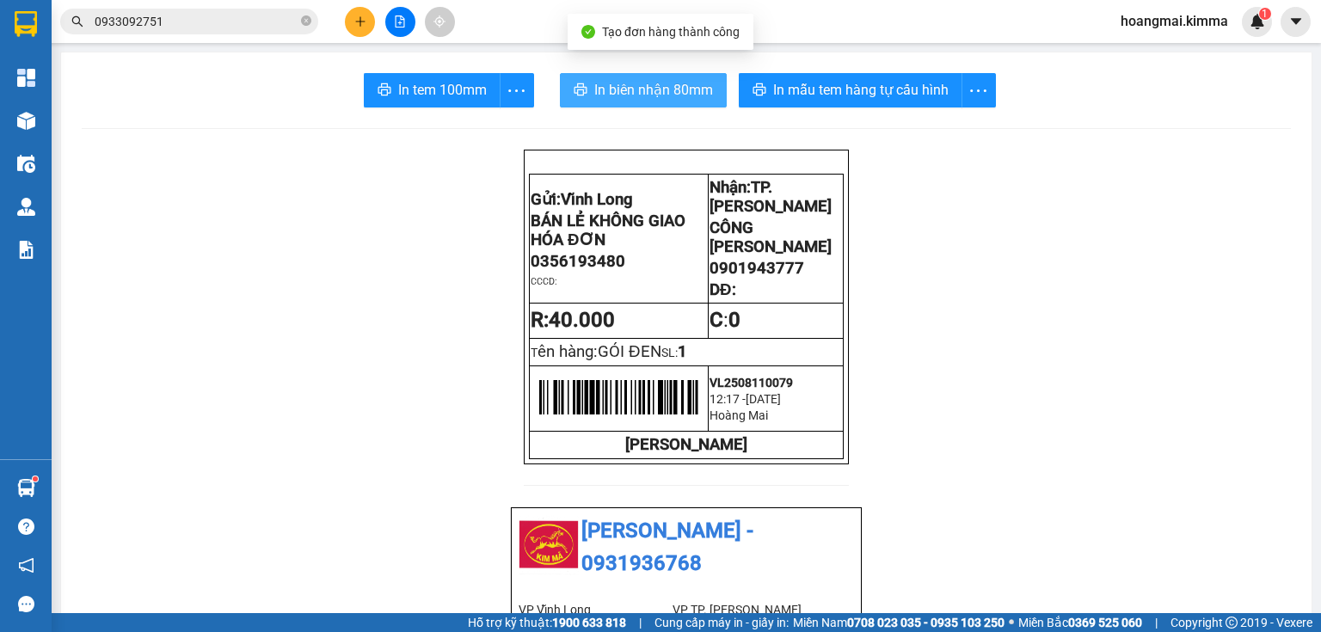
click at [594, 80] on span "In biên nhận 80mm" at bounding box center [653, 89] width 119 height 21
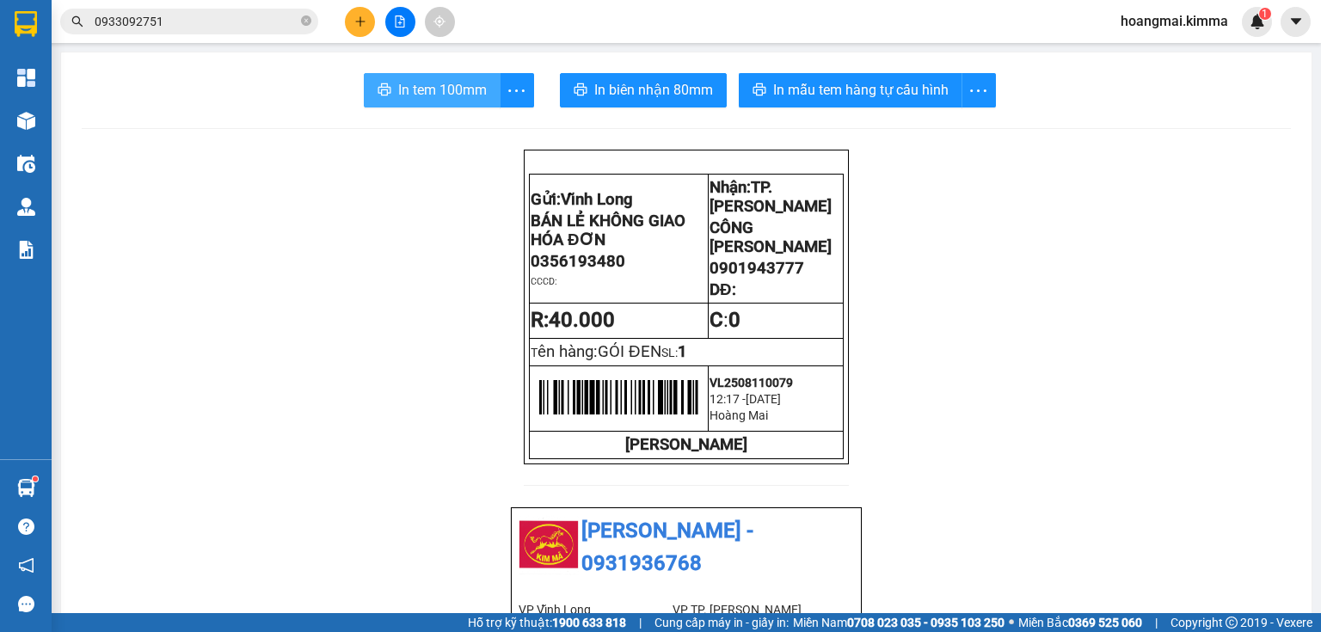
click at [417, 86] on span "In tem 100mm" at bounding box center [442, 89] width 89 height 21
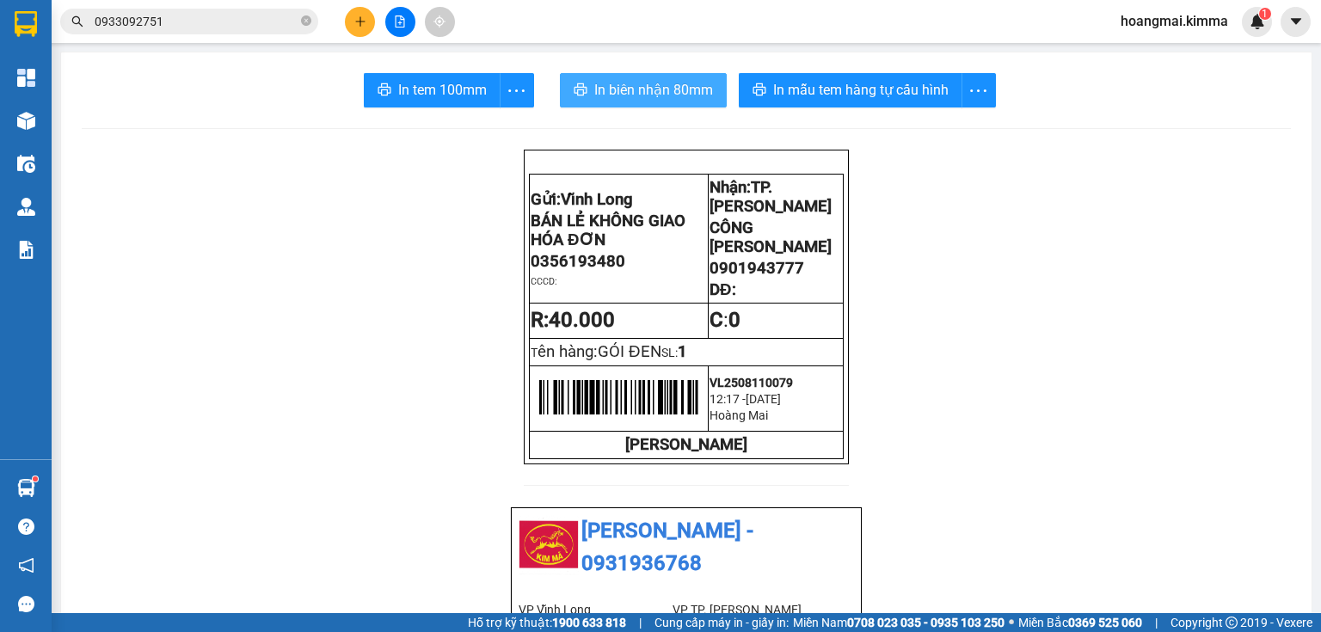
click at [623, 90] on span "In biên nhận 80mm" at bounding box center [653, 89] width 119 height 21
click at [353, 13] on button at bounding box center [360, 22] width 30 height 30
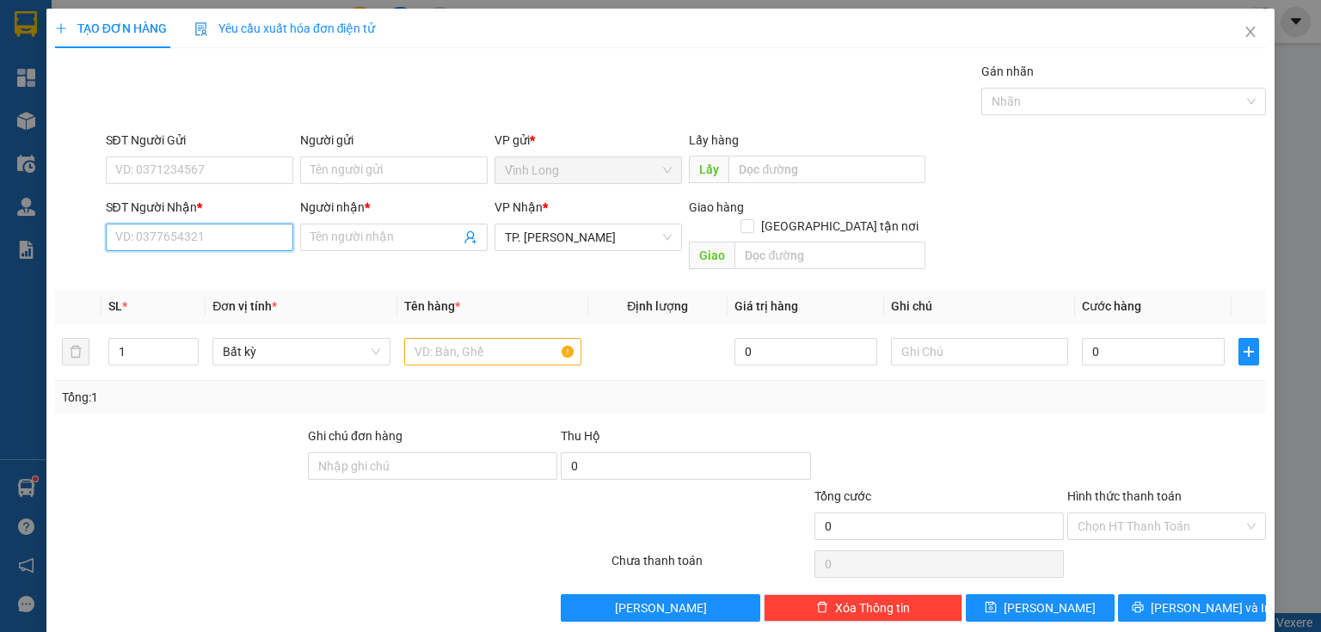
click at [228, 236] on input "SĐT Người Nhận *" at bounding box center [199, 238] width 187 height 28
type input "0918961809"
drag, startPoint x: 203, startPoint y: 266, endPoint x: 303, endPoint y: 206, distance: 116.1
click at [212, 265] on div "0918961809 - [PERSON_NAME]" at bounding box center [199, 270] width 169 height 19
type input "BẢO"
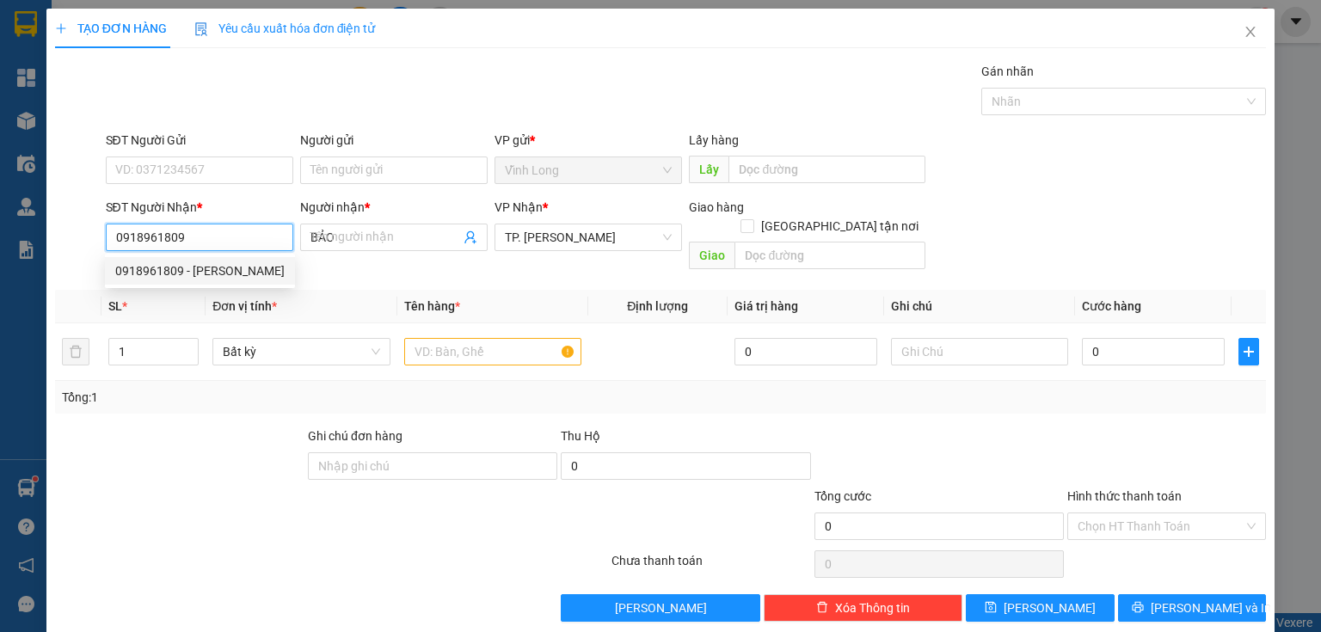
checkbox input "true"
type input "230/29 MÃ LÒ PHƯỜNG [GEOGRAPHIC_DATA] A QUẬN [GEOGRAPHIC_DATA]"
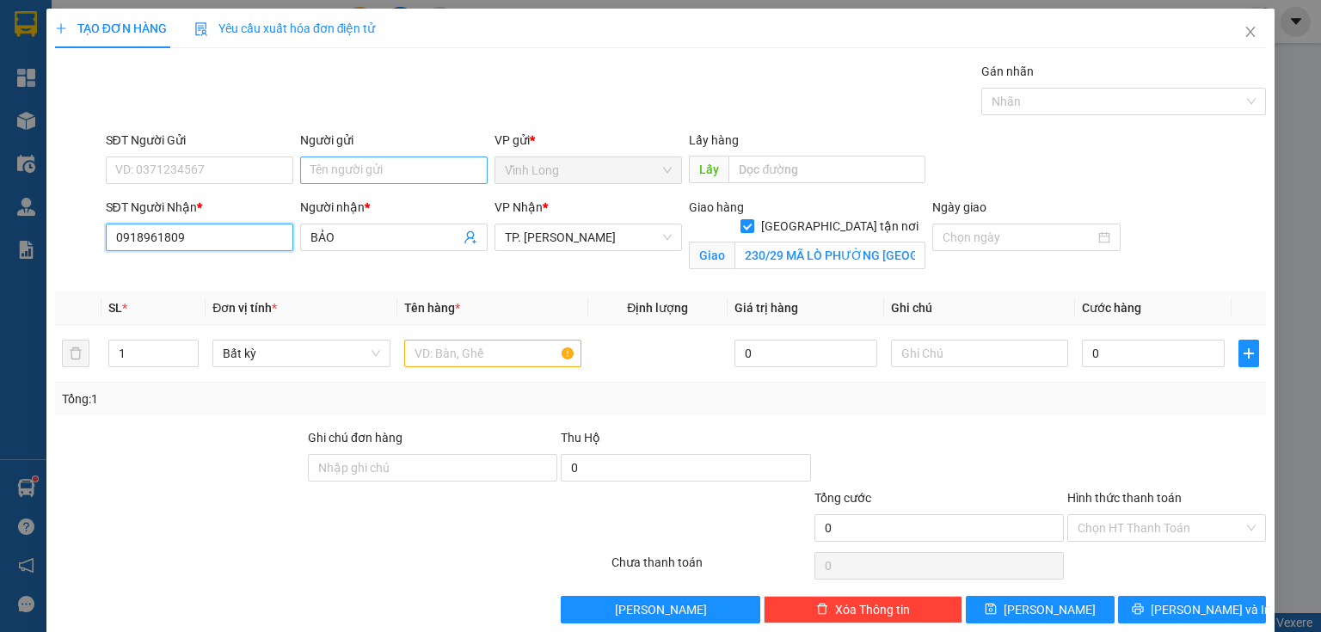
type input "0918961809"
click at [325, 173] on input "Người gửi" at bounding box center [393, 170] width 187 height 28
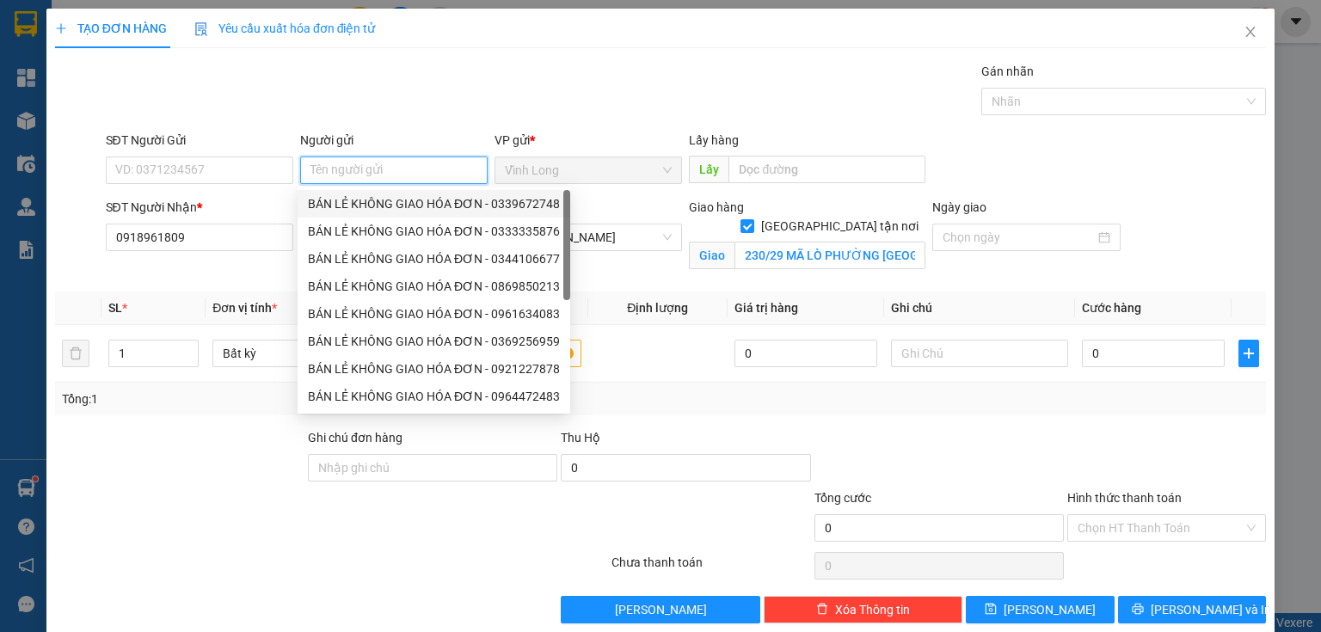
drag, startPoint x: 370, startPoint y: 199, endPoint x: 303, endPoint y: 186, distance: 68.5
click at [365, 199] on div "BÁN LẺ KHÔNG GIAO HÓA ĐƠN - 0339672748" at bounding box center [434, 203] width 252 height 19
type input "0339672748"
type input "BÁN LẺ KHÔNG GIAO HÓA ĐƠN"
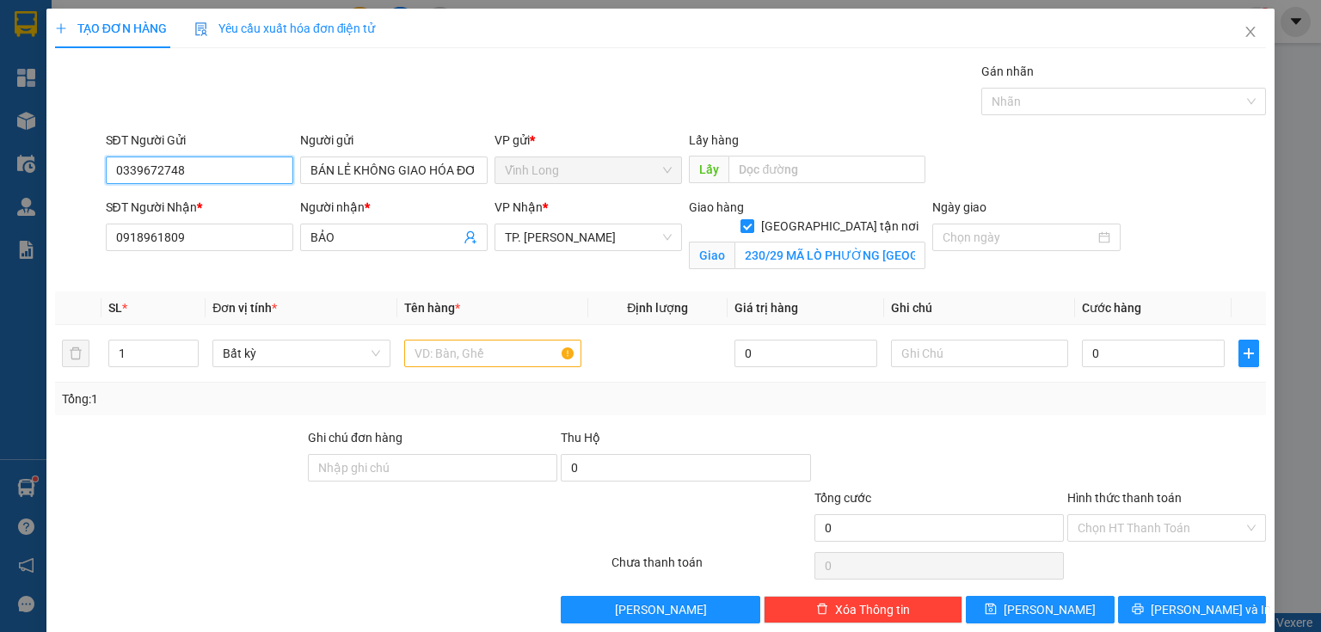
drag, startPoint x: 265, startPoint y: 170, endPoint x: 0, endPoint y: 179, distance: 265.0
click at [0, 179] on div "TẠO ĐƠN HÀNG Yêu cầu xuất hóa đơn điện tử Transit Pickup Surcharge Ids Transit …" at bounding box center [660, 316] width 1321 height 632
drag, startPoint x: 193, startPoint y: 204, endPoint x: 337, endPoint y: 193, distance: 144.9
click at [195, 204] on div "0918939271 - [PERSON_NAME]" at bounding box center [199, 203] width 169 height 19
type input "0918939271"
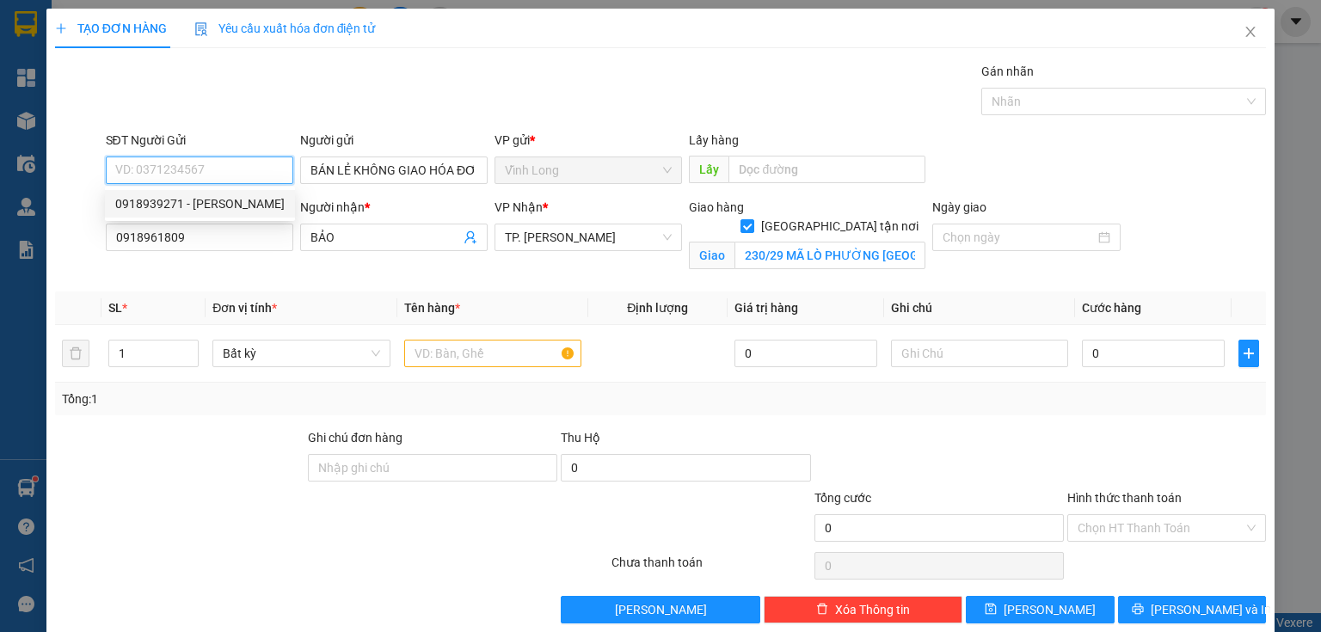
type input "CÚC KHANG"
type input "0918939271"
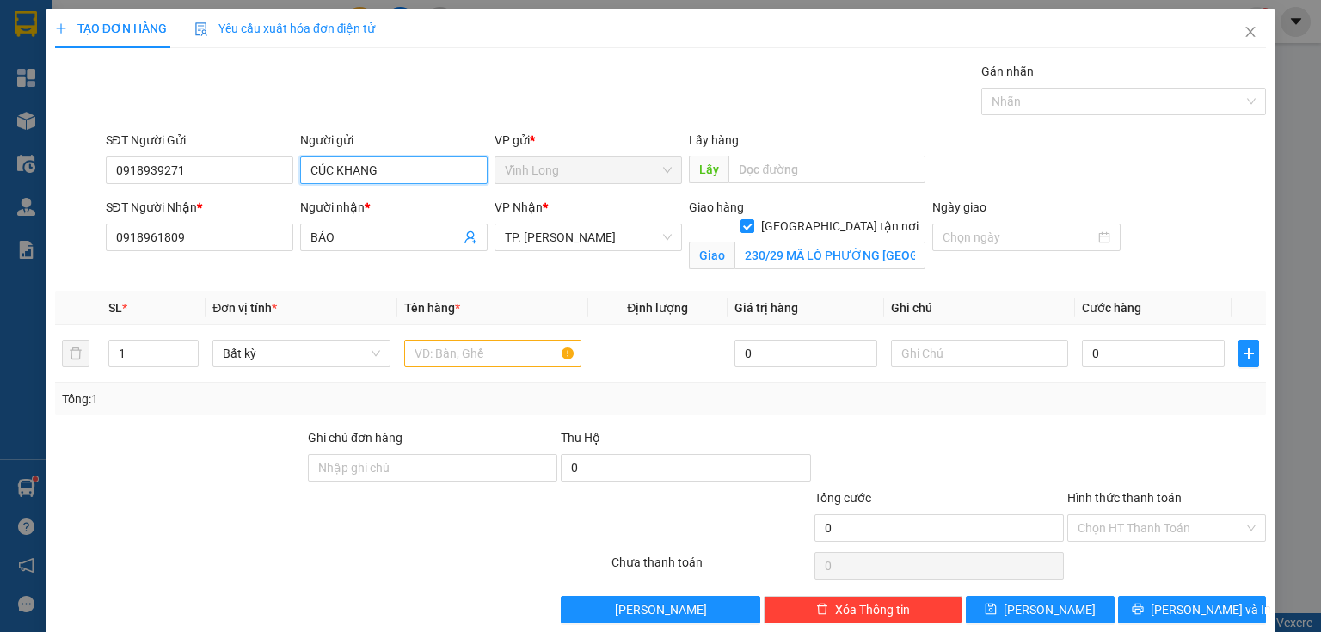
drag, startPoint x: 402, startPoint y: 169, endPoint x: 24, endPoint y: 159, distance: 377.6
click at [24, 159] on div "TẠO ĐƠN HÀNG Yêu cầu xuất hóa đơn điện tử Transit Pickup Surcharge Ids Transit …" at bounding box center [660, 316] width 1321 height 632
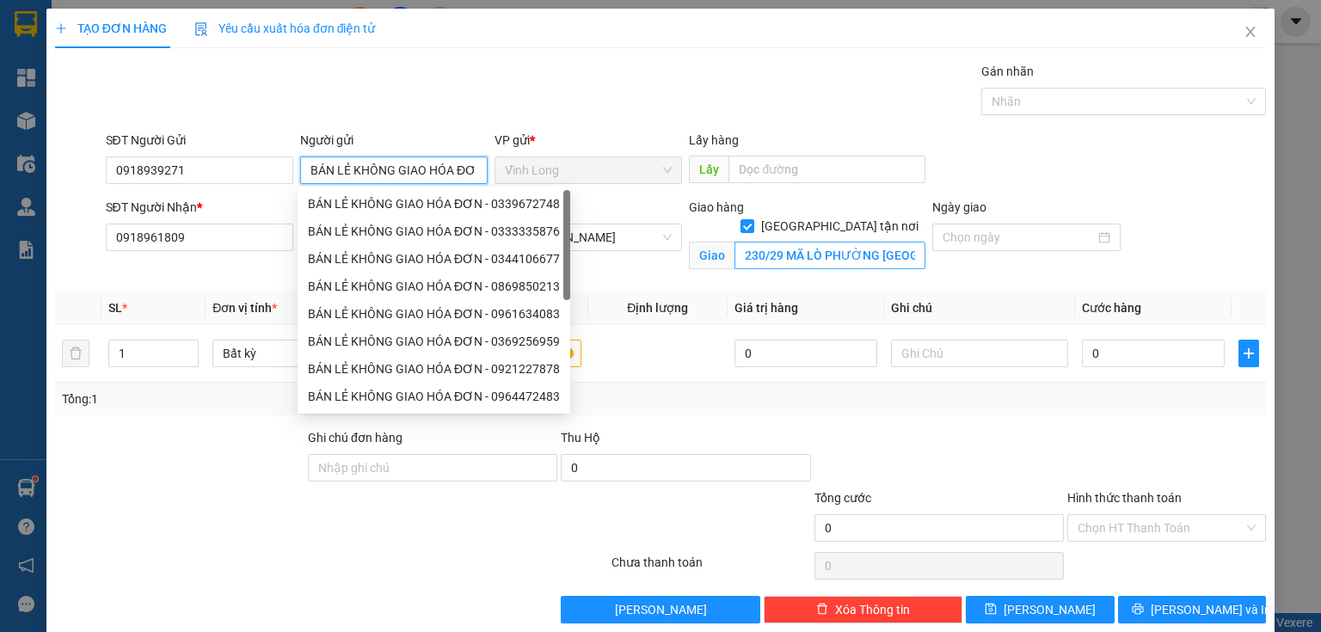
type input "BÁN LẺ KHÔNG GIAO HÓA ĐƠN"
click at [756, 247] on input "230/29 MÃ LÒ PHƯỜNG [GEOGRAPHIC_DATA] A QUẬN [GEOGRAPHIC_DATA]" at bounding box center [829, 256] width 191 height 28
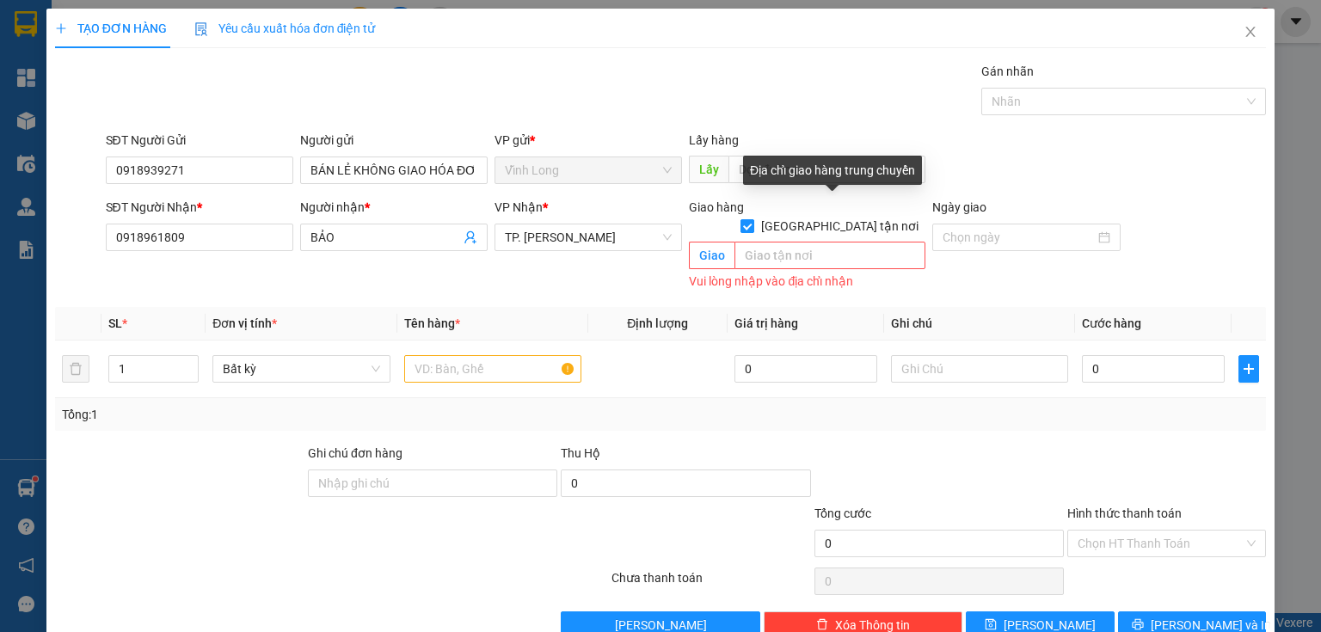
click at [752, 219] on input "[GEOGRAPHIC_DATA] tận nơi" at bounding box center [746, 225] width 12 height 12
checkbox input "false"
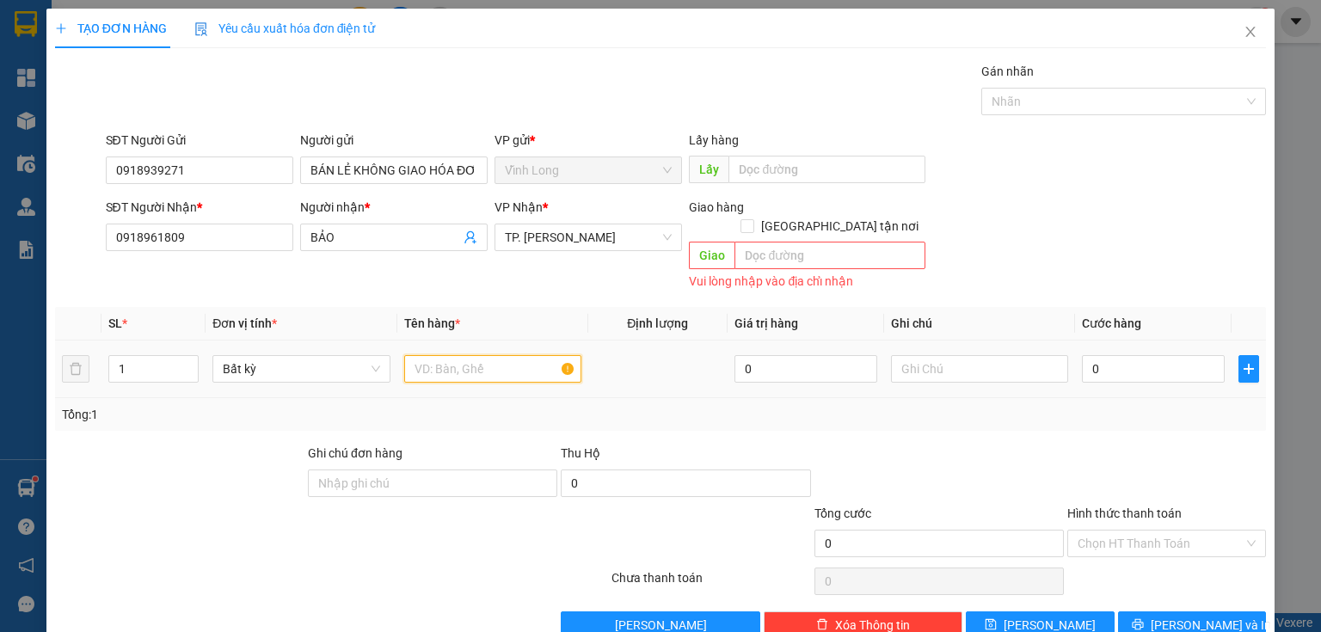
click at [436, 355] on input "text" at bounding box center [492, 369] width 177 height 28
type input "GÓI ĐEN"
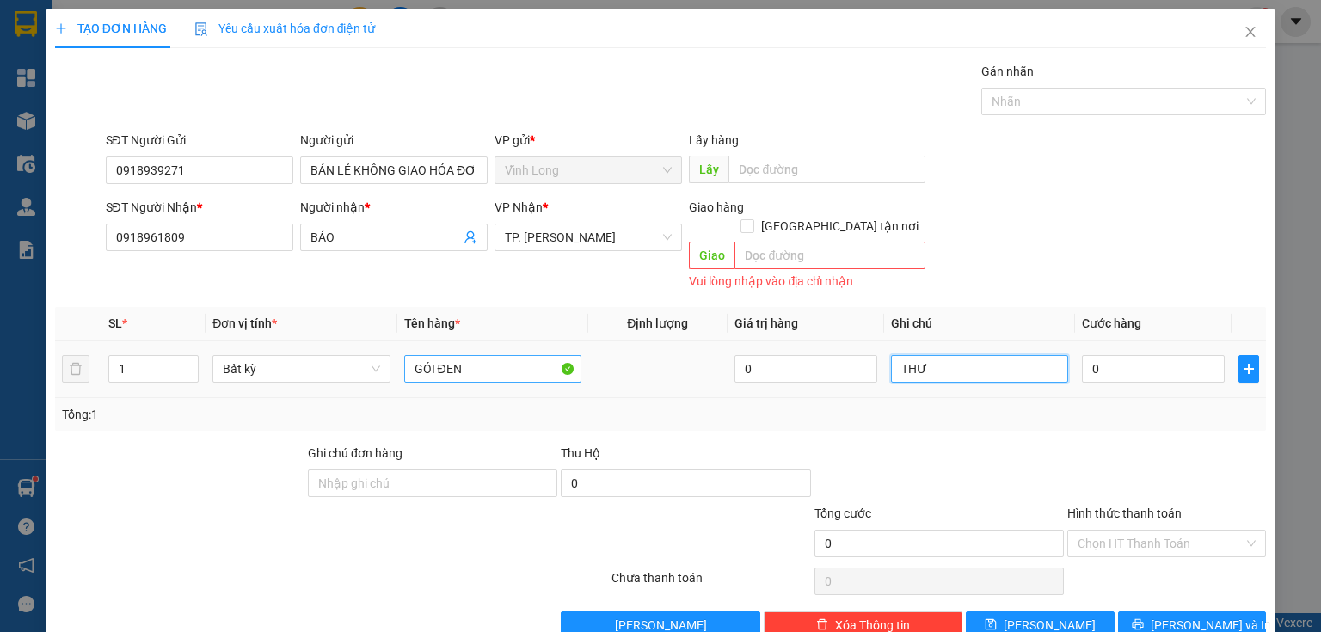
type input "THƯ"
type input "5"
type input "50"
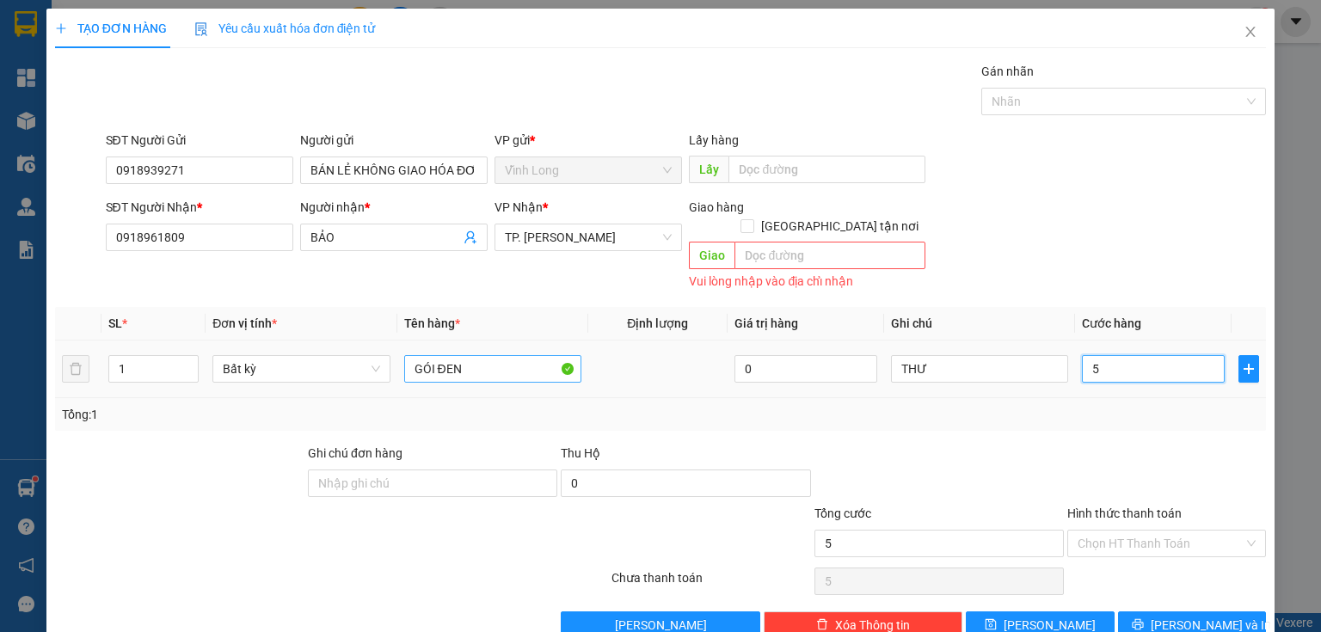
type input "50"
type input "50.000"
click at [1115, 444] on div at bounding box center [1166, 474] width 202 height 60
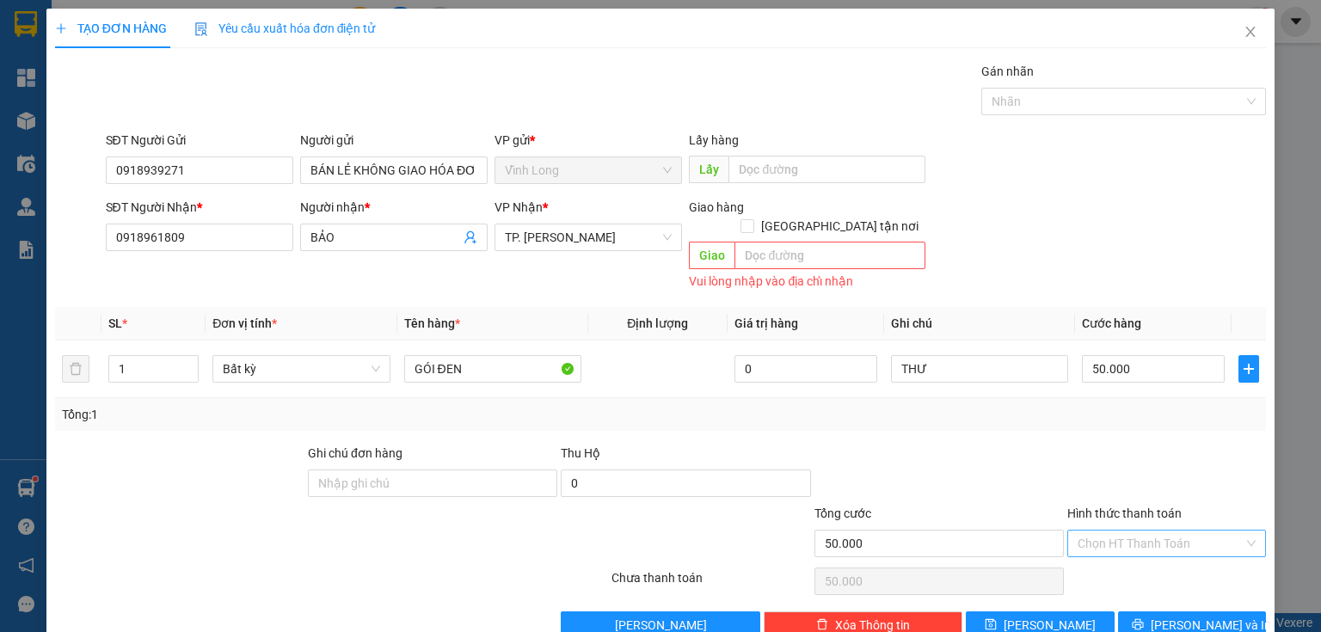
click at [1150, 531] on input "Hình thức thanh toán" at bounding box center [1160, 544] width 166 height 26
click at [1138, 550] on div "Tại văn phòng" at bounding box center [1157, 557] width 177 height 19
type input "0"
drag, startPoint x: 1174, startPoint y: 602, endPoint x: 830, endPoint y: 479, distance: 365.2
click at [1165, 611] on button "[PERSON_NAME] và In" at bounding box center [1192, 625] width 149 height 28
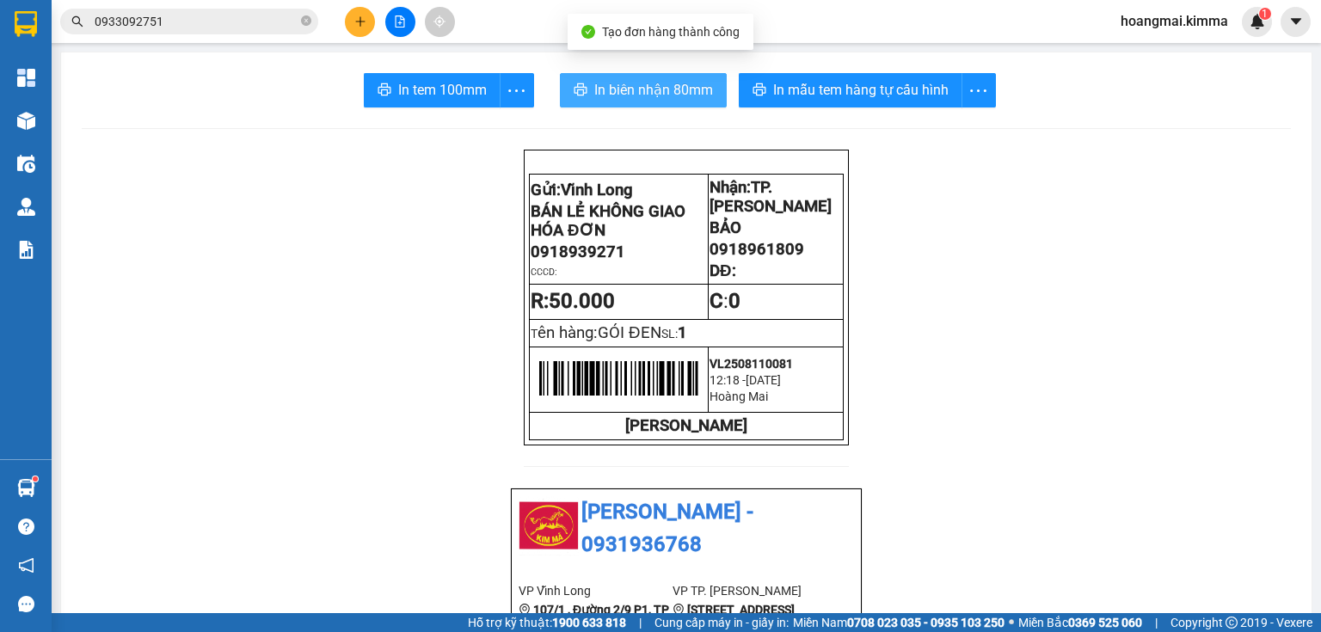
drag, startPoint x: 607, startPoint y: 88, endPoint x: 607, endPoint y: 113, distance: 25.8
click at [607, 94] on span "In biên nhận 80mm" at bounding box center [653, 89] width 119 height 21
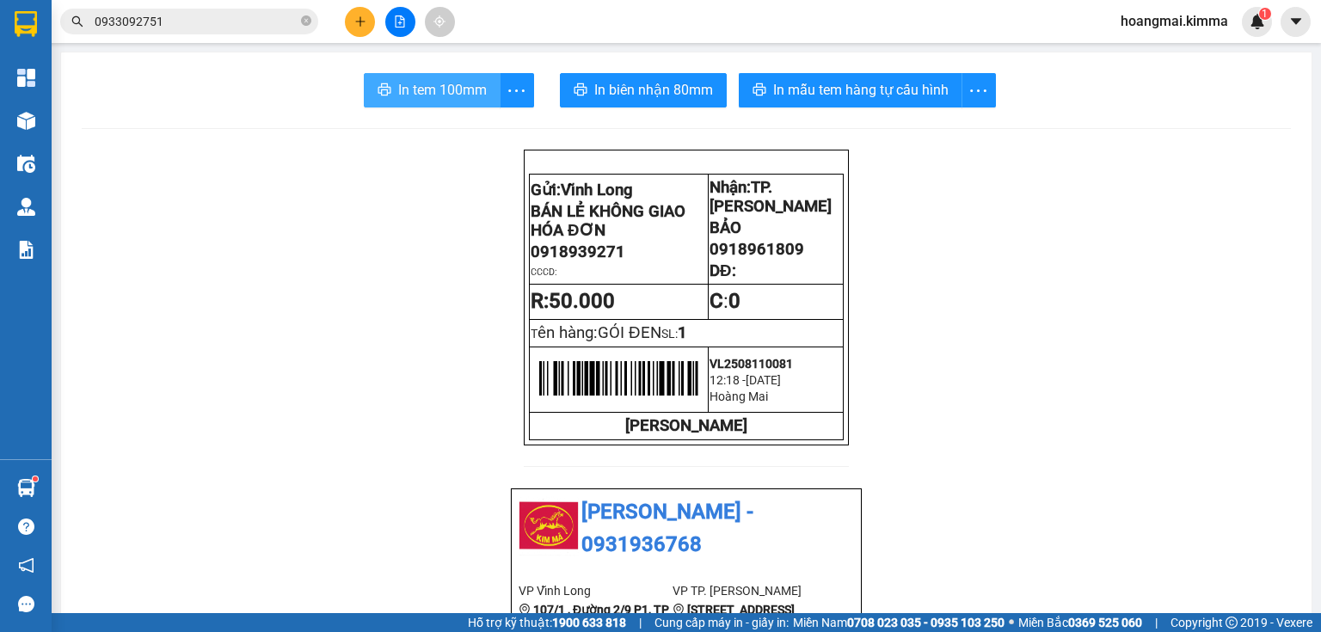
drag, startPoint x: 438, startPoint y: 93, endPoint x: 382, endPoint y: 112, distance: 59.0
click at [420, 104] on button "In tem 100mm" at bounding box center [432, 90] width 137 height 34
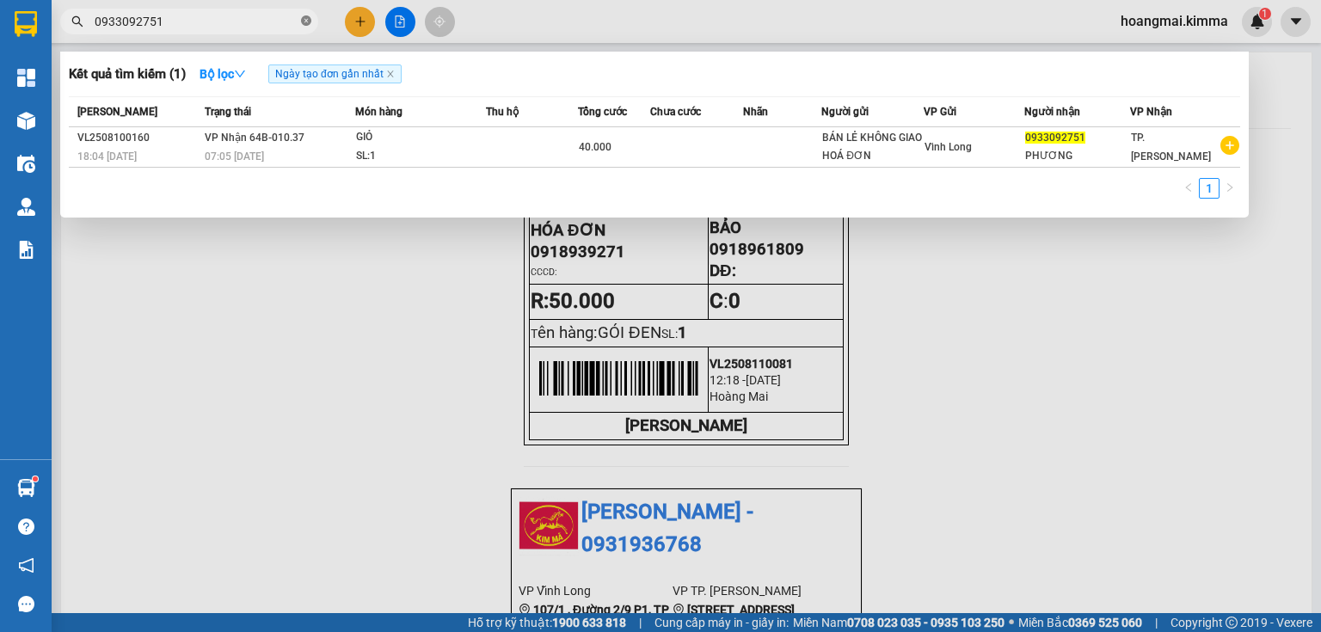
click at [307, 23] on icon "close-circle" at bounding box center [306, 20] width 10 height 10
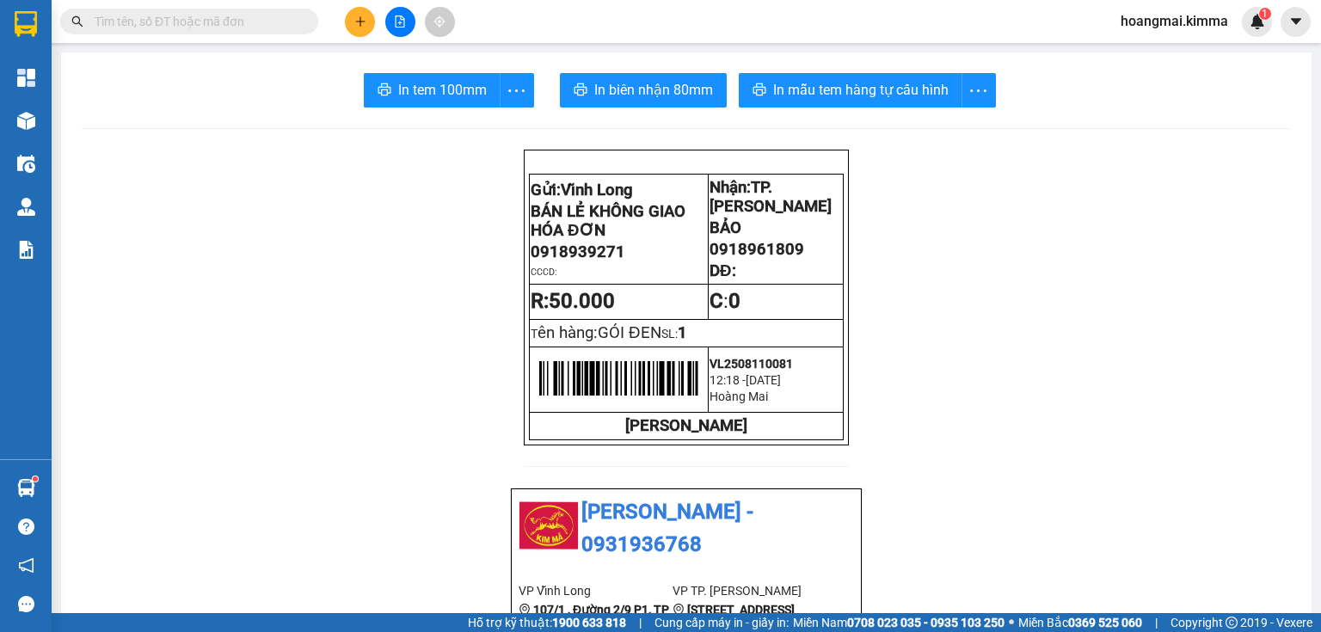
click at [360, 17] on icon "plus" at bounding box center [359, 20] width 1 height 9
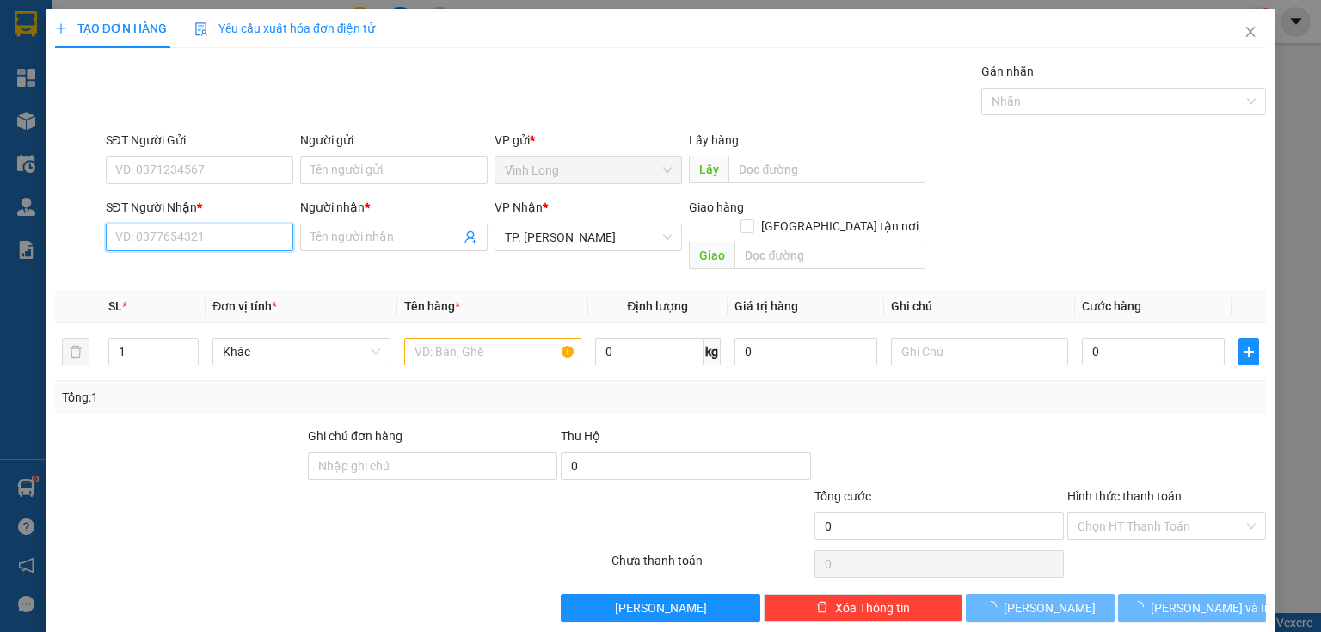
click at [212, 244] on input "SĐT Người Nhận *" at bounding box center [199, 238] width 187 height 28
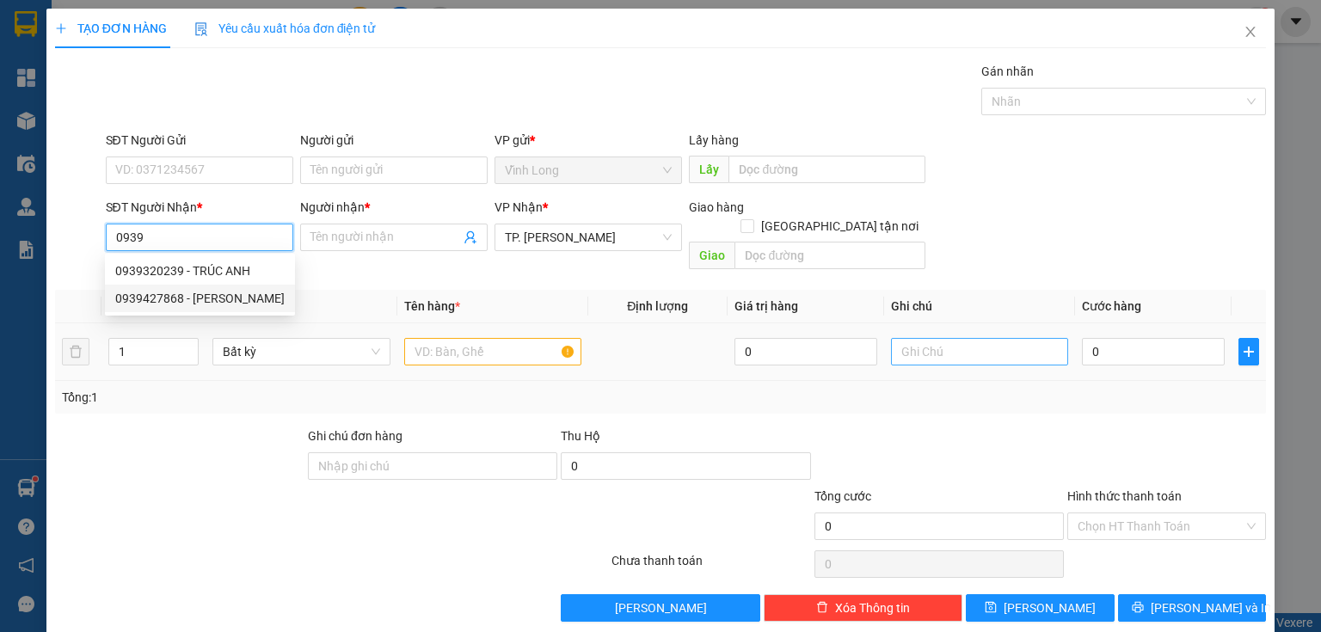
type input "0939"
click at [936, 341] on input "text" at bounding box center [979, 352] width 177 height 28
type input "THUY"
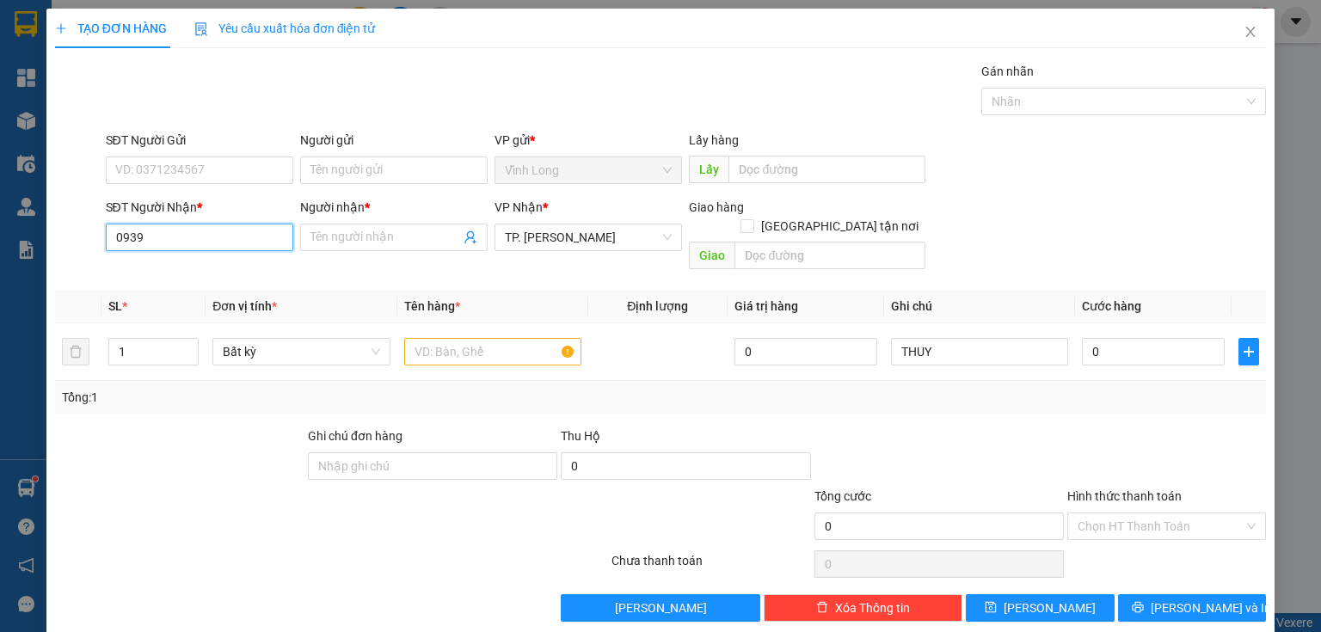
click at [165, 242] on input "0939" at bounding box center [199, 238] width 187 height 28
click at [136, 238] on input "09393889460" at bounding box center [199, 238] width 187 height 28
click at [153, 241] on input "090393889460" at bounding box center [199, 238] width 187 height 28
type input "0903889460"
click at [193, 262] on div "0903889460 - MY" at bounding box center [197, 270] width 165 height 19
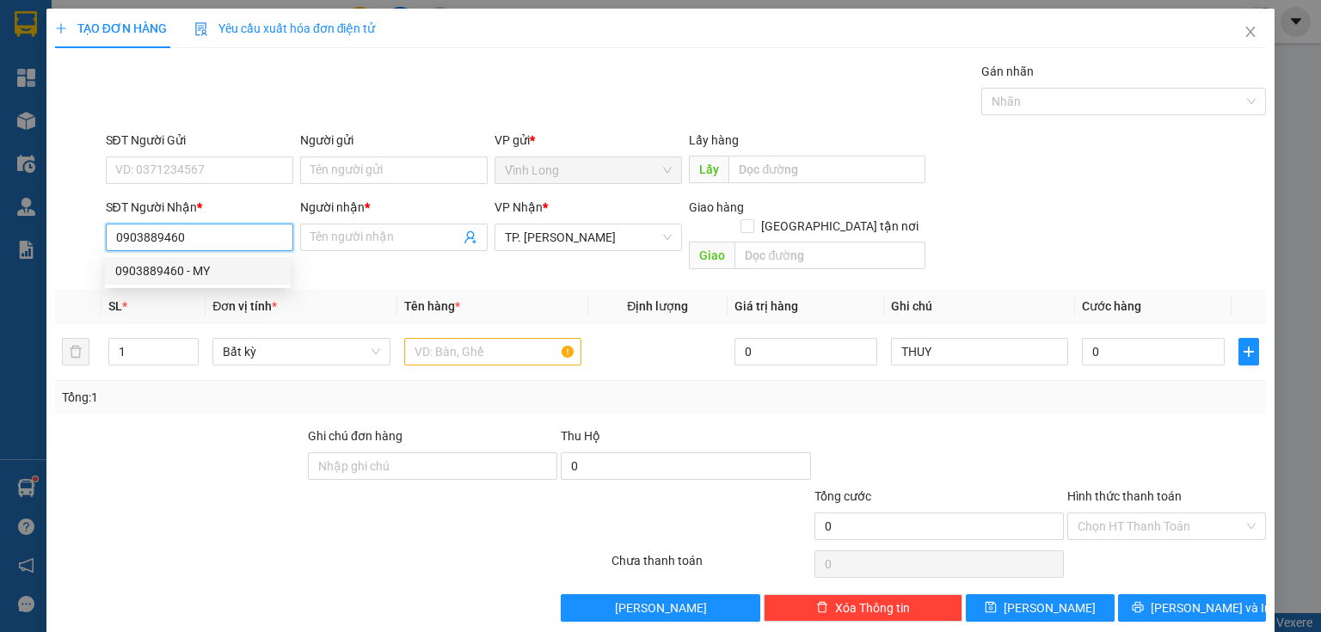
type input "MY"
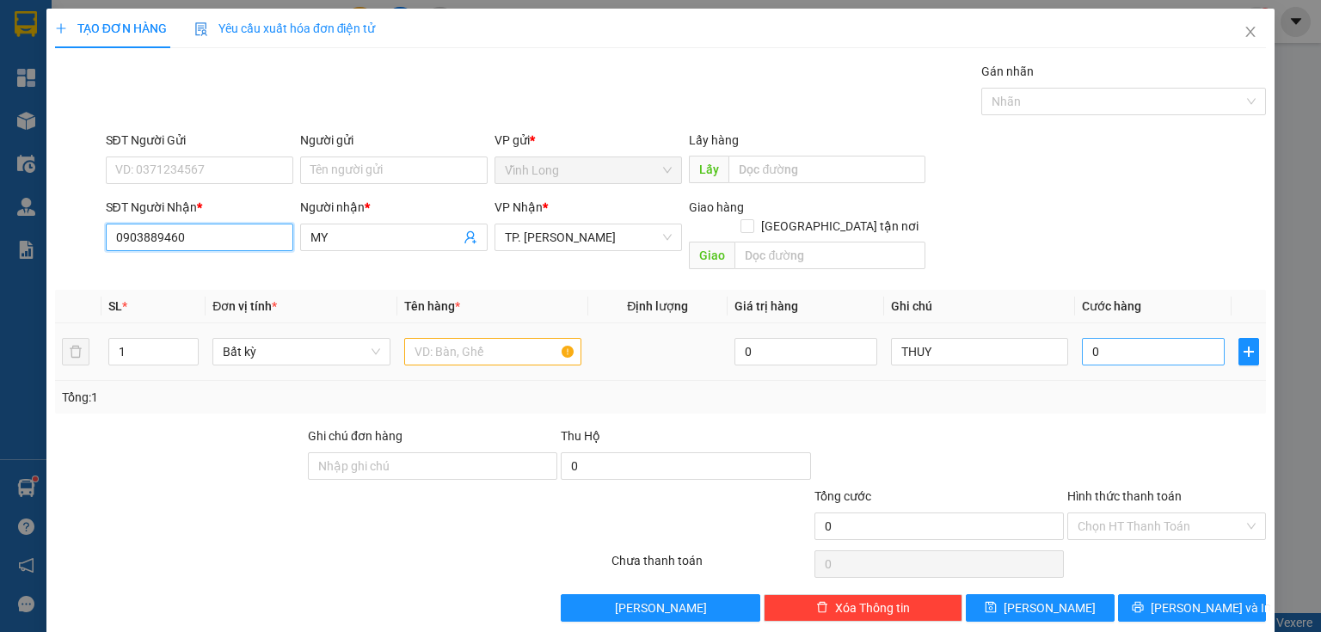
type input "0903889460"
click at [1140, 338] on input "0" at bounding box center [1153, 352] width 143 height 28
type input "4"
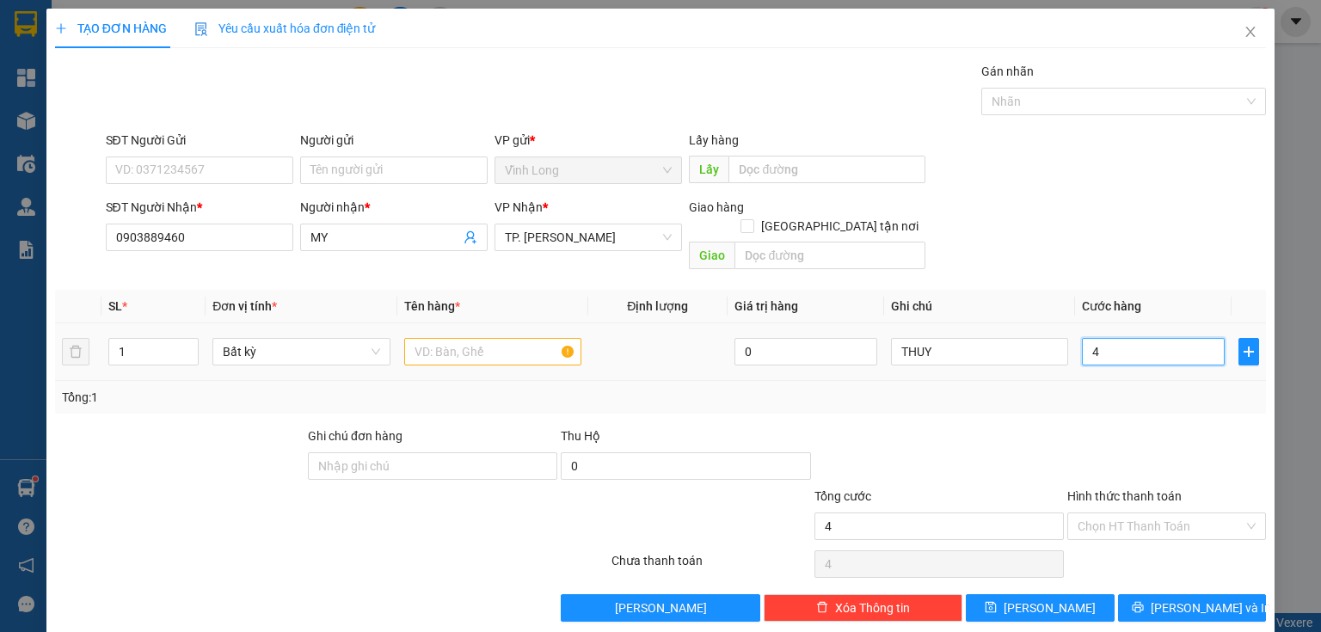
type input "40"
click at [467, 338] on input "text" at bounding box center [492, 352] width 177 height 28
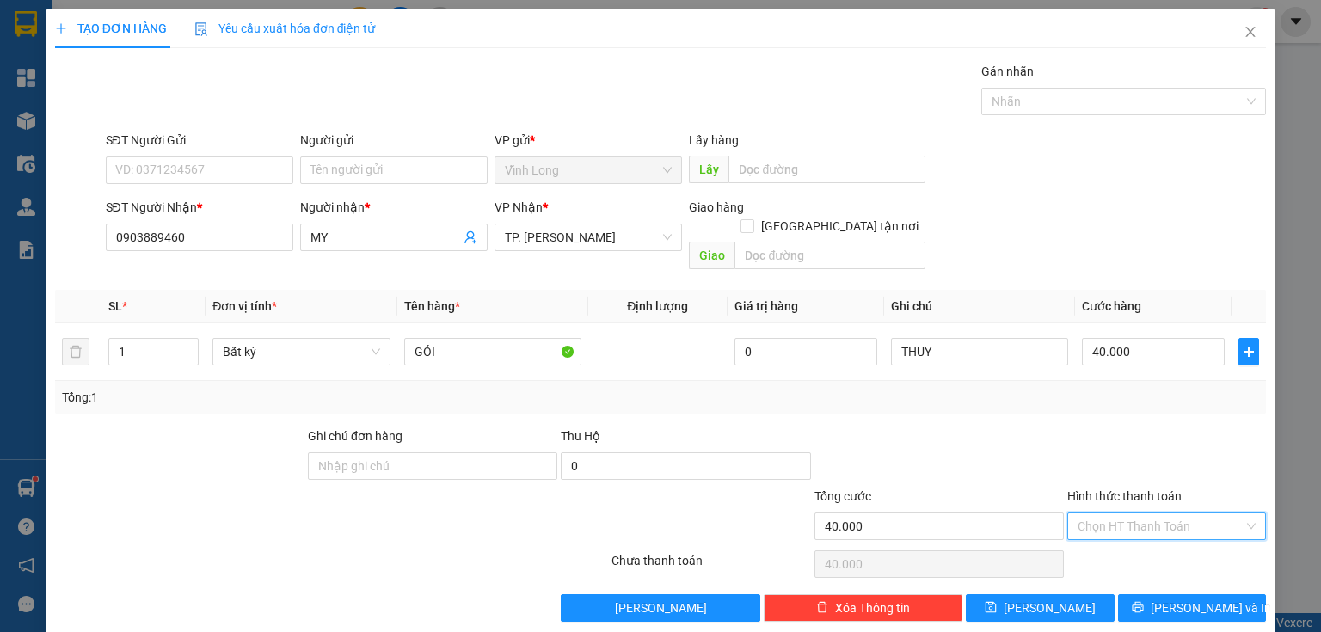
click at [1108, 513] on input "Hình thức thanh toán" at bounding box center [1160, 526] width 166 height 26
click at [1099, 537] on div "Tại văn phòng" at bounding box center [1157, 540] width 177 height 19
click at [1165, 594] on button "[PERSON_NAME] và In" at bounding box center [1192, 608] width 149 height 28
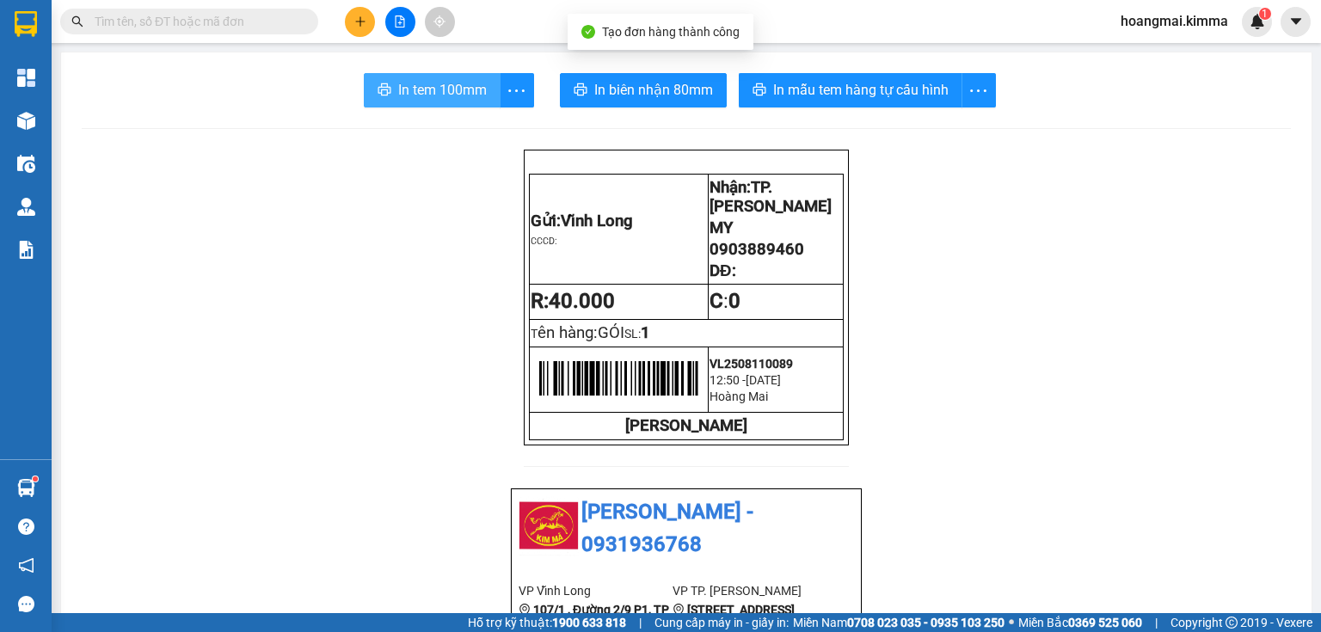
click at [409, 95] on span "In tem 100mm" at bounding box center [442, 89] width 89 height 21
click at [349, 24] on button at bounding box center [360, 22] width 30 height 30
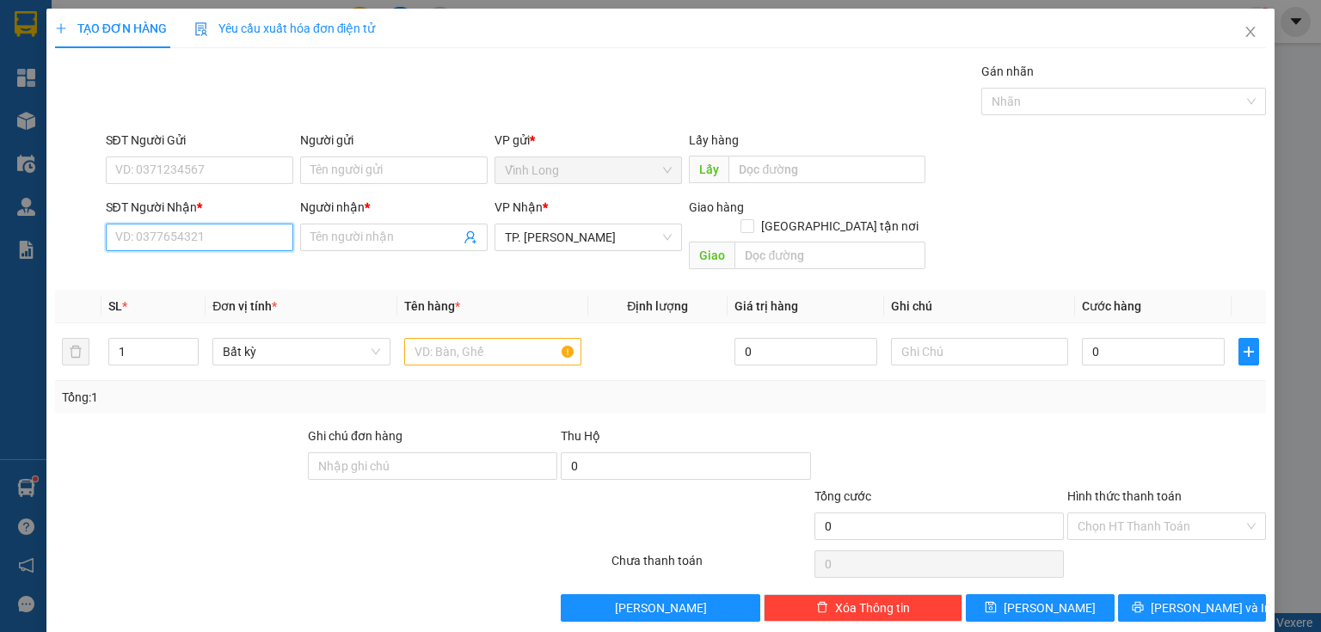
drag, startPoint x: 221, startPoint y: 248, endPoint x: 238, endPoint y: 242, distance: 18.5
click at [221, 242] on input "SĐT Người Nhận *" at bounding box center [199, 238] width 187 height 28
type input "0919121778"
click at [203, 273] on div "0919121778 - HẠ" at bounding box center [197, 270] width 165 height 19
type input "HẠ"
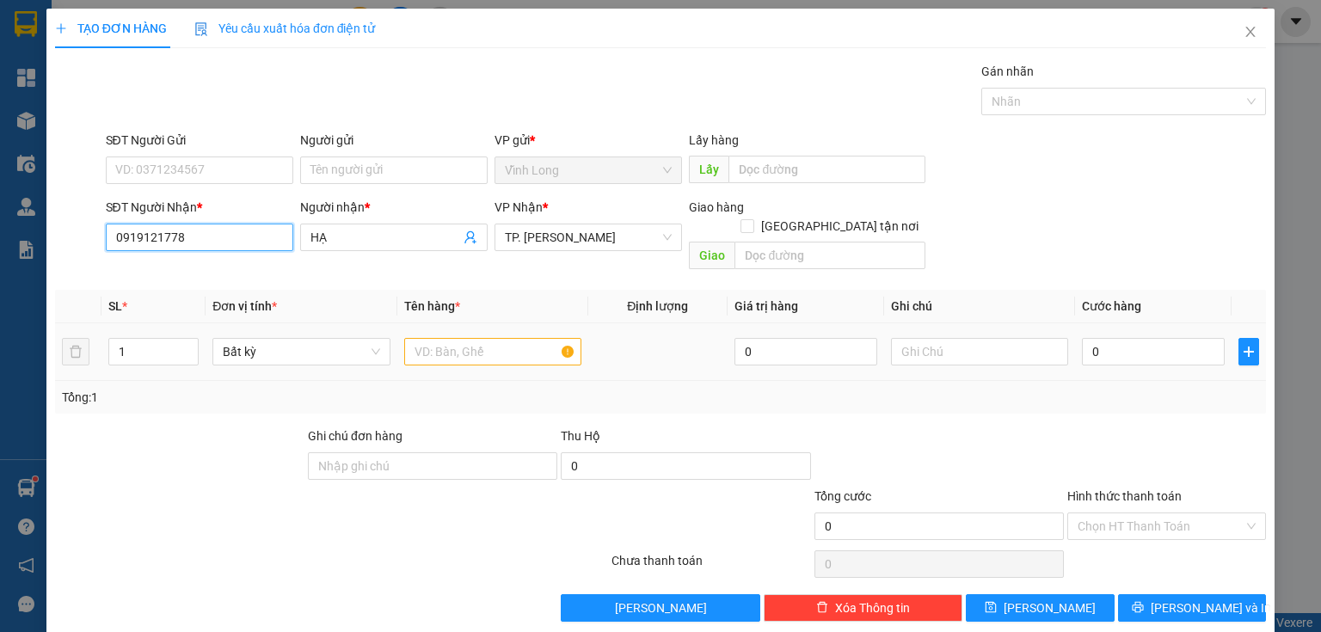
type input "0919121778"
click at [464, 338] on input "text" at bounding box center [492, 352] width 177 height 28
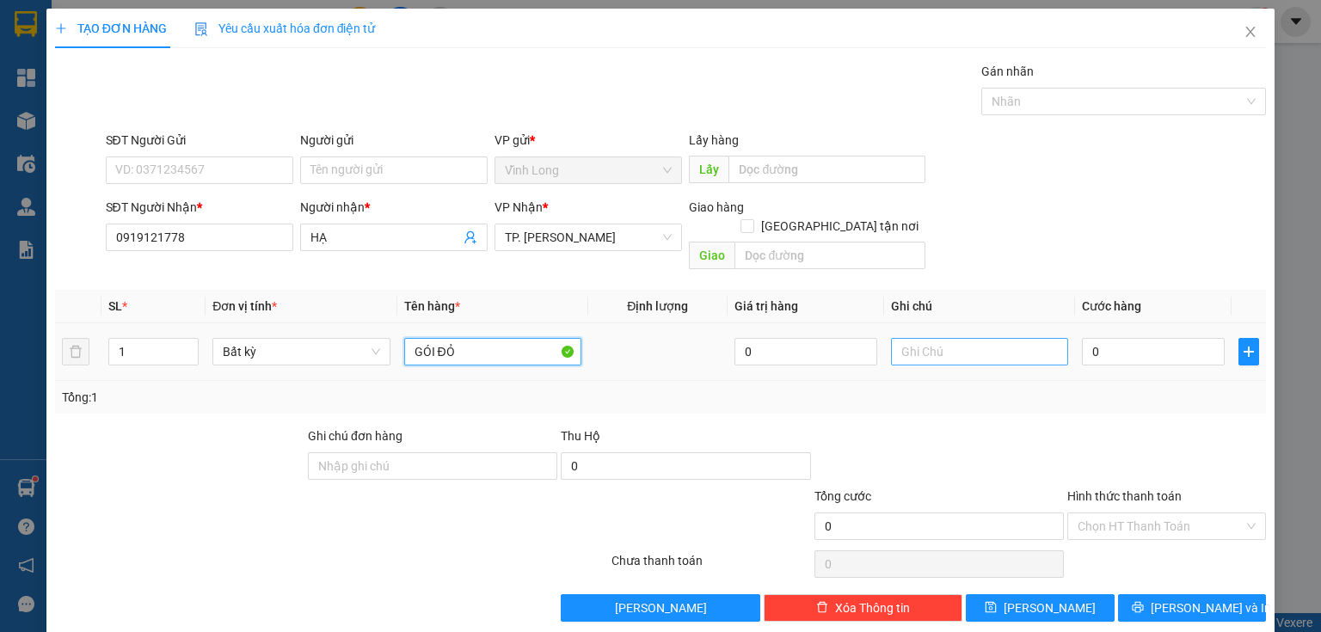
type input "GÓI ĐỎ"
click at [922, 338] on input "text" at bounding box center [979, 352] width 177 height 28
type input "R"
type input "THỦY"
click at [1111, 338] on input "0" at bounding box center [1153, 352] width 143 height 28
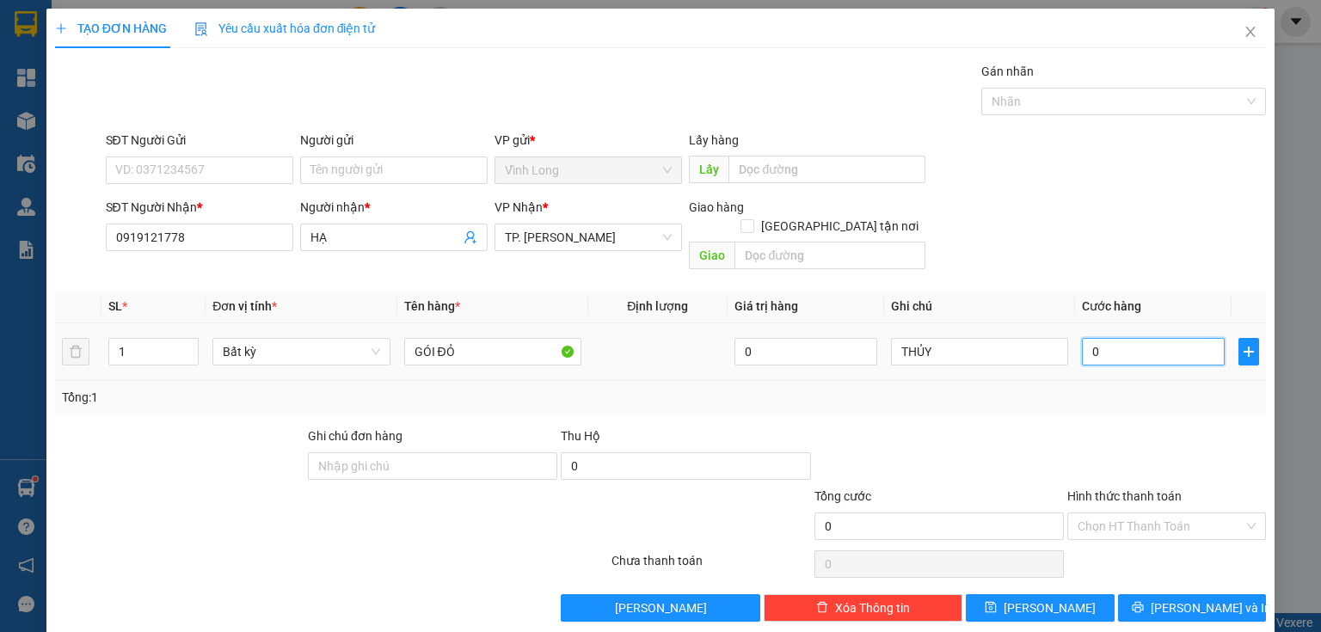
type input "3"
type input "30"
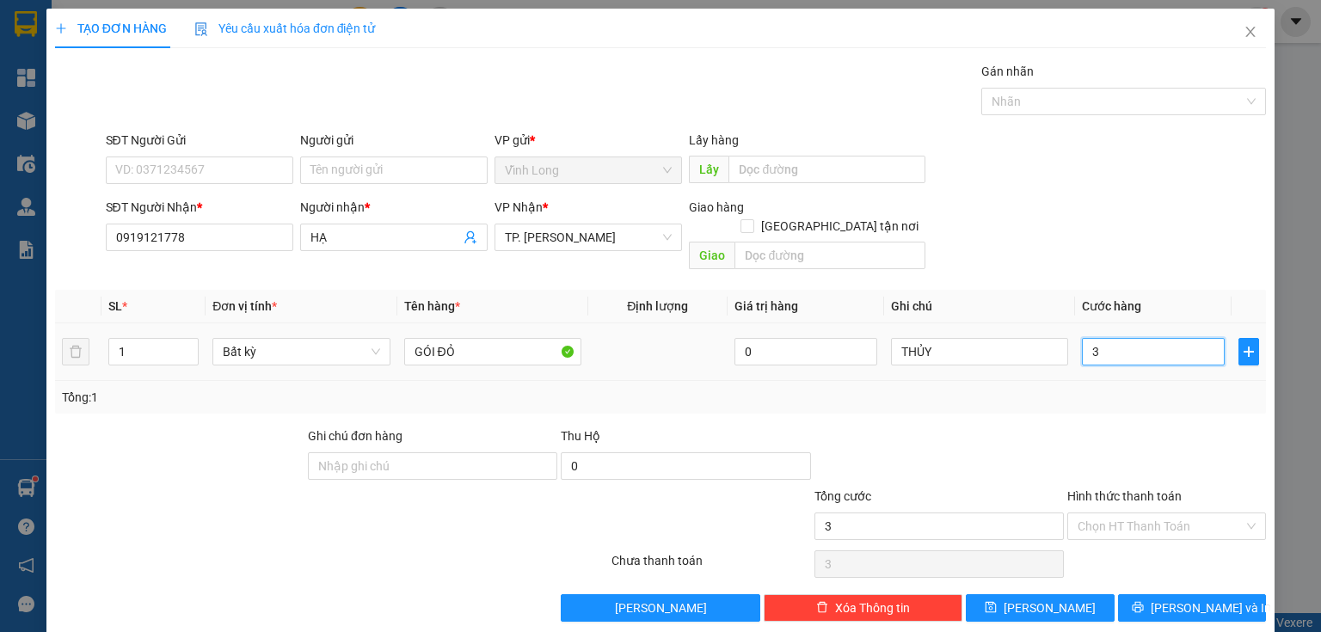
type input "30"
type input "30.000"
click at [337, 175] on input "Người gửi" at bounding box center [393, 170] width 187 height 28
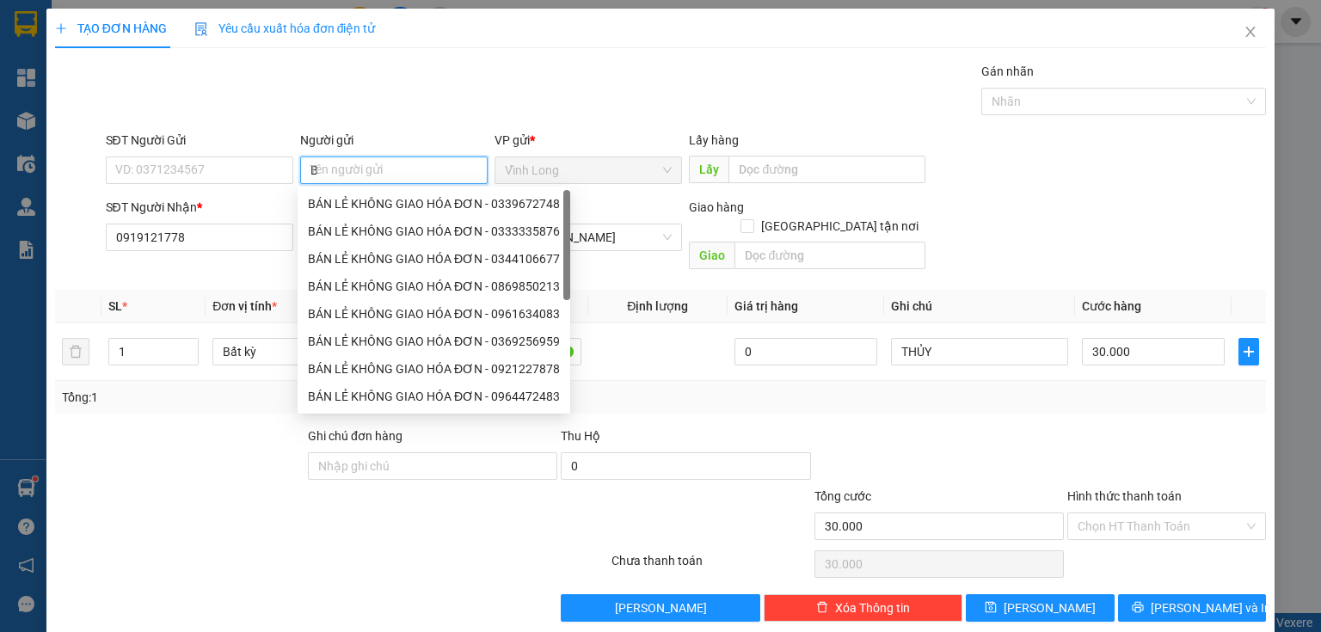
type input "BA"
click at [328, 227] on div "BÁN LẺ KHÔNG GIAO HOÁ ĐƠN - 0963389584" at bounding box center [434, 231] width 252 height 19
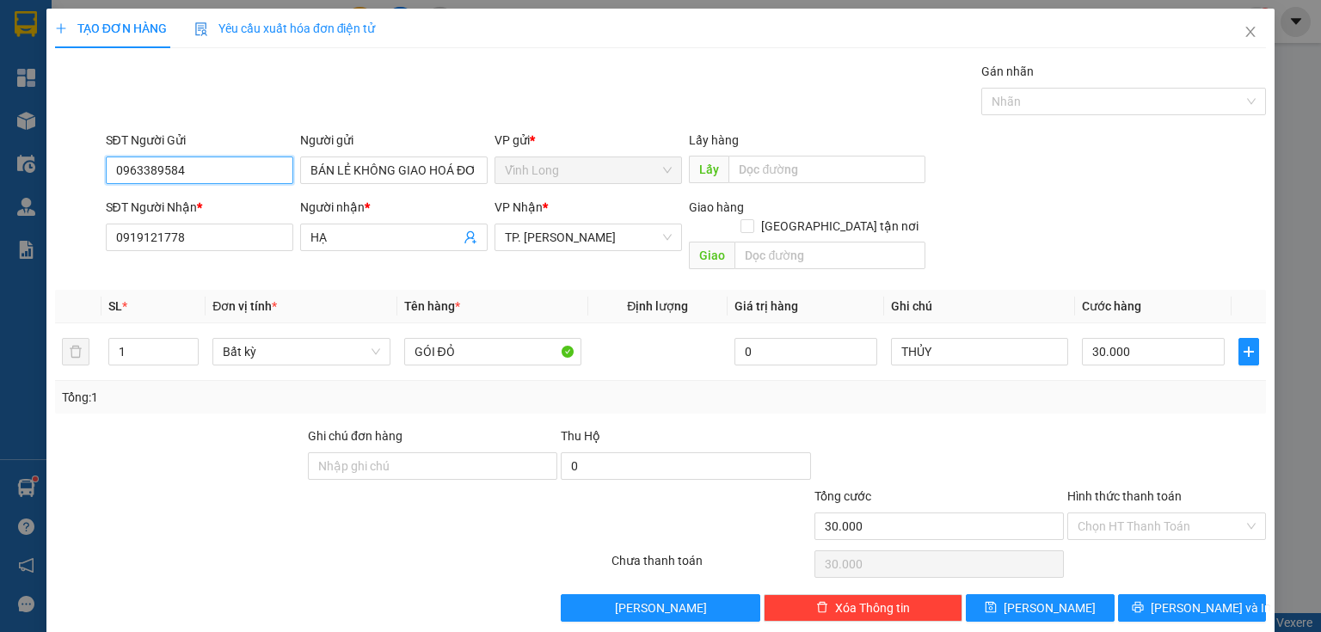
drag, startPoint x: 223, startPoint y: 161, endPoint x: 0, endPoint y: 199, distance: 226.0
click at [0, 201] on div "TẠO ĐƠN HÀNG Yêu cầu xuất hóa đơn điện tử Transit Pickup Surcharge Ids Transit …" at bounding box center [660, 316] width 1321 height 632
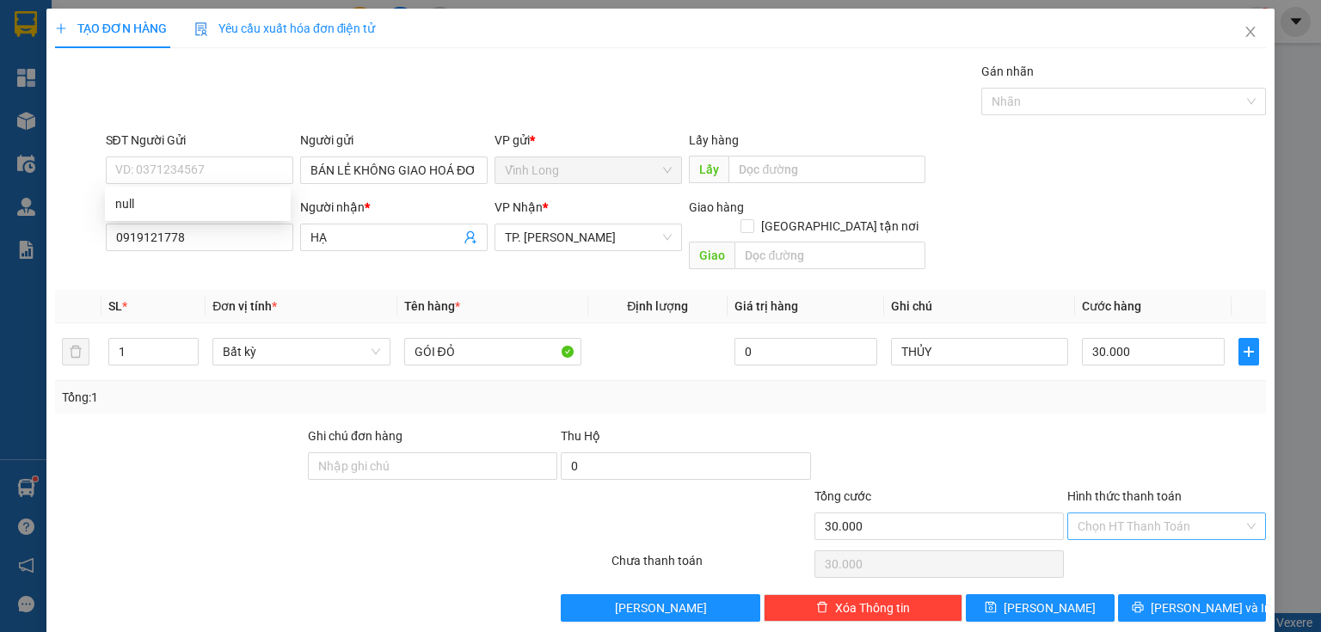
click at [1138, 513] on input "Hình thức thanh toán" at bounding box center [1160, 526] width 166 height 26
click at [1122, 531] on div "Tại văn phòng" at bounding box center [1157, 540] width 177 height 19
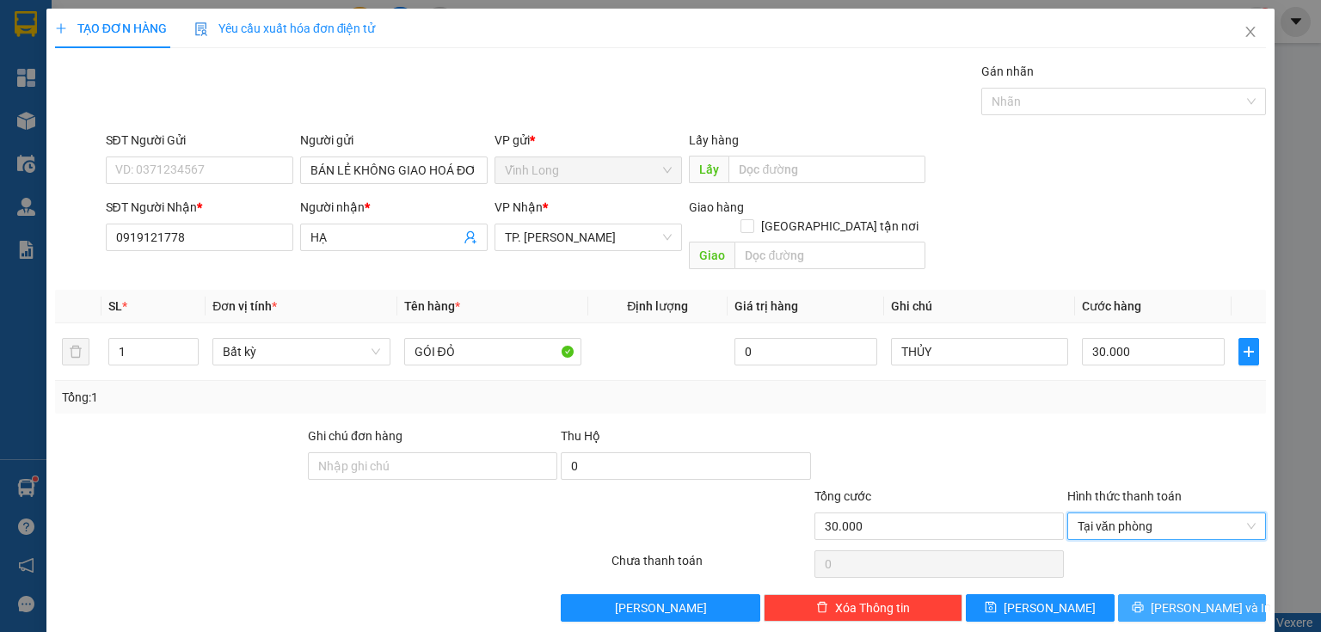
drag, startPoint x: 1141, startPoint y: 578, endPoint x: 1129, endPoint y: 577, distance: 12.1
click at [1140, 594] on button "[PERSON_NAME] và In" at bounding box center [1192, 608] width 149 height 28
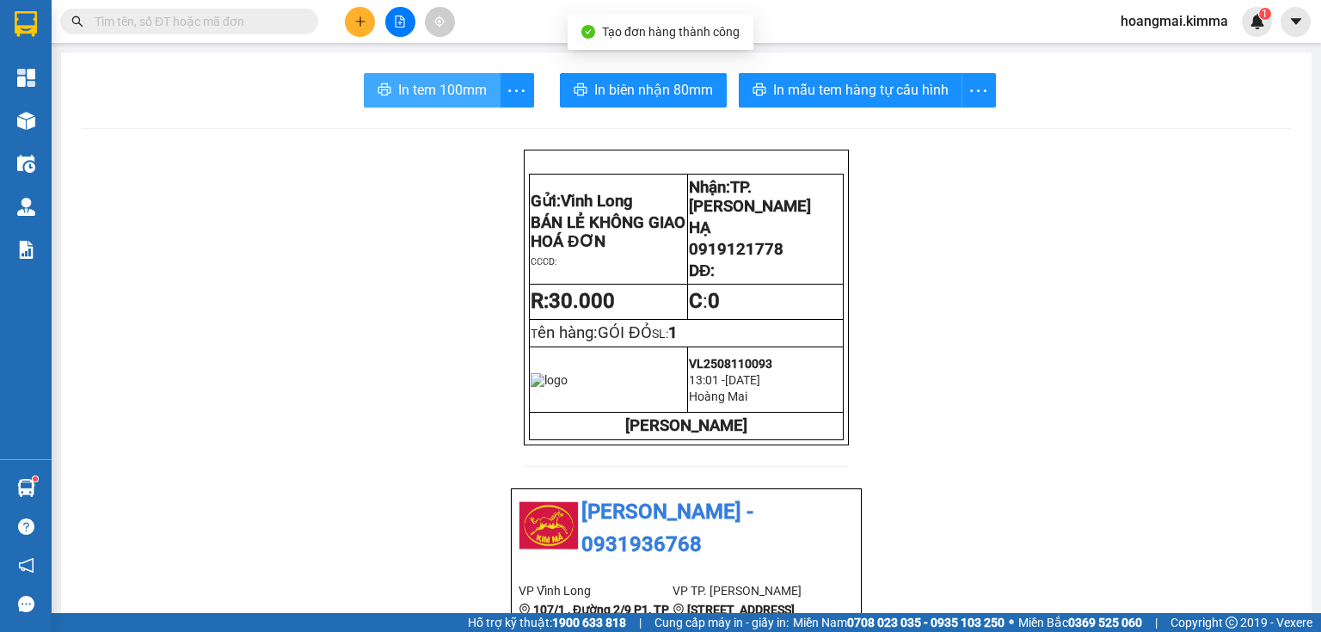
click at [392, 89] on button "In tem 100mm" at bounding box center [432, 90] width 137 height 34
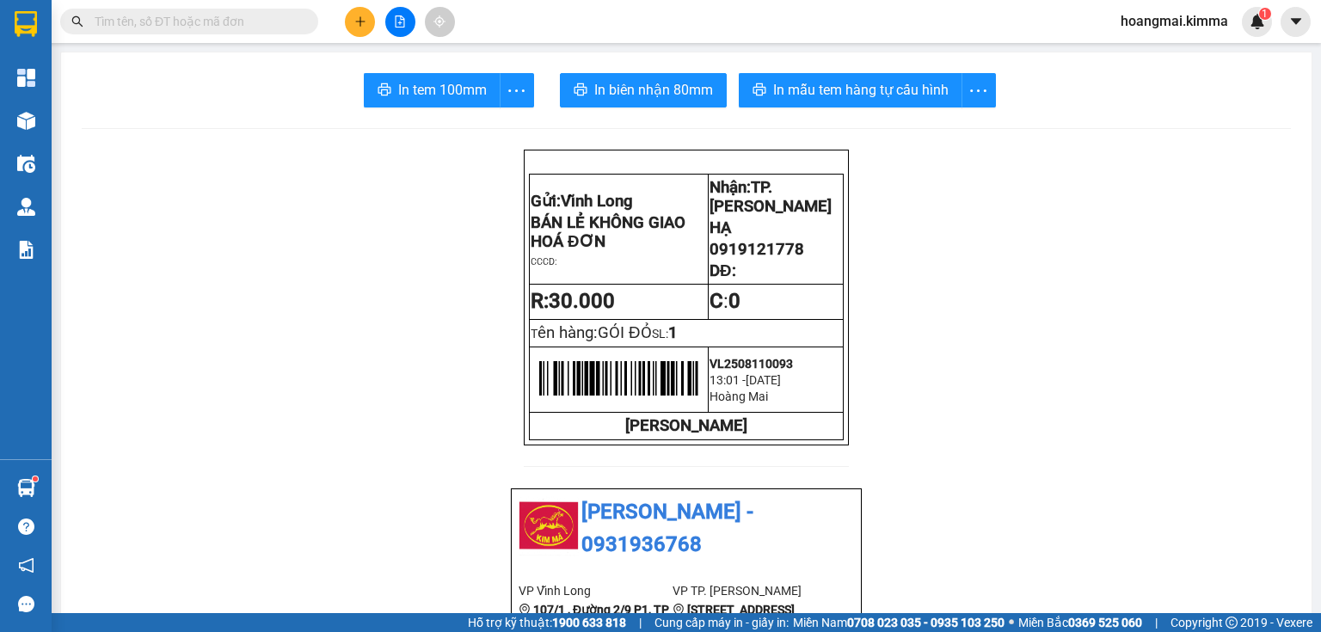
click at [272, 17] on input "text" at bounding box center [196, 21] width 203 height 19
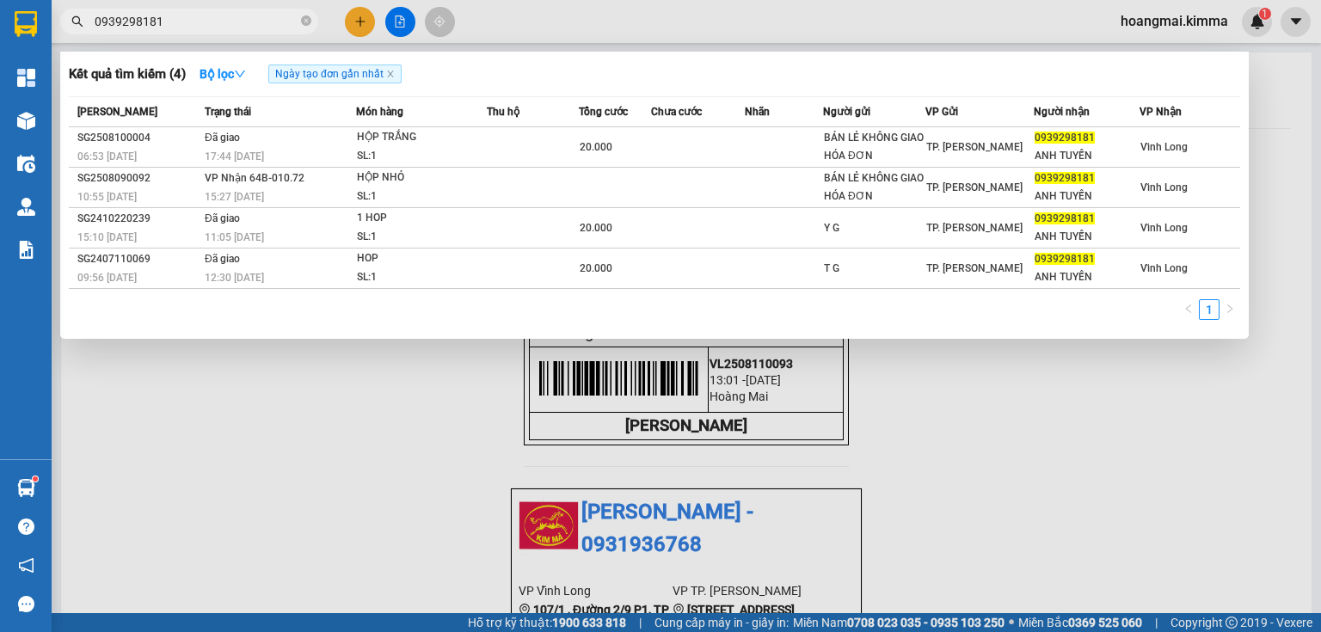
type input "0939298181"
click at [309, 21] on icon "close-circle" at bounding box center [306, 20] width 10 height 10
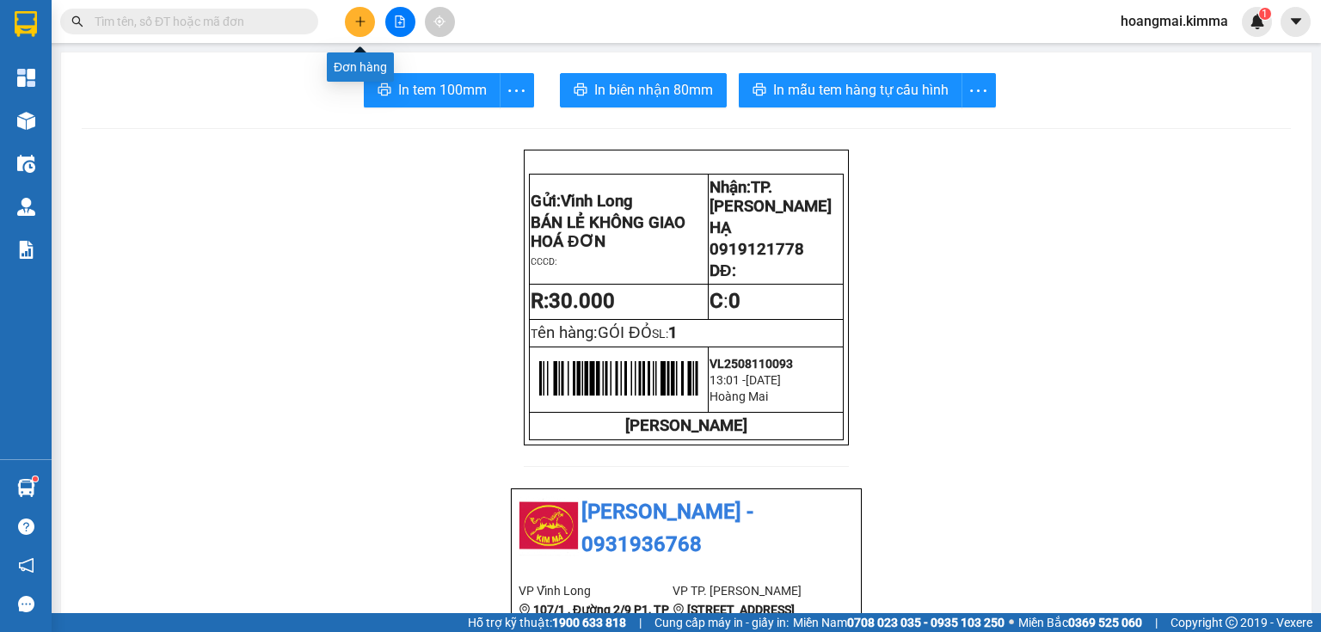
click at [347, 21] on button at bounding box center [360, 22] width 30 height 30
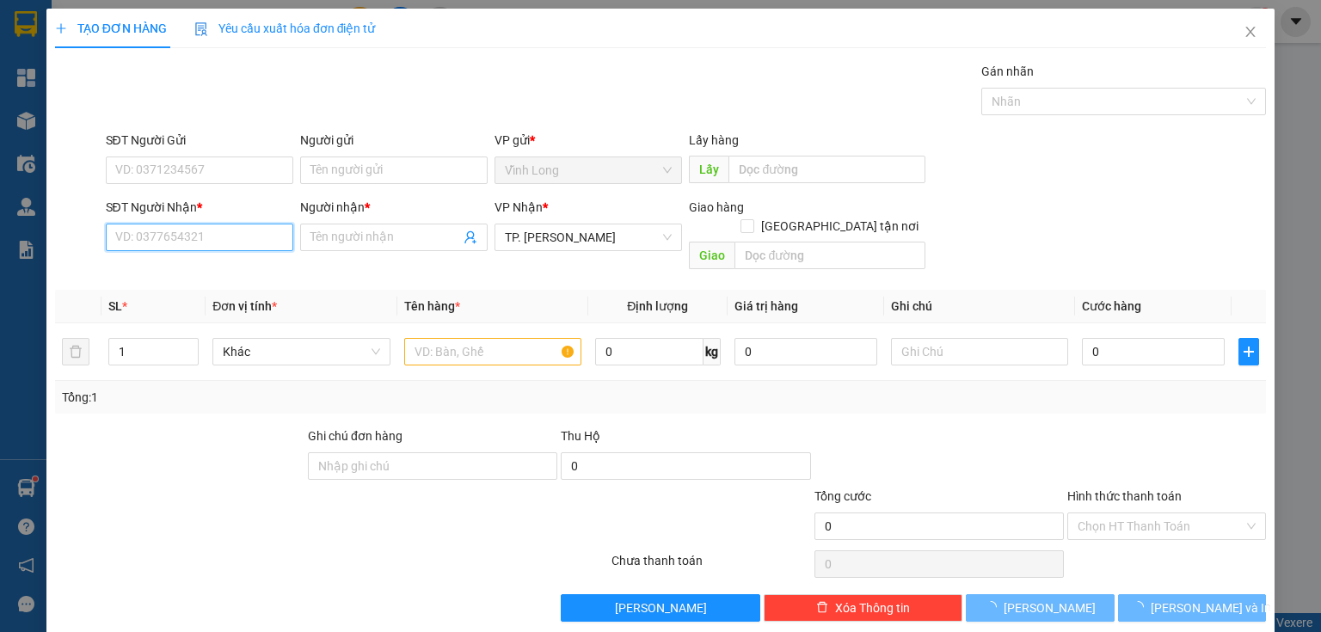
click at [220, 245] on input "SĐT Người Nhận *" at bounding box center [199, 238] width 187 height 28
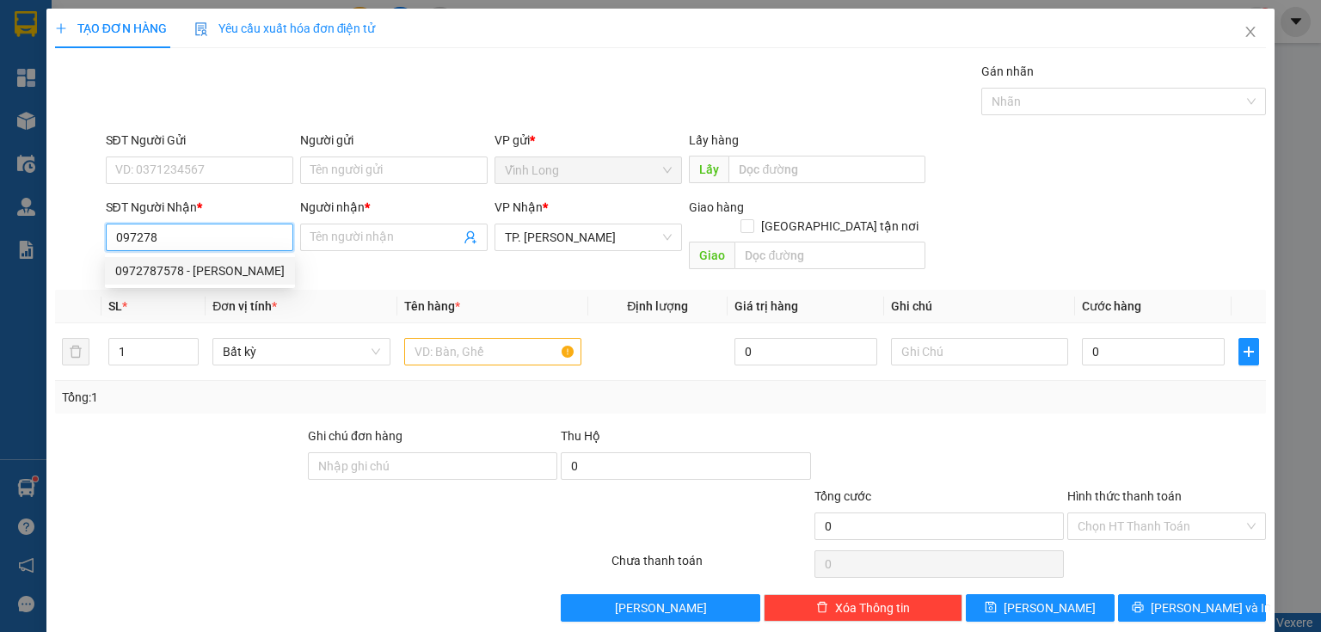
click at [224, 275] on div "0972787578 - [PERSON_NAME]" at bounding box center [199, 270] width 169 height 19
type input "0972787578"
type input "DUY"
type input "0972787578"
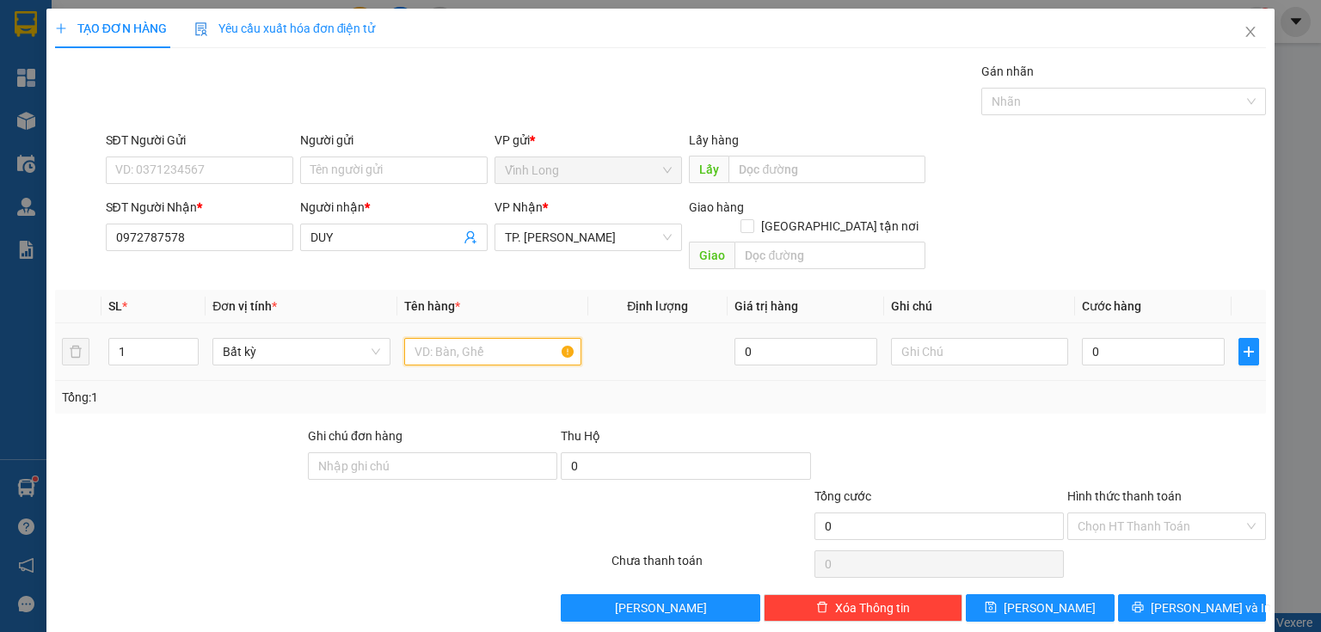
click at [481, 338] on input "text" at bounding box center [492, 352] width 177 height 28
type input "GIỎ GIẤY"
click at [968, 342] on input "text" at bounding box center [979, 352] width 177 height 28
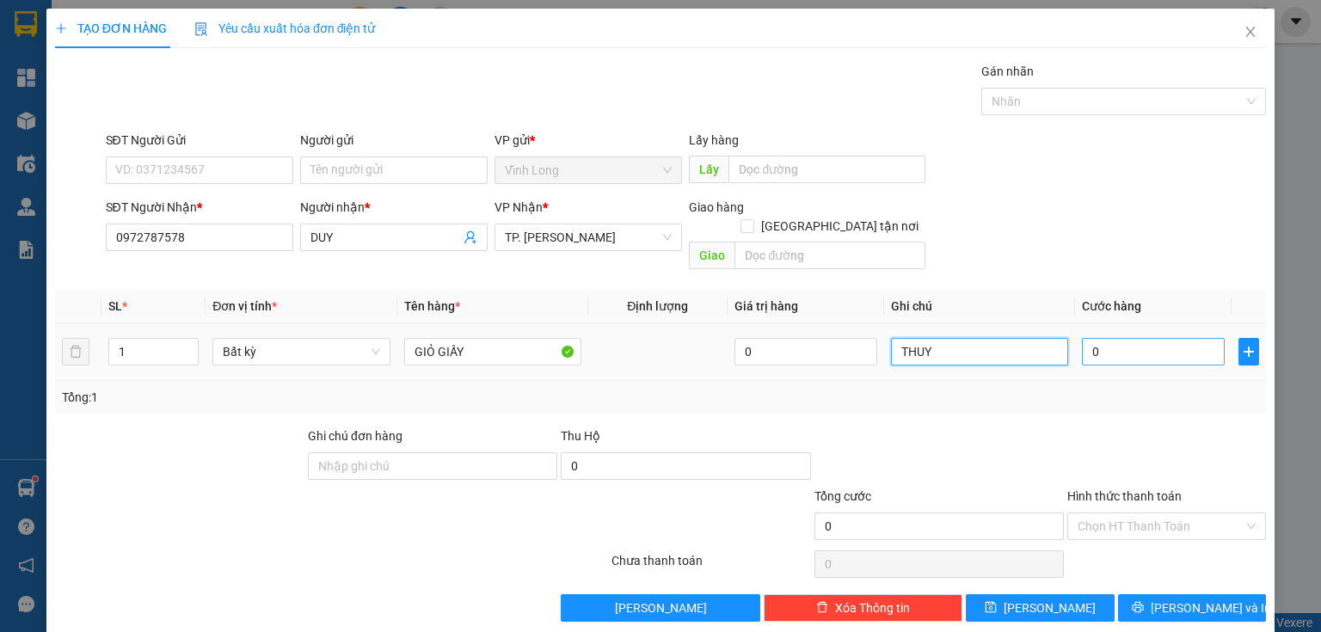
type input "THUY"
click at [1114, 340] on input "0" at bounding box center [1153, 352] width 143 height 28
type input "3"
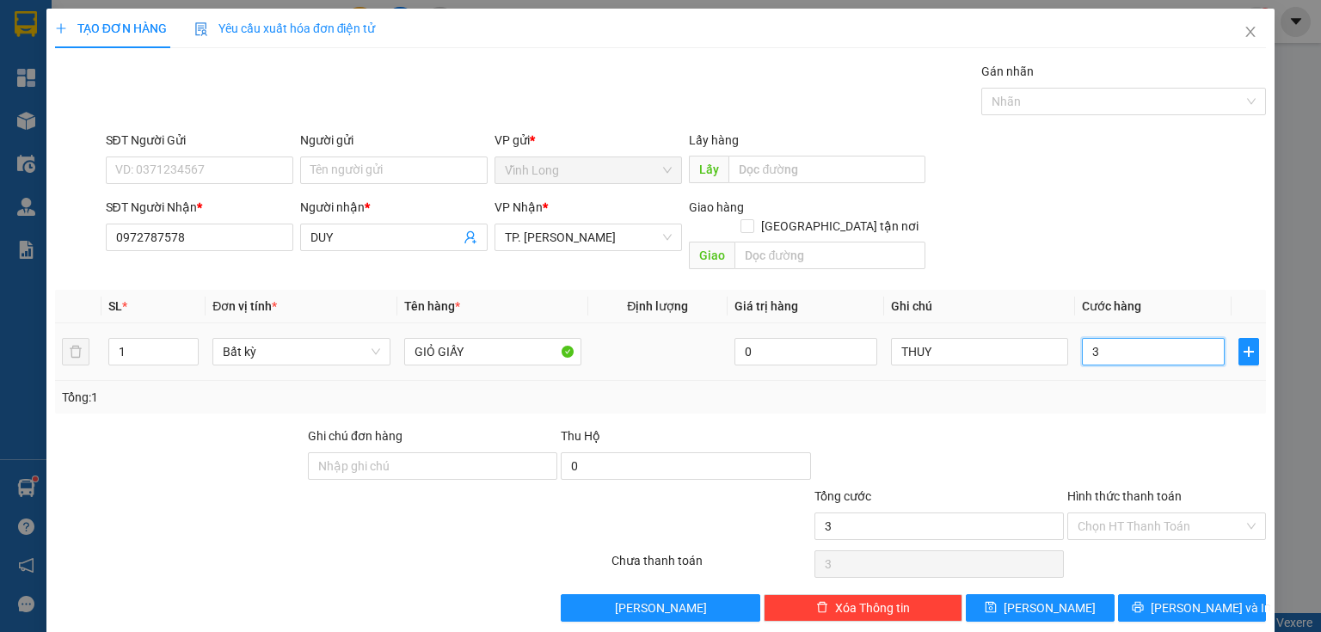
type input "30"
type input "30.000"
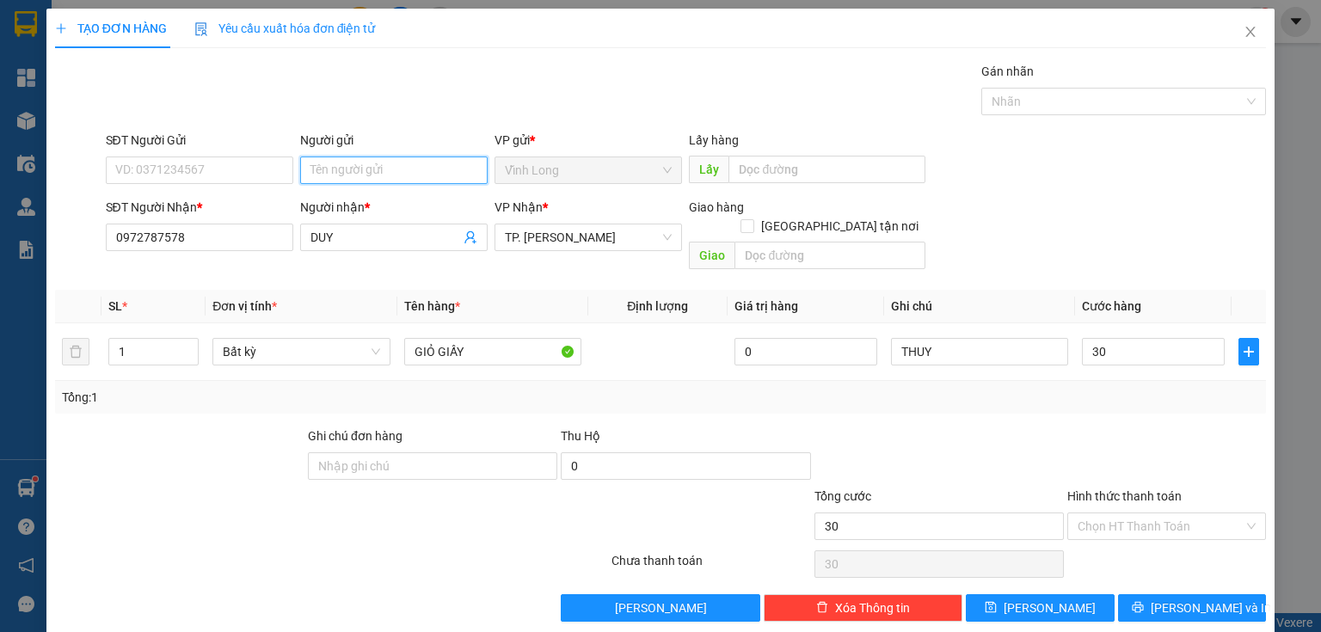
type input "30.000"
click at [393, 165] on input "Người gửi" at bounding box center [393, 170] width 187 height 28
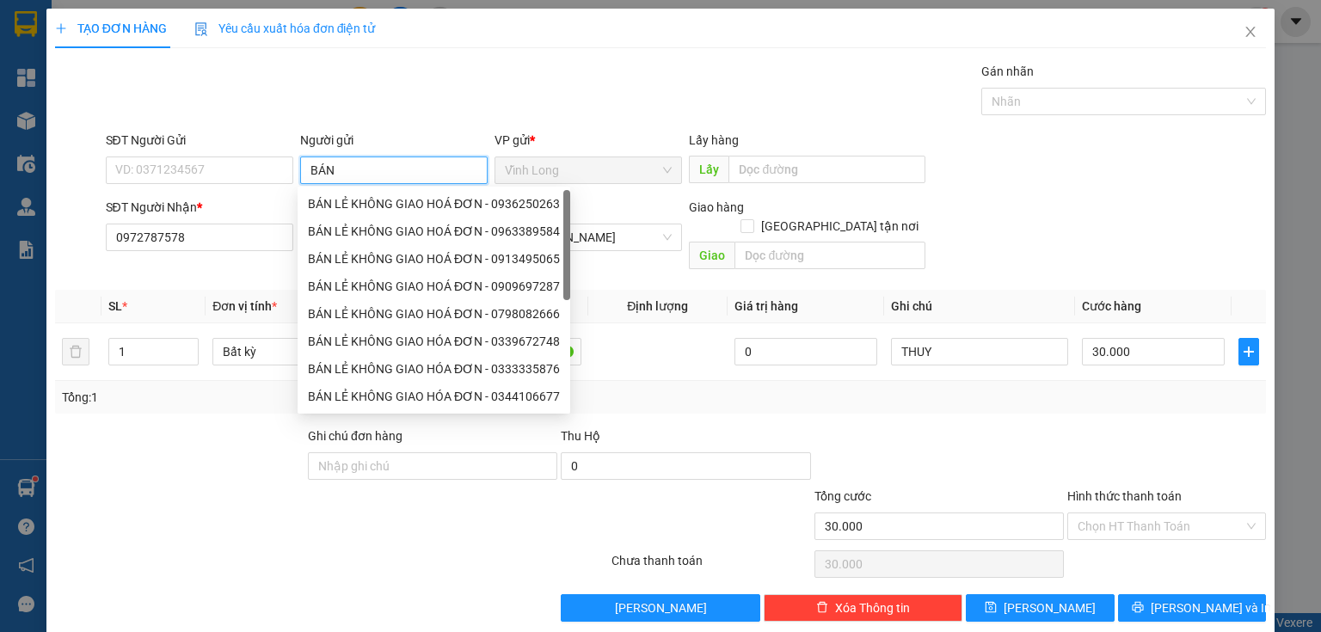
type input "BÁN"
click at [380, 206] on div "BÁN LẺ KHÔNG GIAO HOÁ ĐƠN - 0936250263" at bounding box center [434, 203] width 252 height 19
type input "0936250263"
type input "BÁN LẺ KHÔNG GIAO HOÁ ĐƠN"
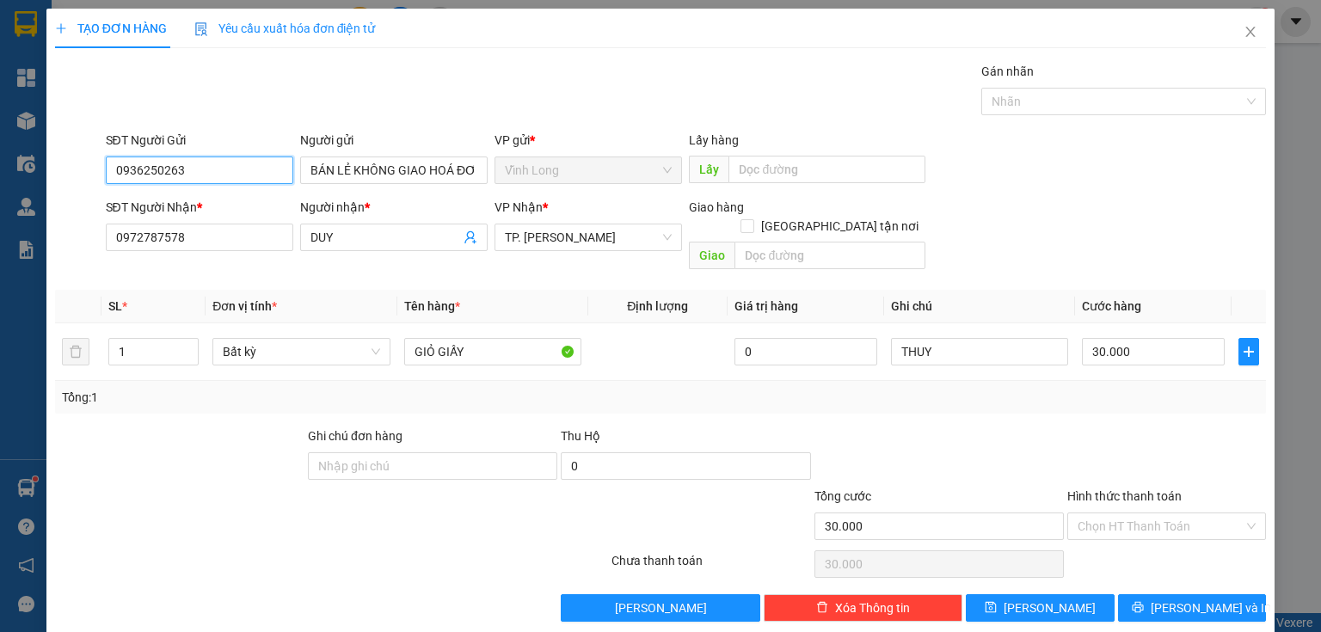
drag, startPoint x: 258, startPoint y: 175, endPoint x: 5, endPoint y: 172, distance: 252.8
click at [0, 172] on div "TẠO ĐƠN HÀNG Yêu cầu xuất hóa đơn điện tử Transit Pickup Surcharge Ids Transit …" at bounding box center [660, 316] width 1321 height 632
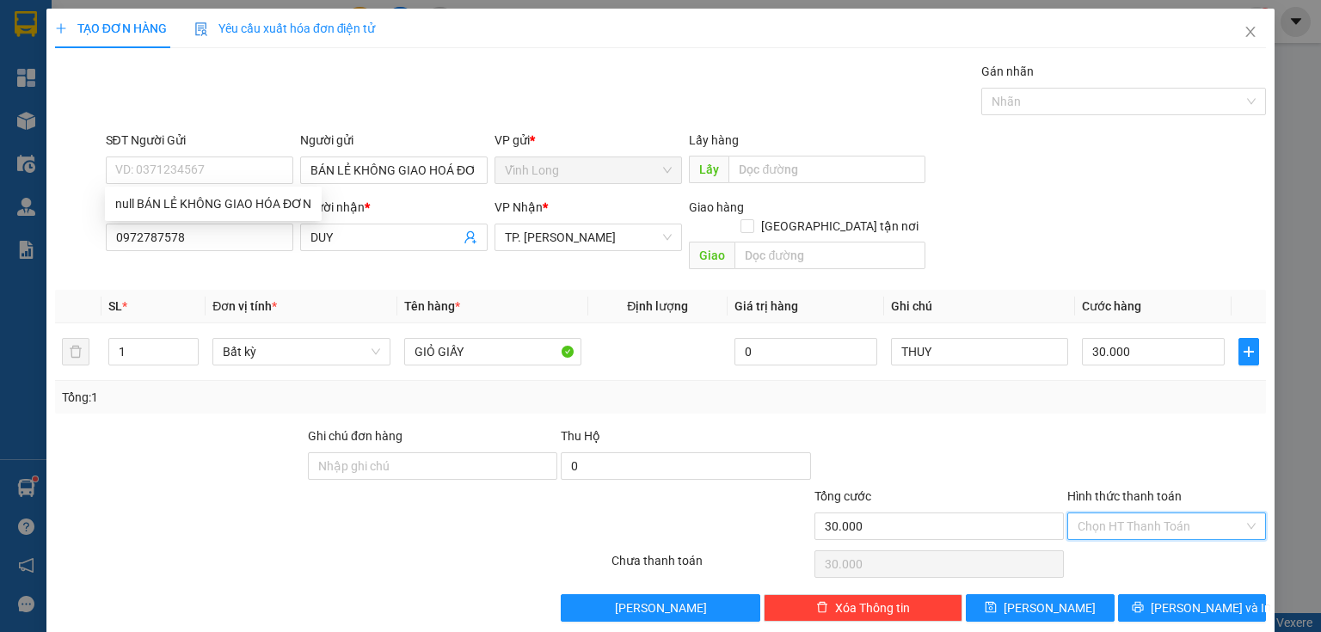
click at [1132, 513] on input "Hình thức thanh toán" at bounding box center [1160, 526] width 166 height 26
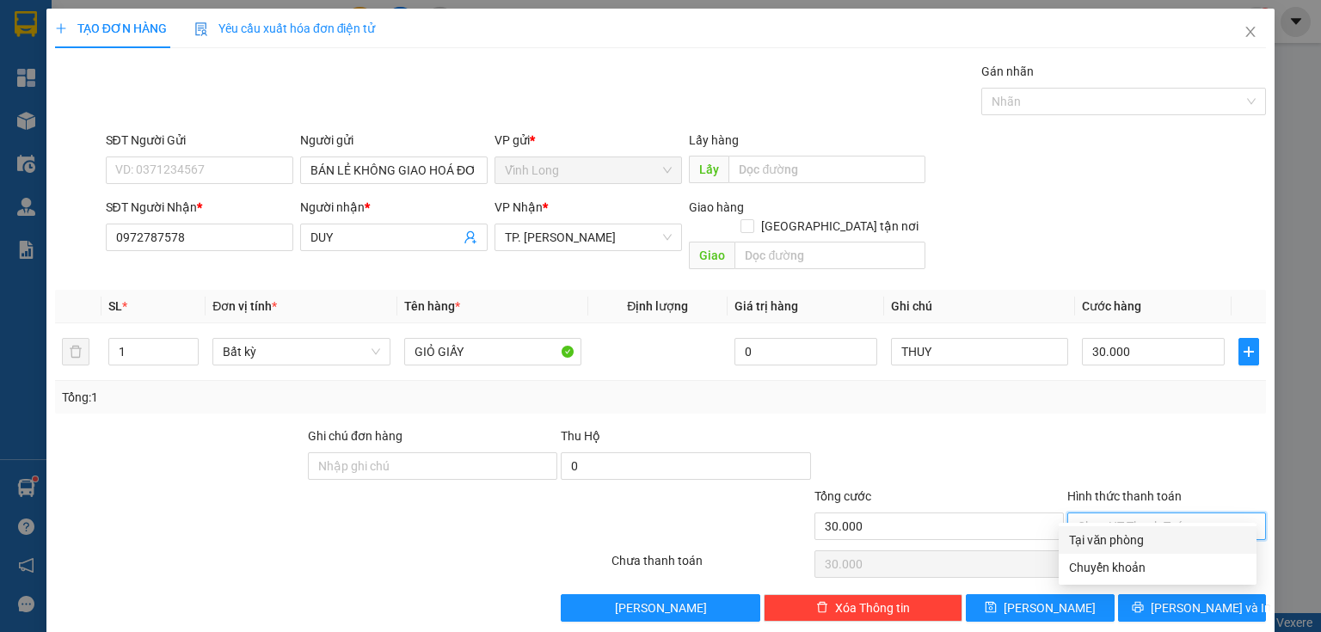
click at [1124, 541] on div "Tại văn phòng" at bounding box center [1157, 540] width 177 height 19
type input "0"
click at [1164, 572] on div "Transit Pickup Surcharge Ids Transit Deliver Surcharge Ids Transit Deliver Surc…" at bounding box center [660, 342] width 1211 height 560
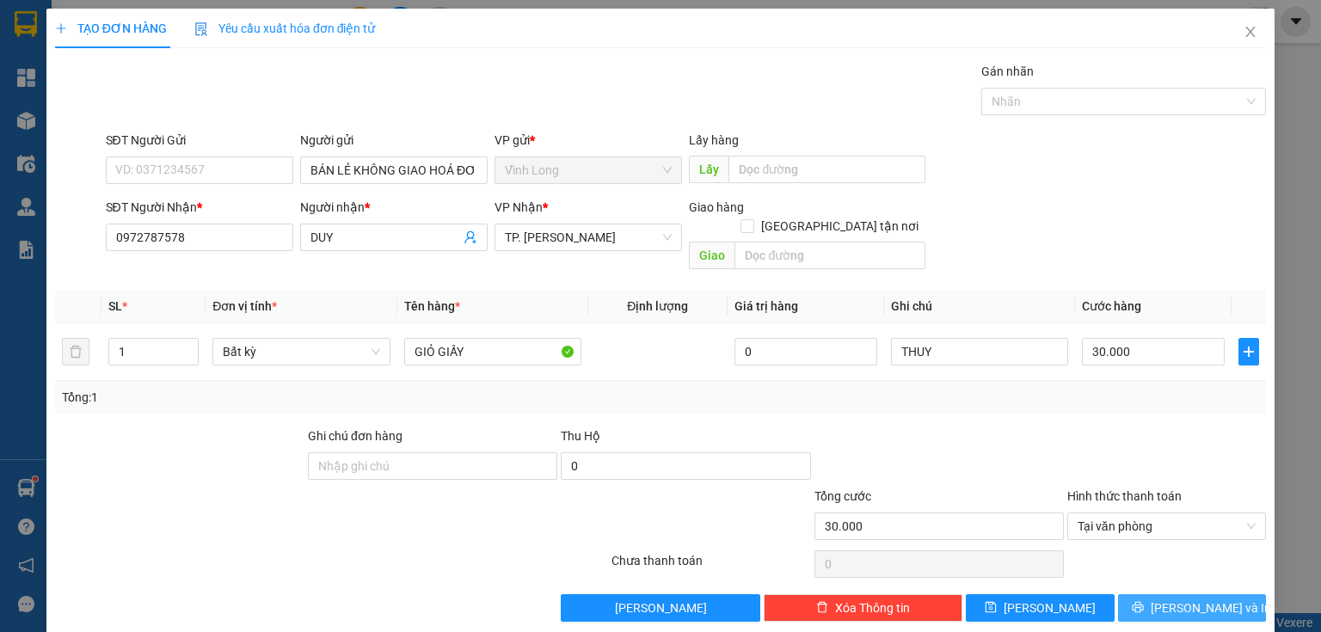
click at [1200, 594] on button "[PERSON_NAME] và In" at bounding box center [1192, 608] width 149 height 28
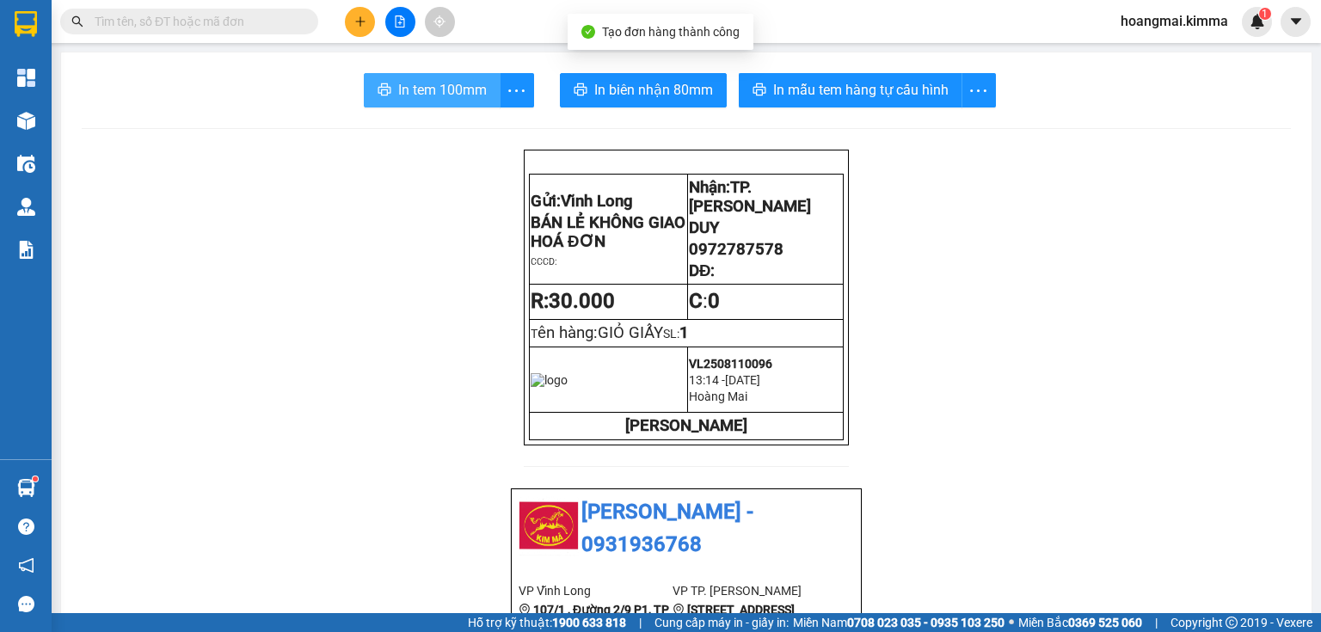
click at [457, 89] on span "In tem 100mm" at bounding box center [442, 89] width 89 height 21
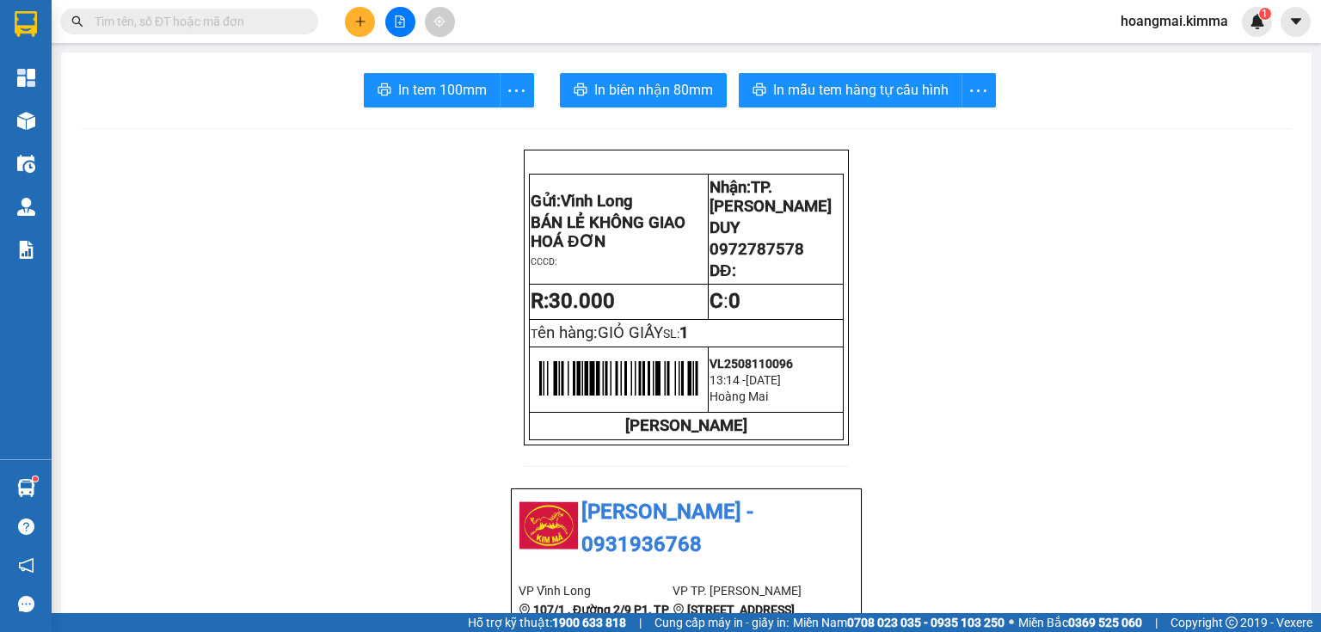
click at [368, 27] on button at bounding box center [360, 22] width 30 height 30
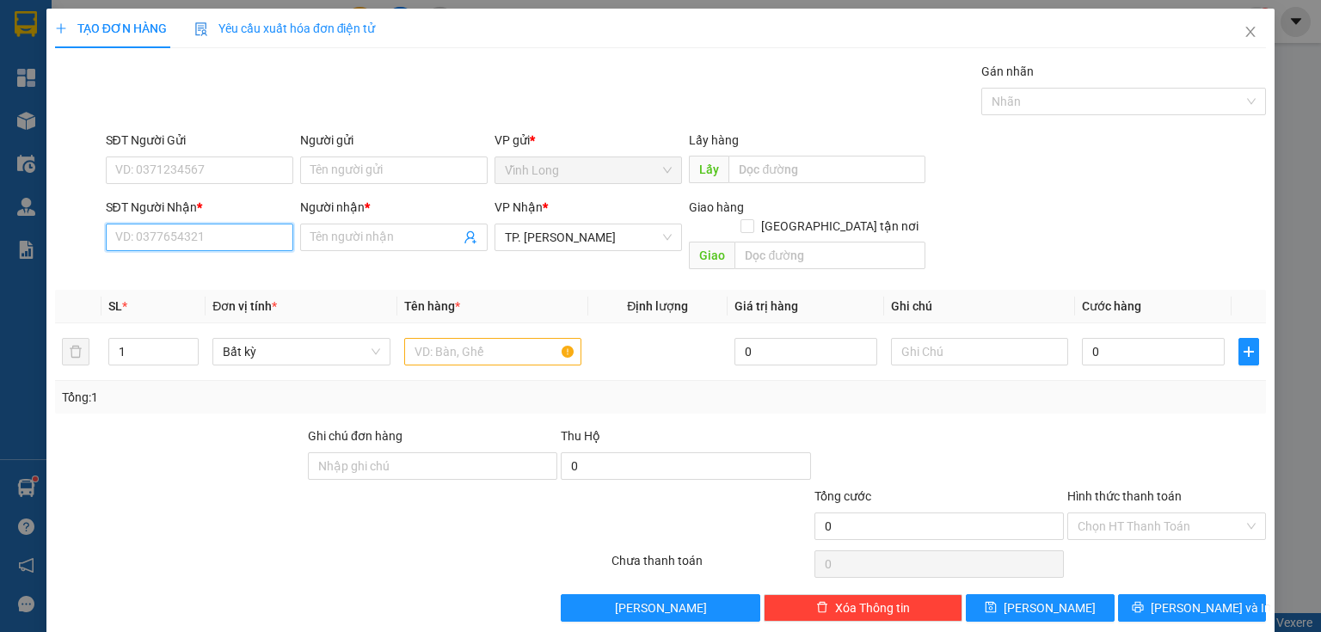
click at [267, 241] on input "SĐT Người Nhận *" at bounding box center [199, 238] width 187 height 28
type input "0"
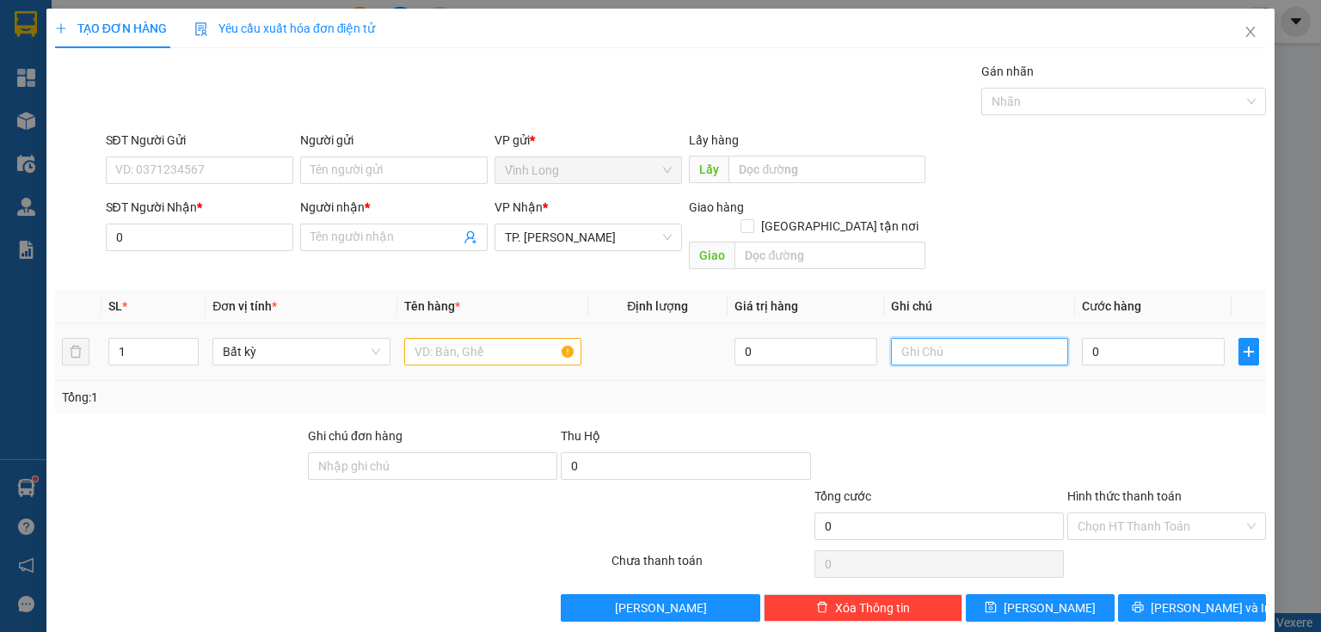
click at [958, 338] on input "text" at bounding box center [979, 352] width 177 height 28
type input "THUY"
click at [1090, 339] on input "0" at bounding box center [1153, 352] width 143 height 28
type input "2"
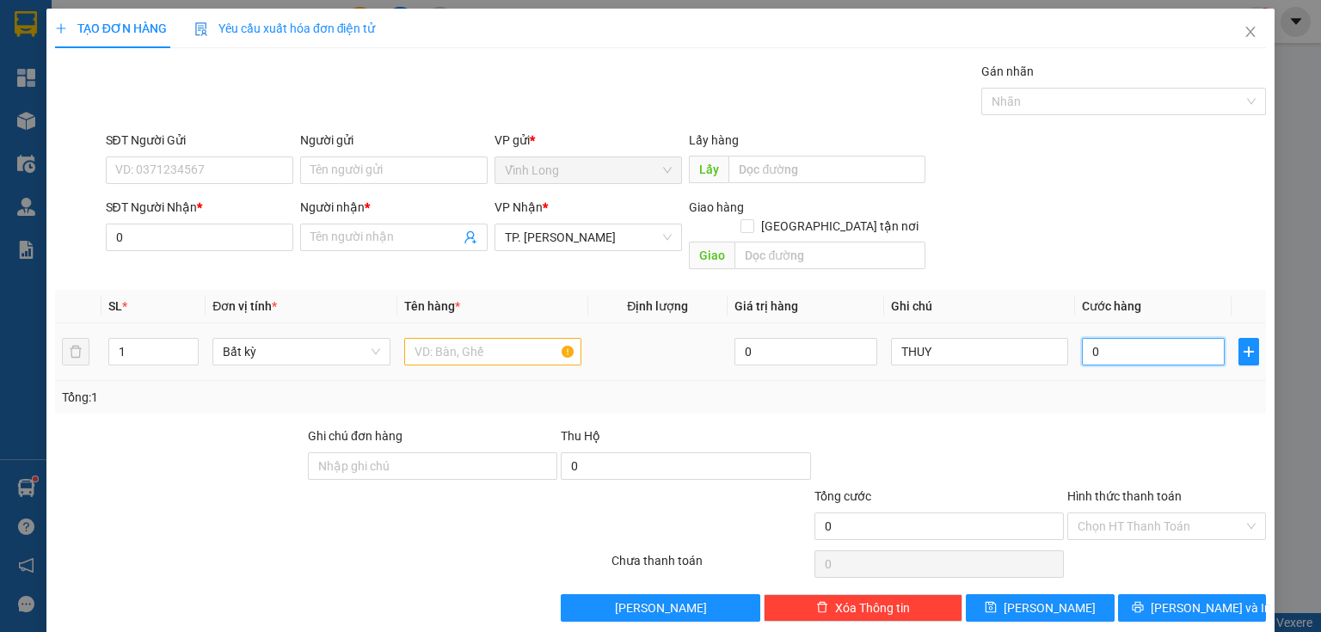
type input "2"
type input "20"
type input "20.000"
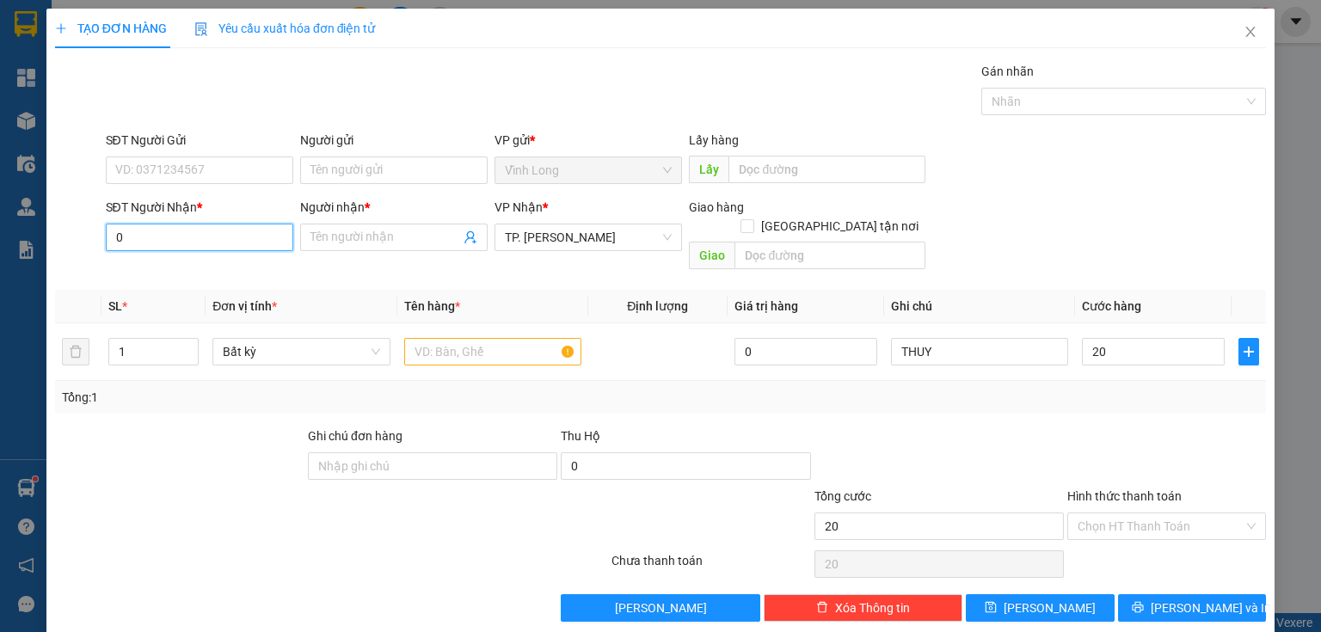
type input "20.000"
click at [184, 224] on input "0" at bounding box center [199, 238] width 187 height 28
type input "0909965550"
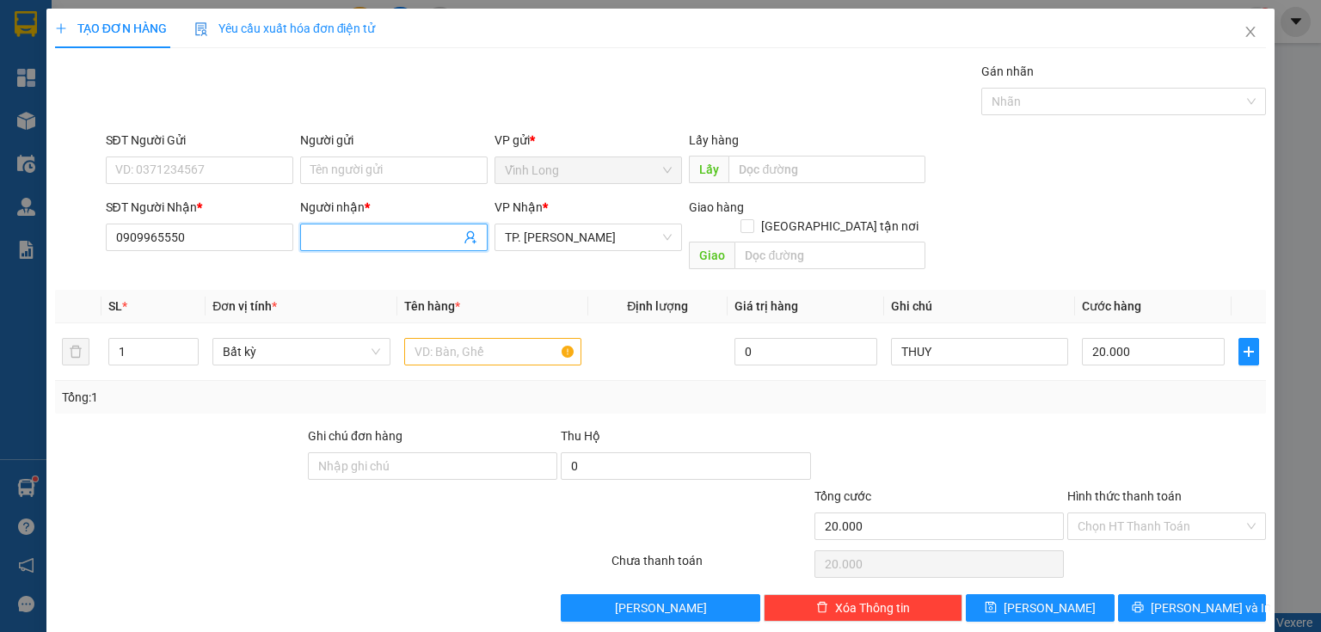
click at [319, 239] on input "Người nhận *" at bounding box center [385, 237] width 150 height 19
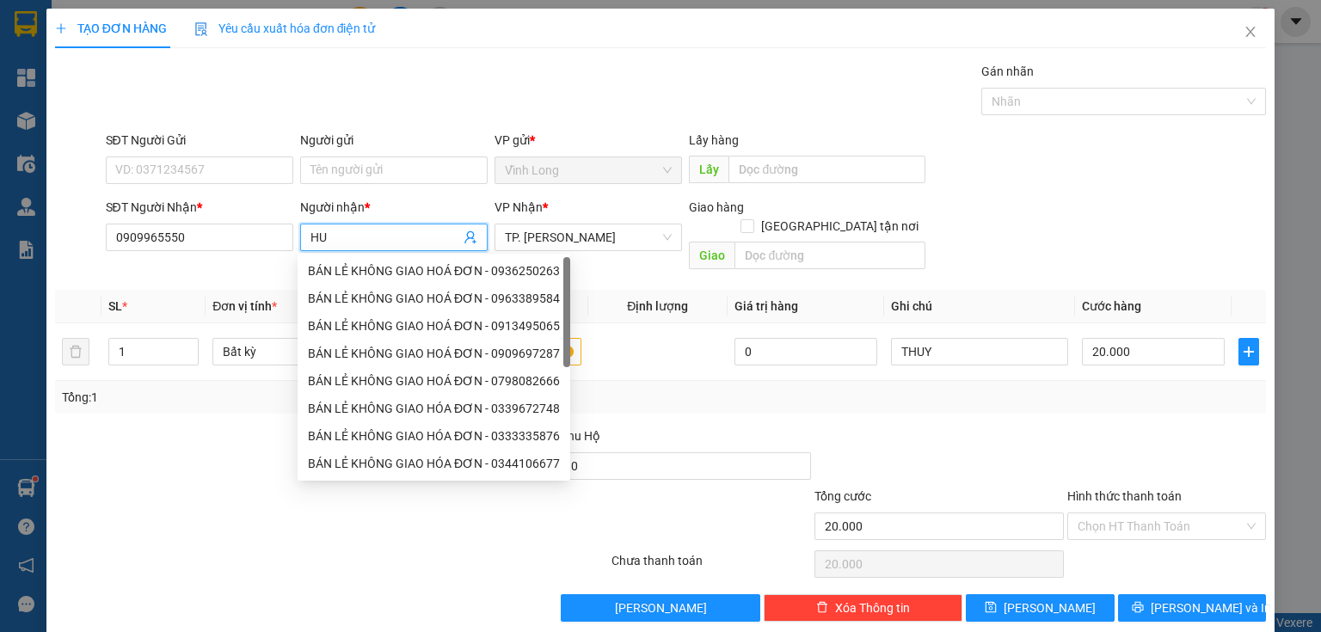
type input "H"
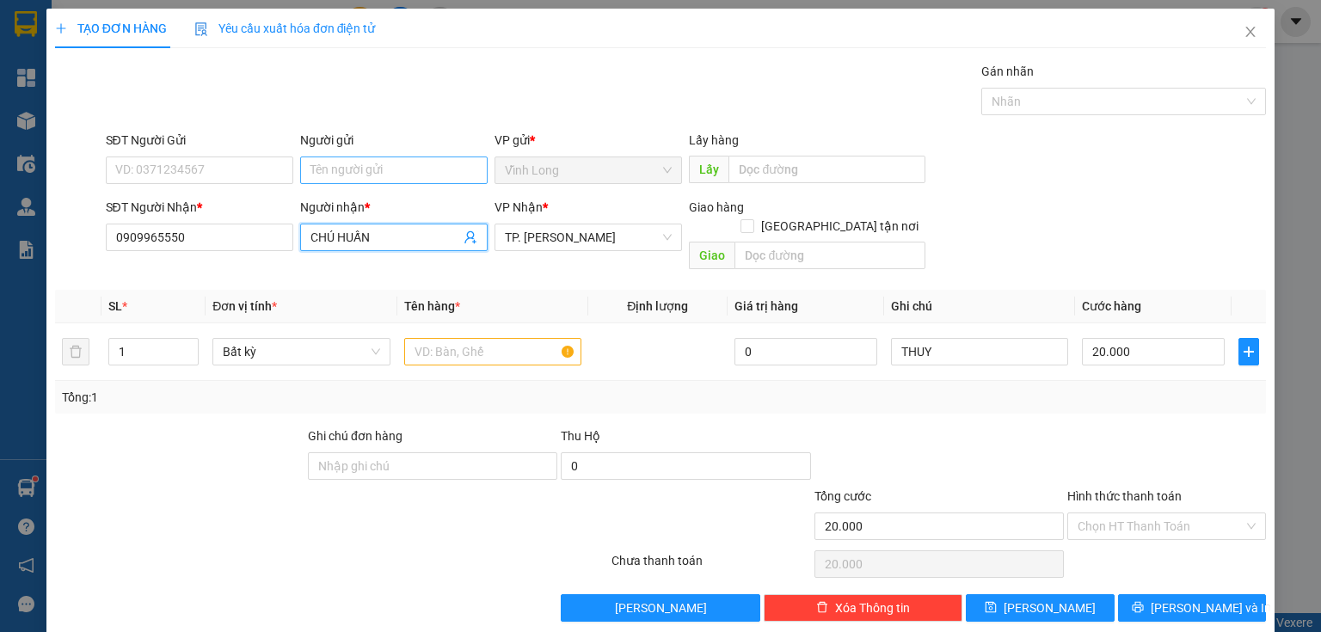
type input "CHÚ HUẤN"
click at [330, 179] on input "Người gửi" at bounding box center [393, 170] width 187 height 28
type input "BÁN"
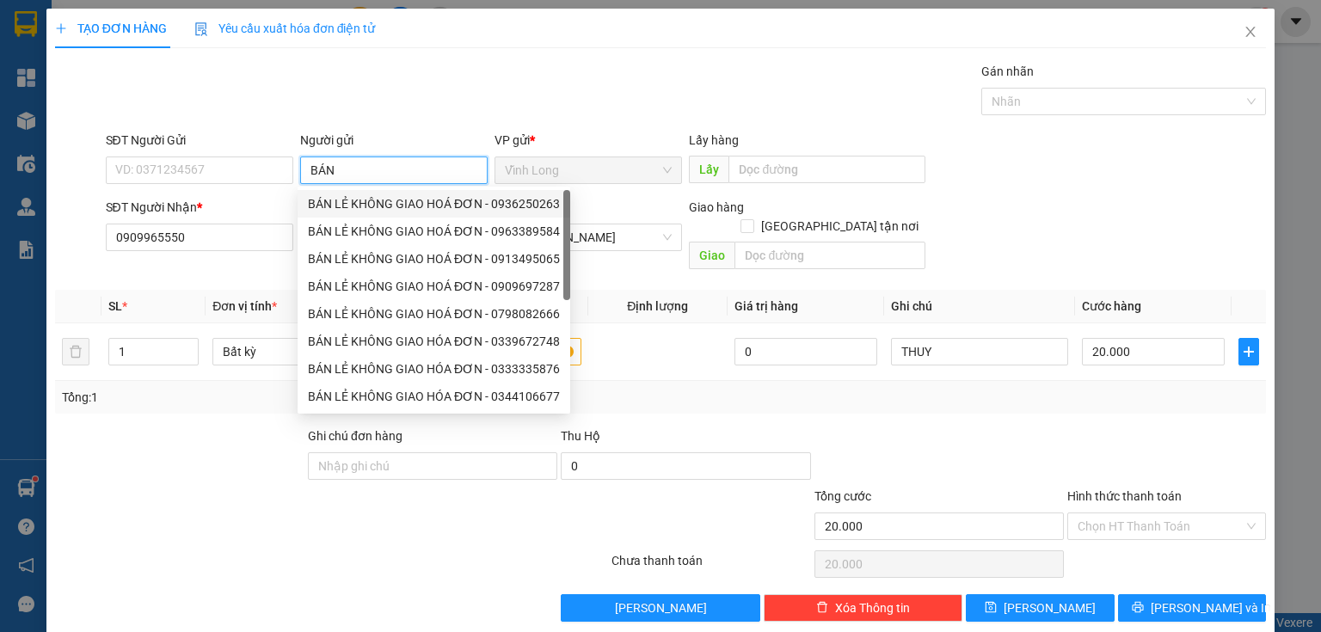
click at [360, 201] on div "BÁN LẺ KHÔNG GIAO HOÁ ĐƠN - 0936250263" at bounding box center [434, 203] width 252 height 19
type input "0936250263"
type input "BÁN LẺ KHÔNG GIAO HOÁ ĐƠN"
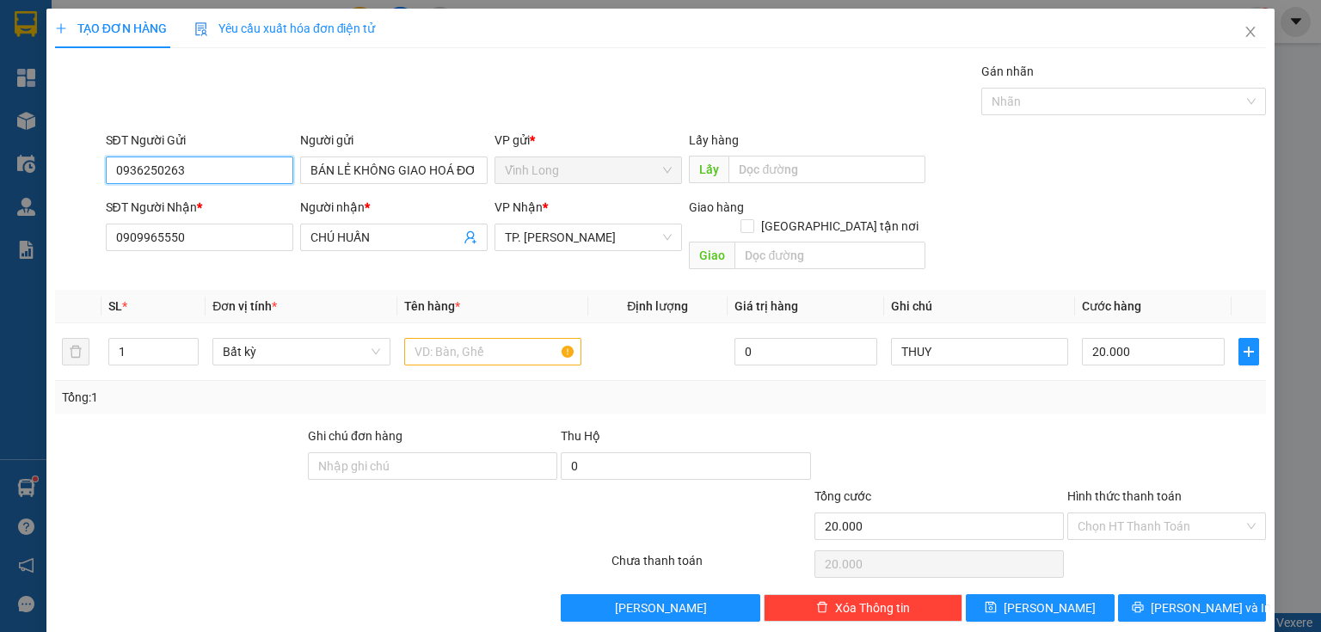
drag, startPoint x: 232, startPoint y: 175, endPoint x: 0, endPoint y: 188, distance: 232.5
click at [0, 184] on div "TẠO ĐƠN HÀNG Yêu cầu xuất hóa đơn điện tử Transit Pickup Surcharge Ids Transit …" at bounding box center [660, 316] width 1321 height 632
click at [507, 340] on input "text" at bounding box center [492, 352] width 177 height 28
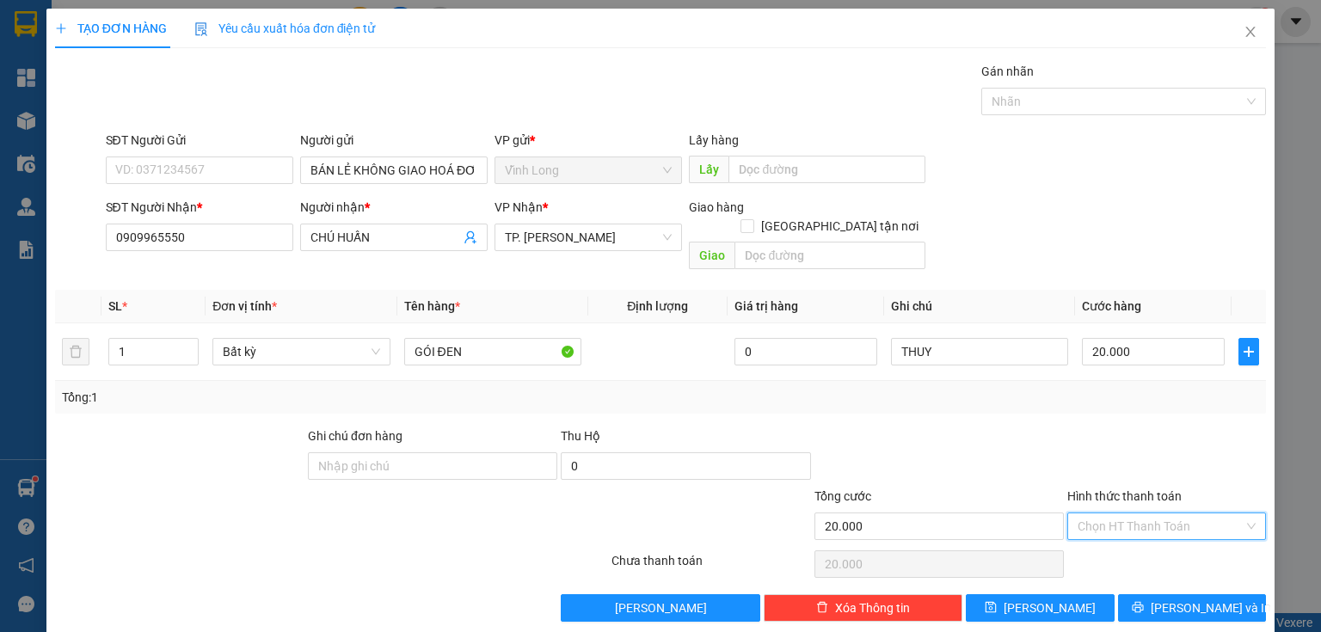
click at [1111, 513] on input "Hình thức thanh toán" at bounding box center [1160, 526] width 166 height 26
click at [1111, 540] on div "Tại văn phòng" at bounding box center [1157, 540] width 177 height 19
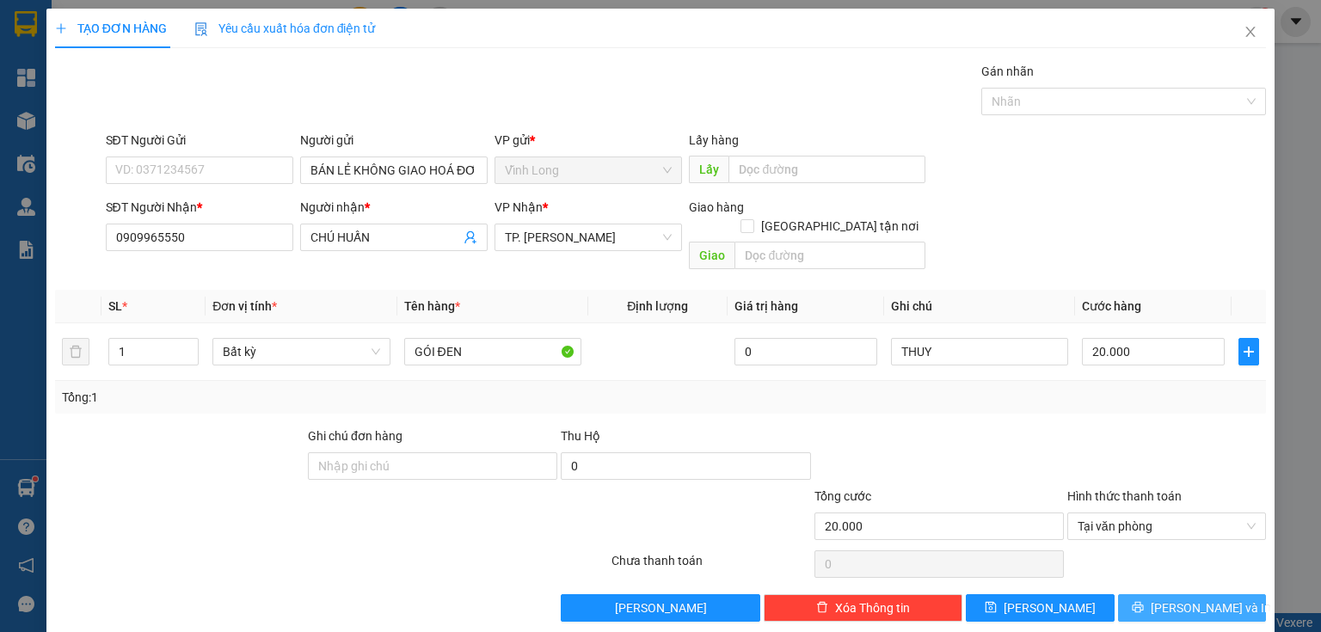
click at [1142, 595] on button "[PERSON_NAME] và In" at bounding box center [1192, 608] width 149 height 28
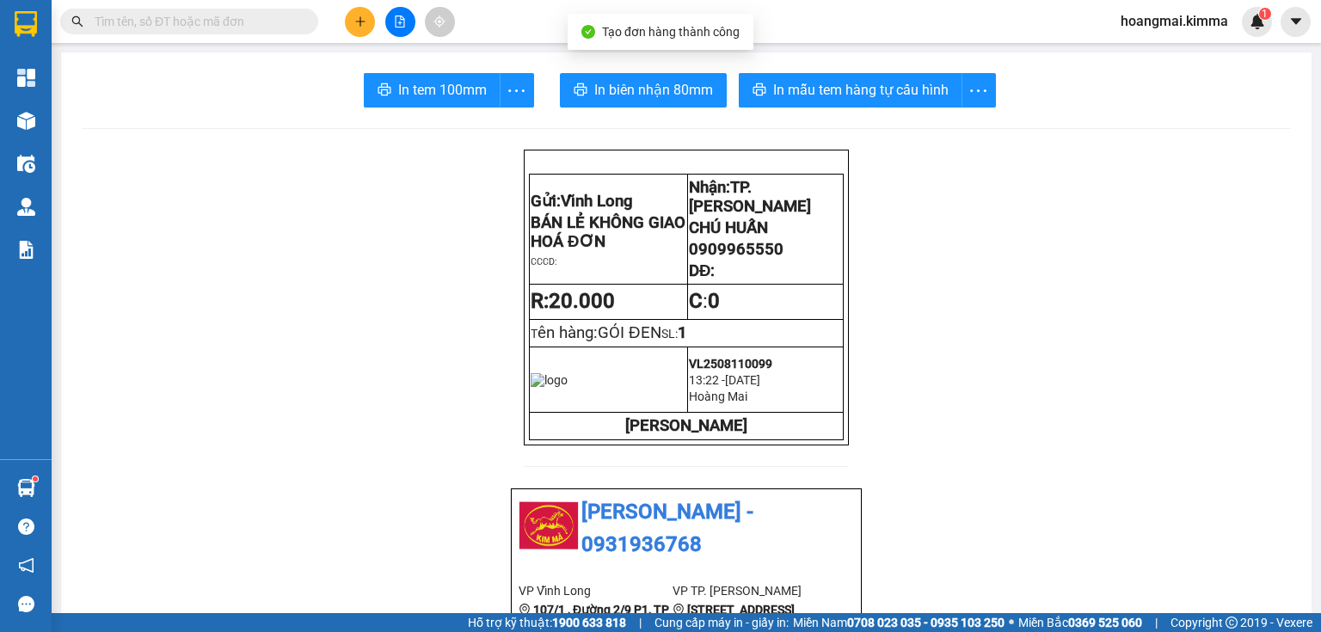
drag, startPoint x: 605, startPoint y: 96, endPoint x: 602, endPoint y: 112, distance: 15.9
click at [606, 96] on span "In biên nhận 80mm" at bounding box center [653, 89] width 119 height 21
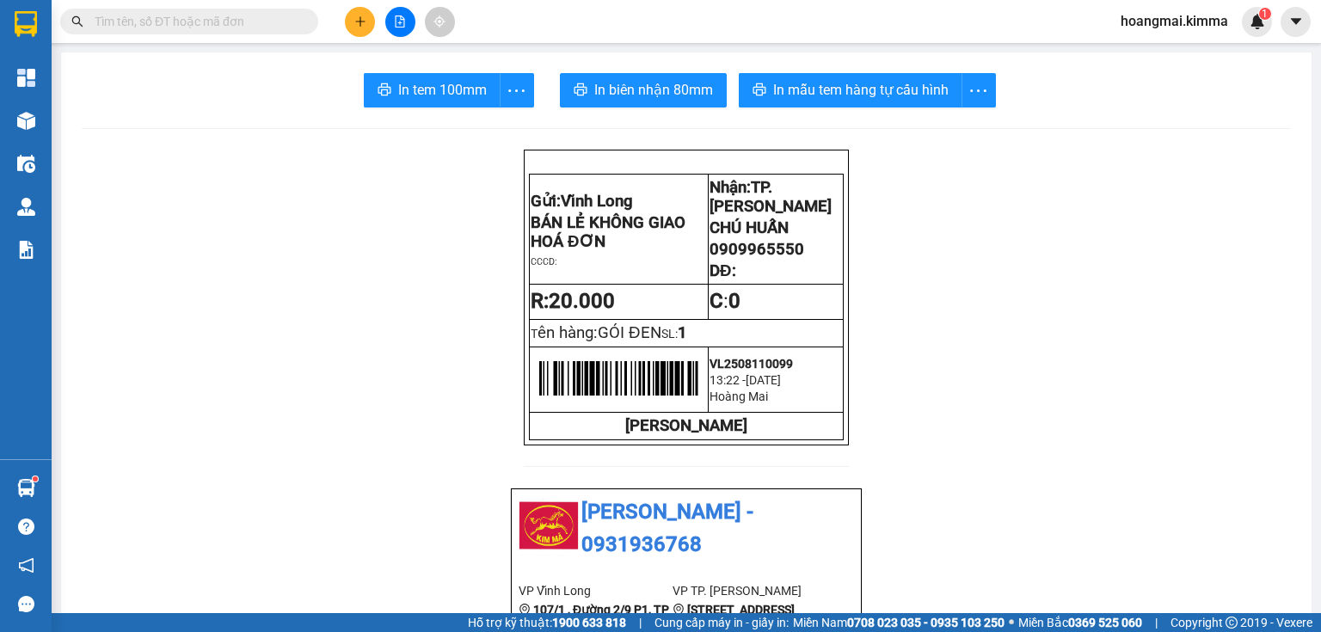
click at [445, 83] on span "In tem 100mm" at bounding box center [442, 89] width 89 height 21
click at [345, 20] on button at bounding box center [360, 22] width 30 height 30
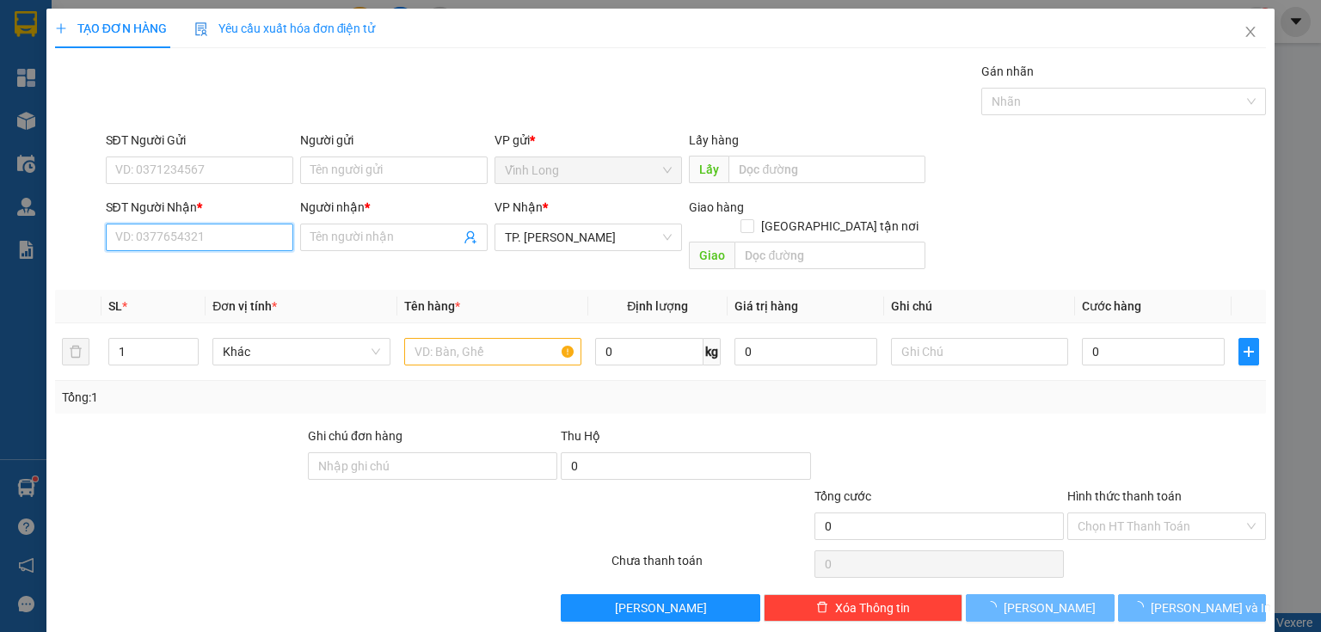
click at [197, 236] on input "SĐT Người Nhận *" at bounding box center [199, 238] width 187 height 28
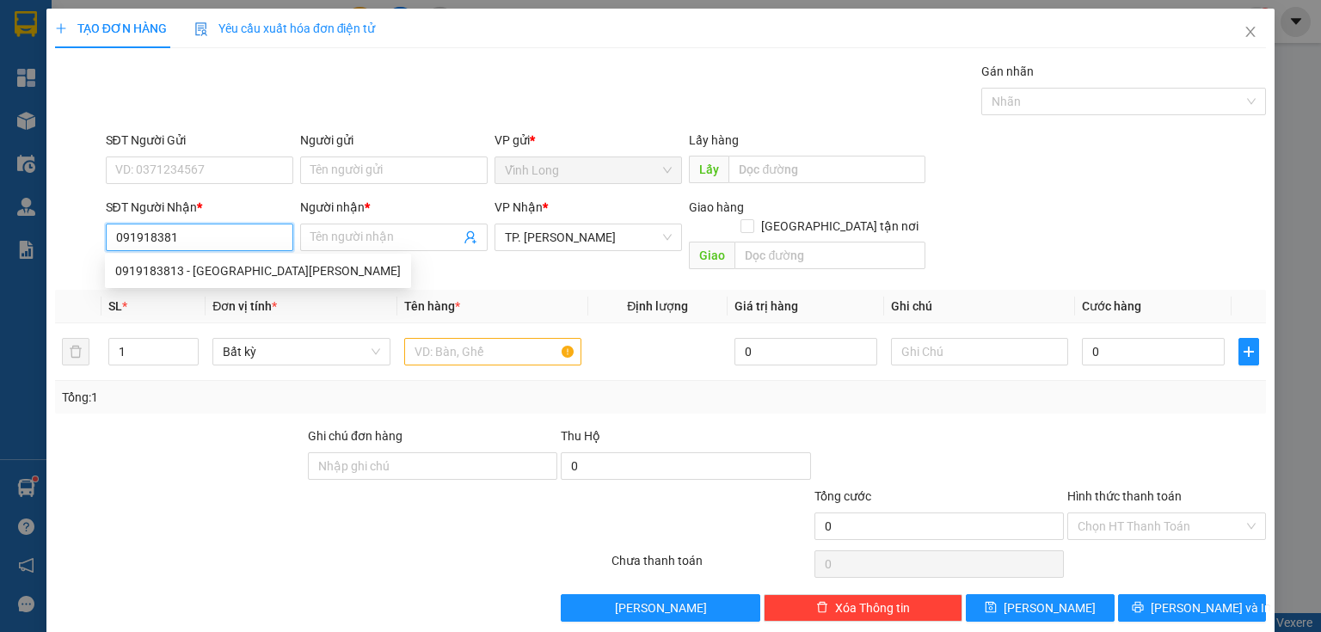
type input "0919183813"
click at [242, 268] on div "0919183813 - [GEOGRAPHIC_DATA][PERSON_NAME]" at bounding box center [257, 270] width 285 height 19
type input "TUYỀN GIA ĐÔN"
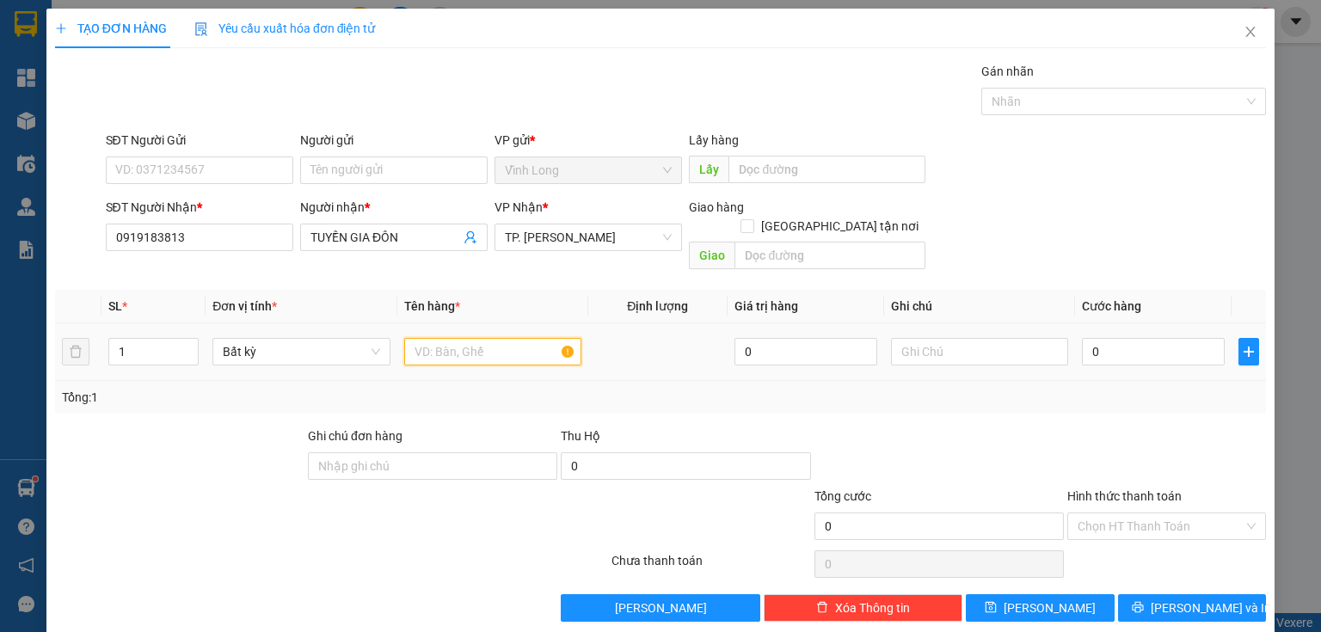
drag, startPoint x: 478, startPoint y: 336, endPoint x: 461, endPoint y: 337, distance: 17.2
click at [461, 338] on input "text" at bounding box center [492, 352] width 177 height 28
click at [917, 338] on input "text" at bounding box center [979, 352] width 177 height 28
click at [1115, 338] on input "0" at bounding box center [1153, 352] width 143 height 28
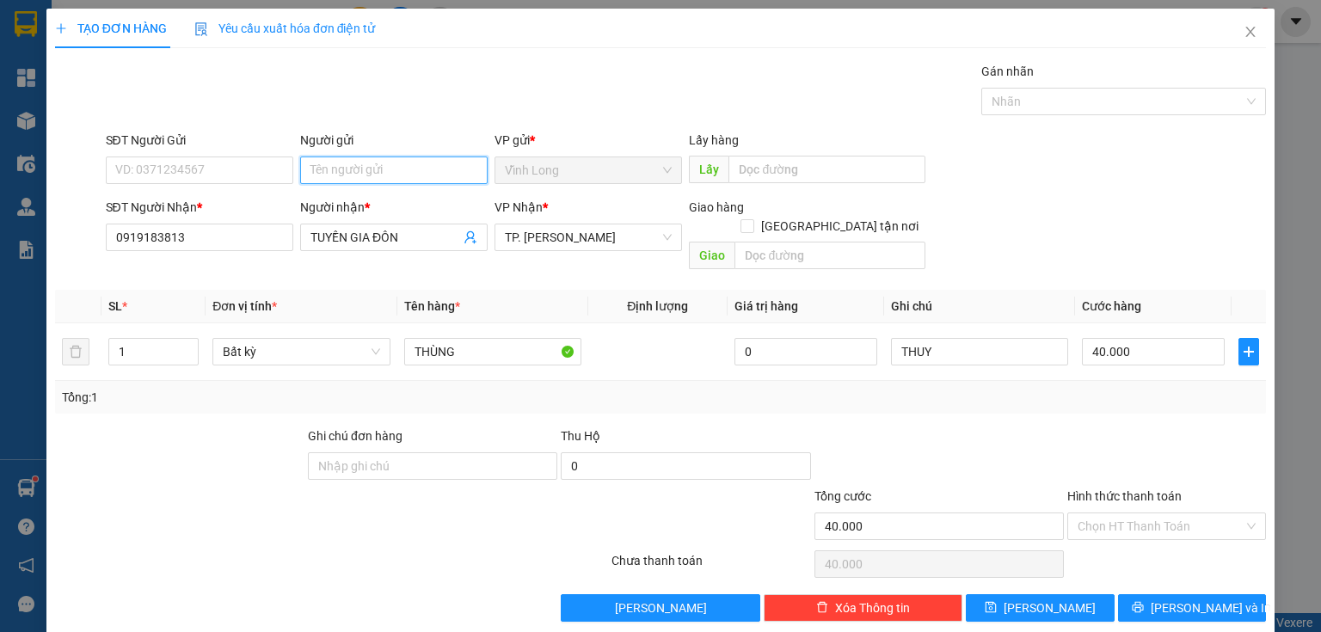
click at [417, 161] on input "Người gửi" at bounding box center [393, 170] width 187 height 28
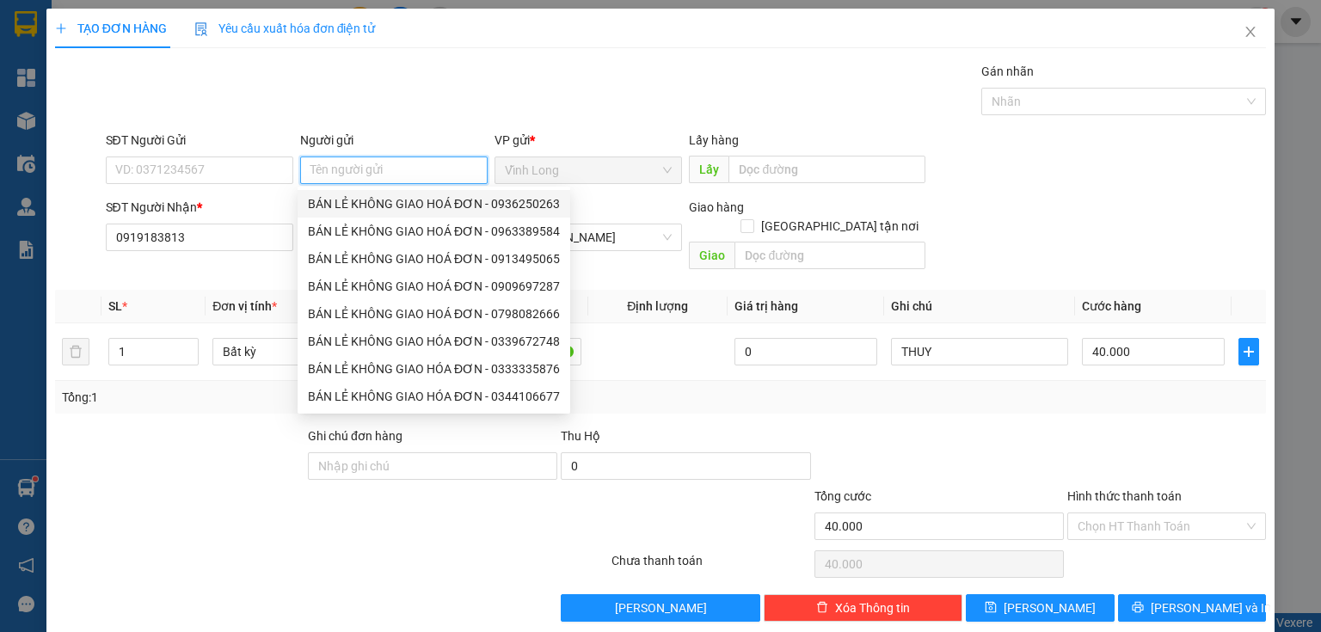
click at [387, 200] on div "BÁN LẺ KHÔNG GIAO HOÁ ĐƠN - 0936250263" at bounding box center [434, 203] width 252 height 19
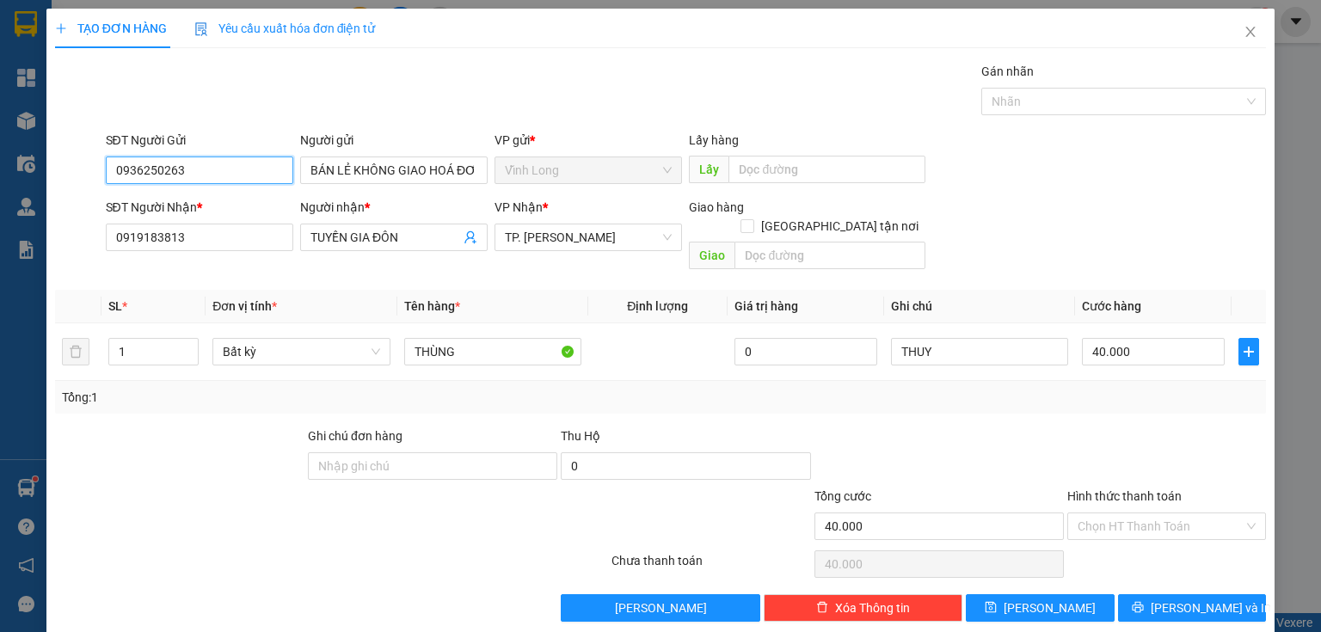
drag, startPoint x: 197, startPoint y: 163, endPoint x: 0, endPoint y: 203, distance: 200.8
click at [0, 203] on div "TẠO ĐƠN HÀNG Yêu cầu xuất hóa đơn điện tử Transit Pickup Surcharge Ids Transit …" at bounding box center [660, 316] width 1321 height 632
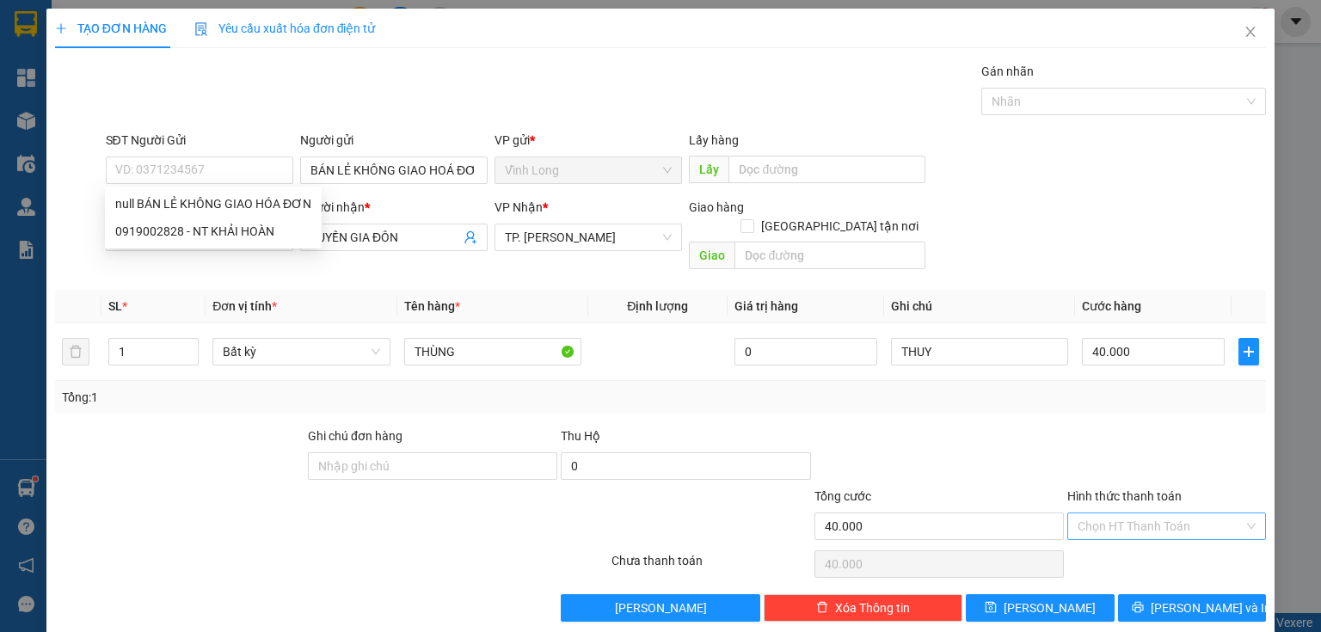
click at [1125, 514] on input "Hình thức thanh toán" at bounding box center [1160, 526] width 166 height 26
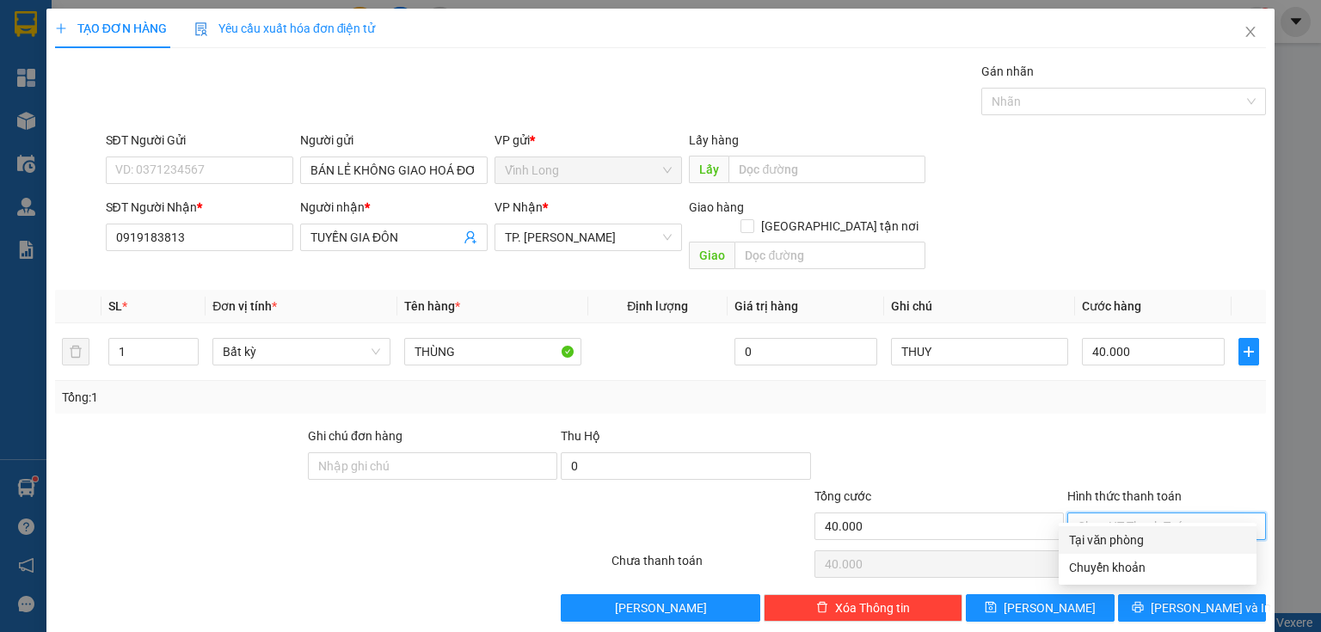
click at [1125, 537] on div "Tại văn phòng" at bounding box center [1157, 540] width 177 height 19
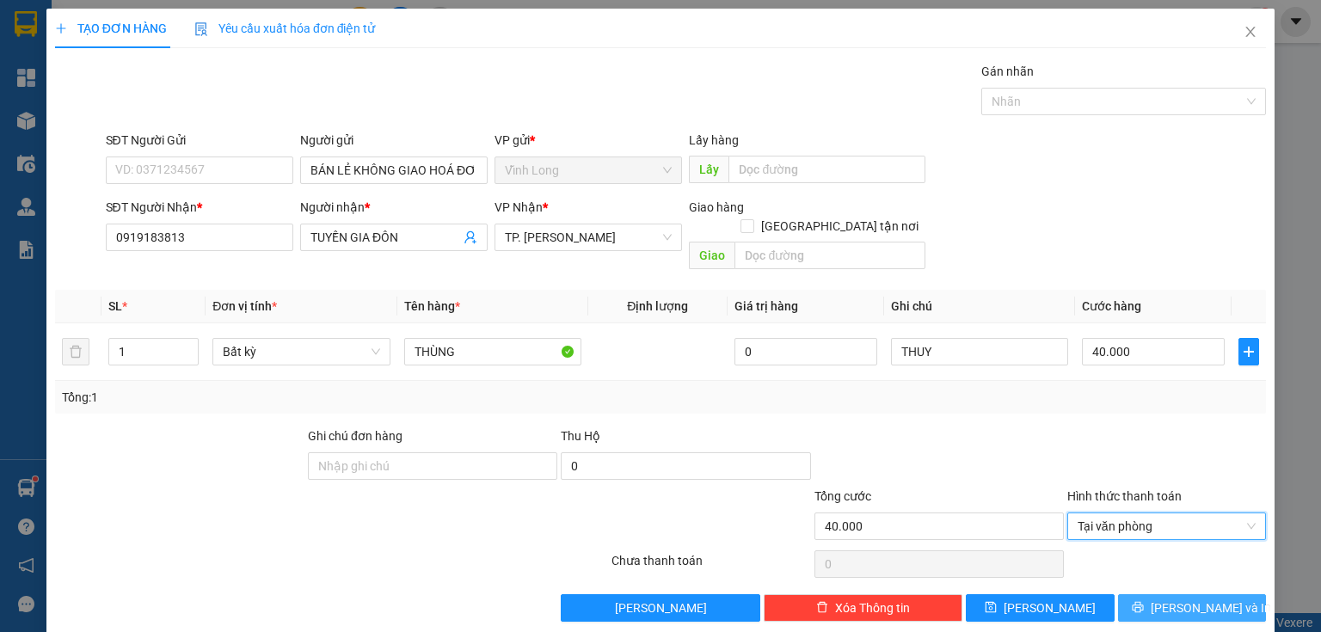
click at [1171, 598] on span "[PERSON_NAME] và In" at bounding box center [1210, 607] width 120 height 19
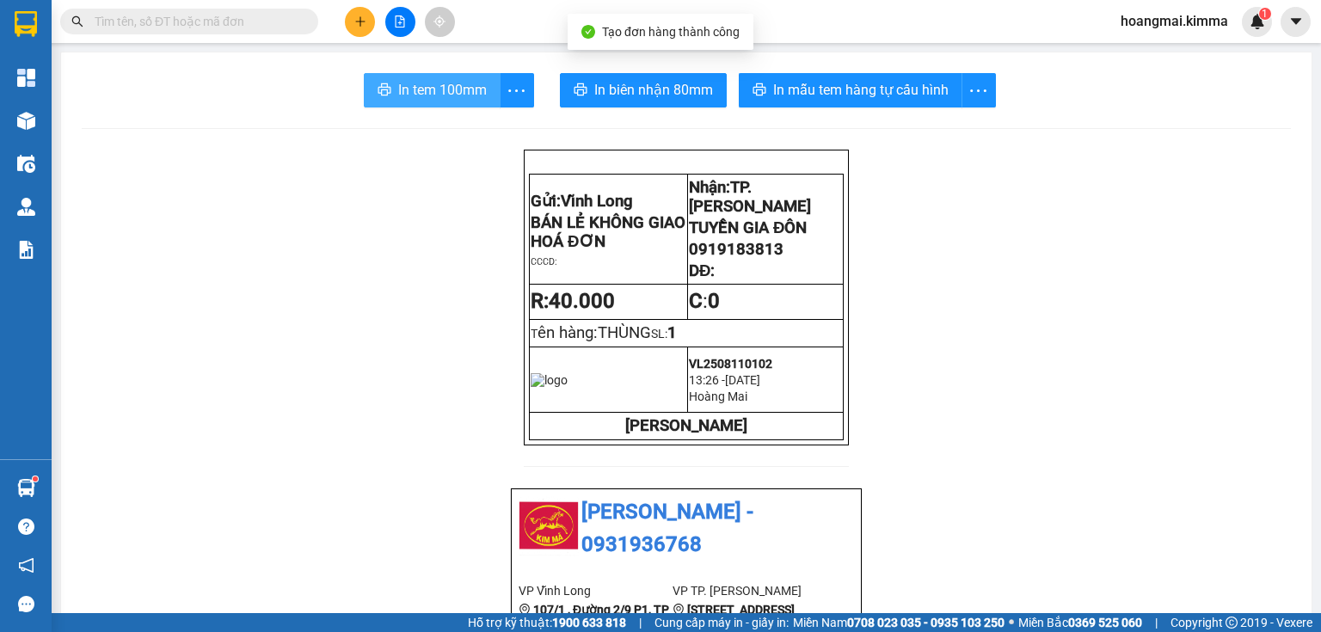
click at [409, 80] on span "In tem 100mm" at bounding box center [442, 89] width 89 height 21
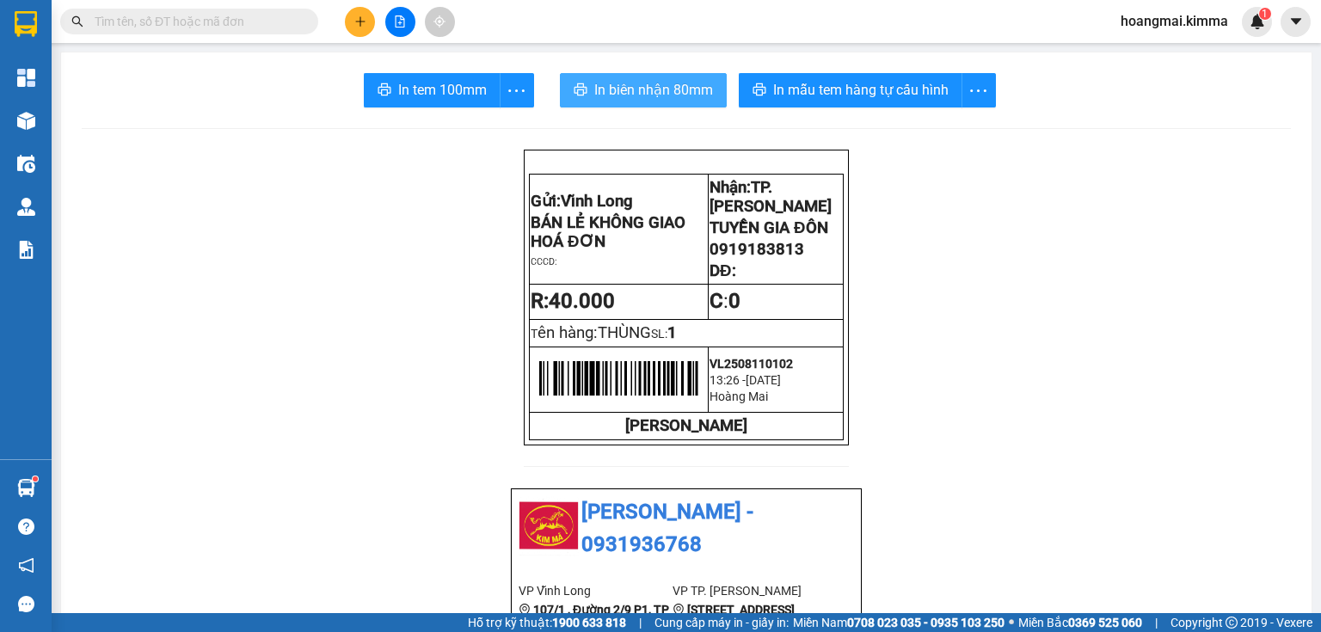
click at [612, 97] on span "In biên nhận 80mm" at bounding box center [653, 89] width 119 height 21
